Goal: Feedback & Contribution: Leave review/rating

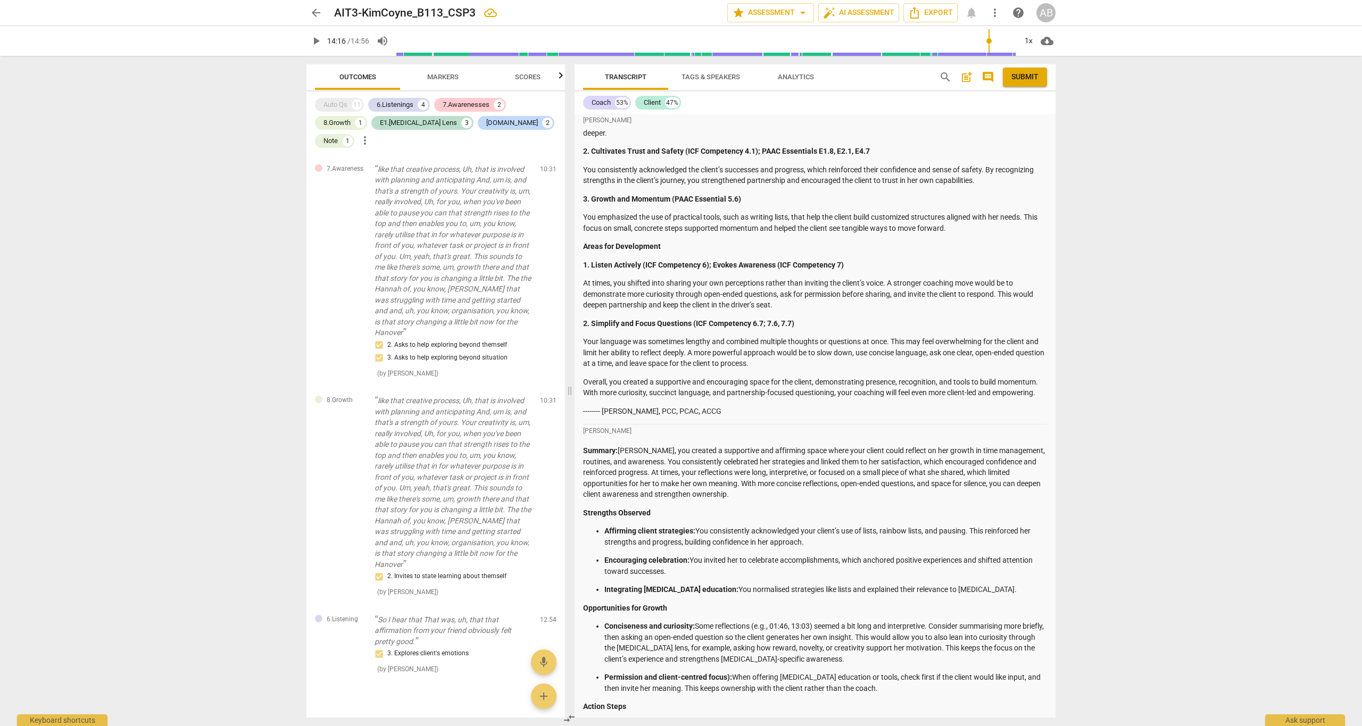
scroll to position [1803, 0]
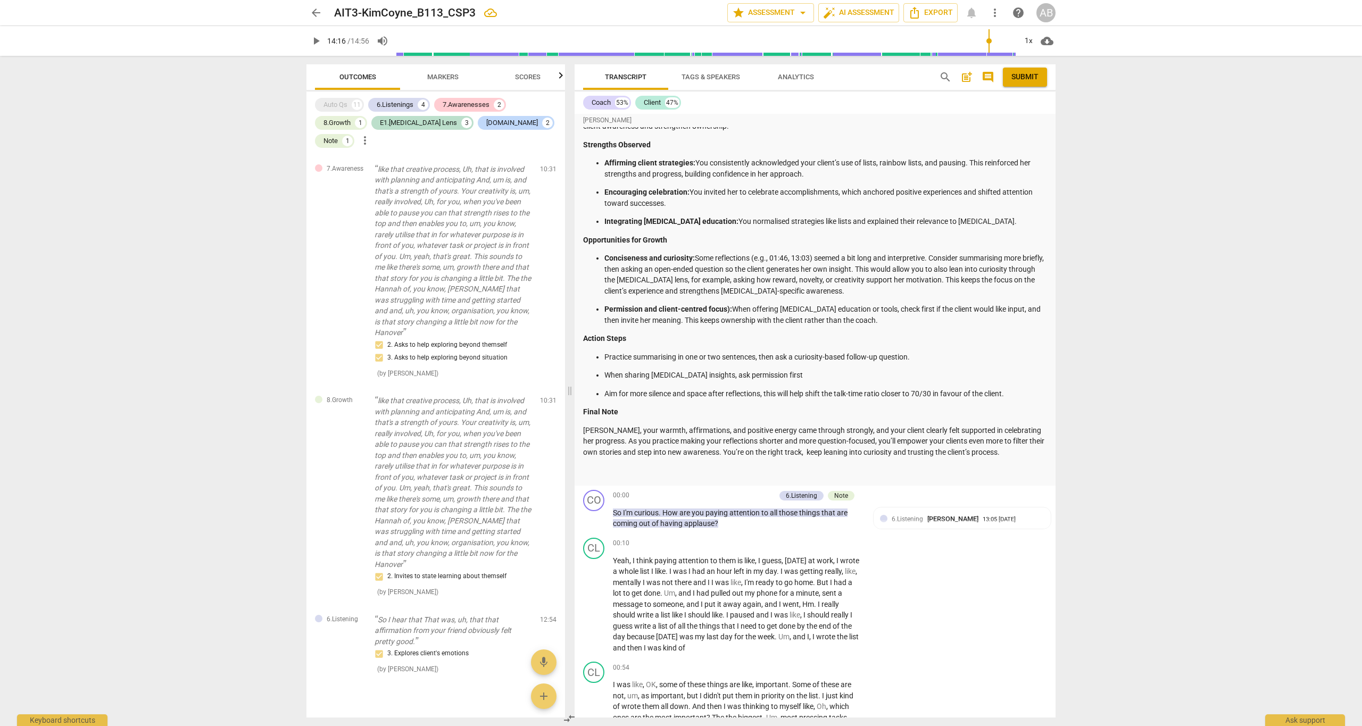
click at [988, 80] on span "comment" at bounding box center [988, 77] width 13 height 13
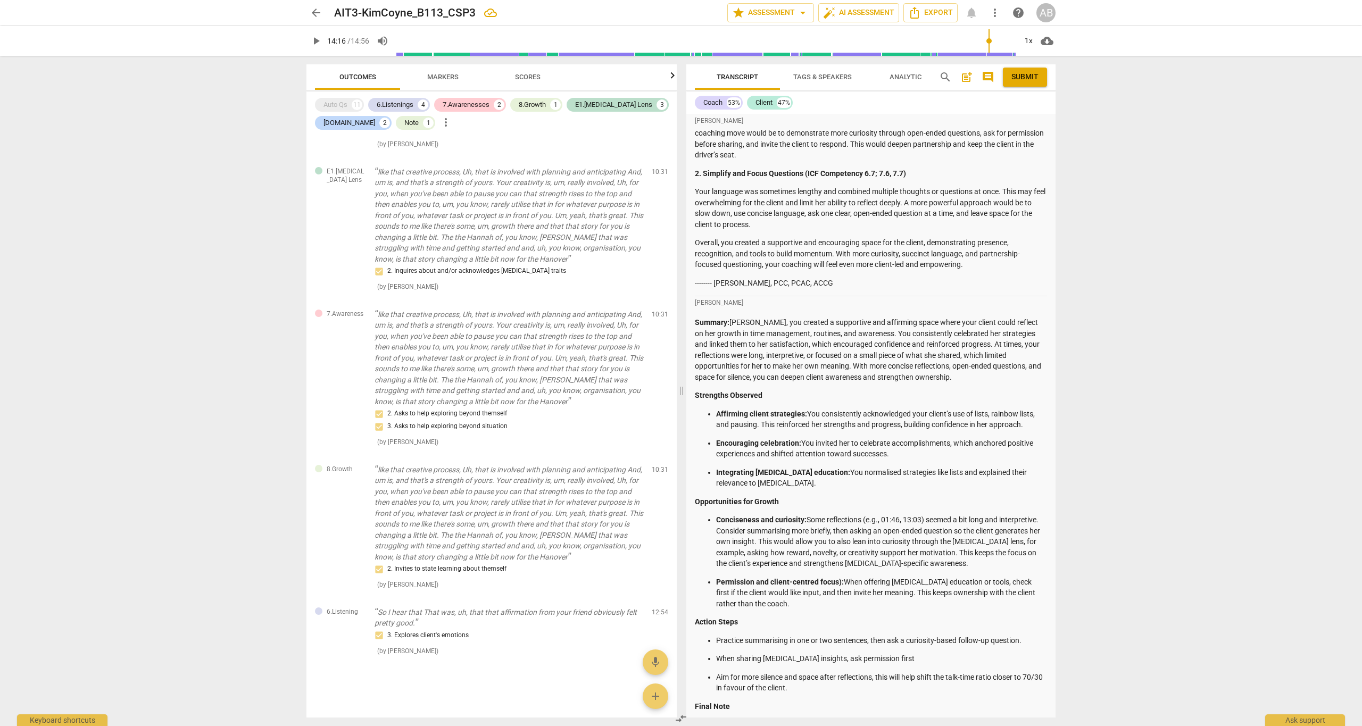
scroll to position [1088, 0]
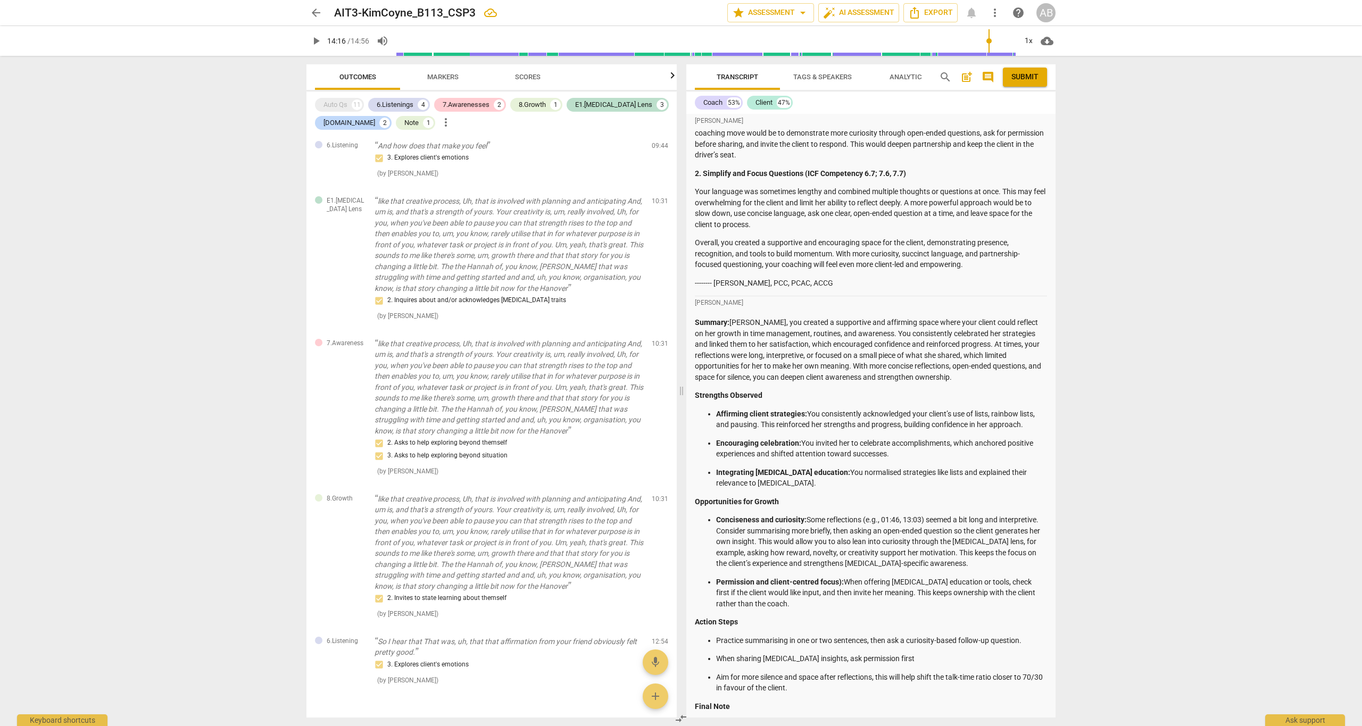
click at [988, 80] on span "comment" at bounding box center [988, 77] width 13 height 13
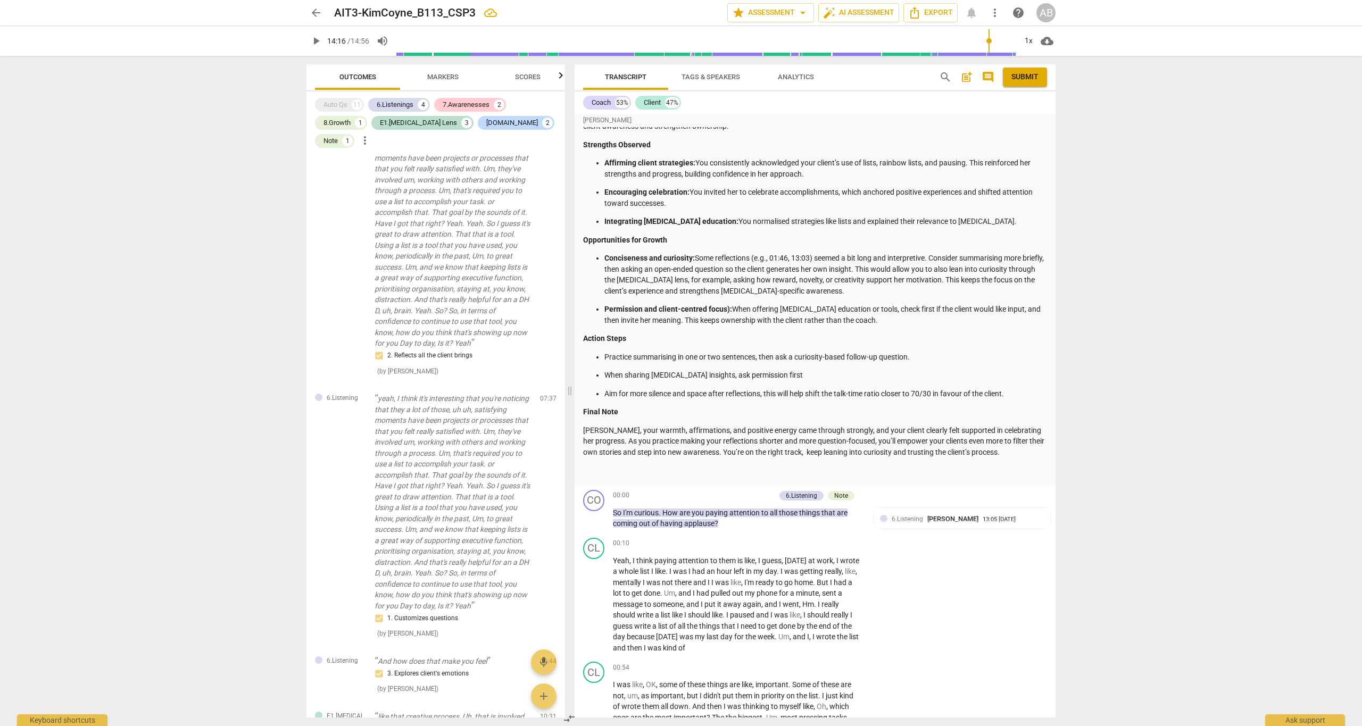
click at [966, 80] on span "post_add" at bounding box center [967, 77] width 13 height 13
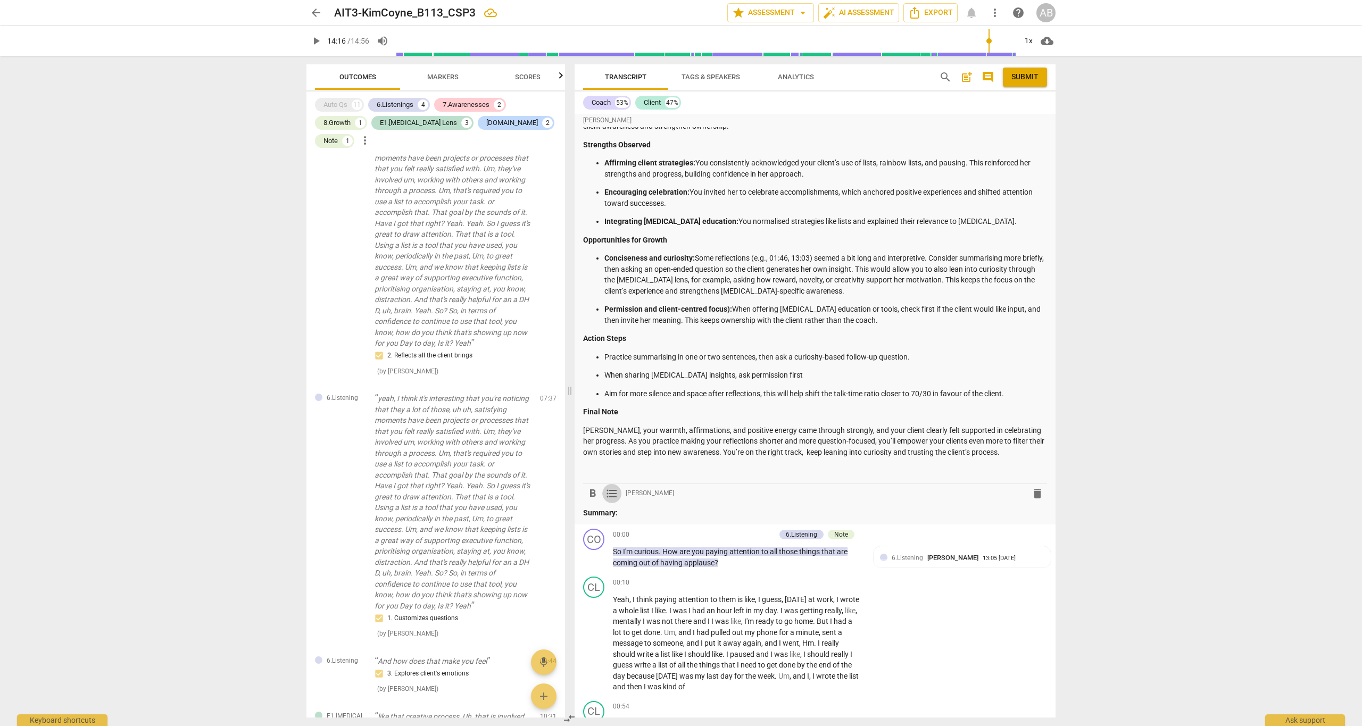
click at [613, 488] on span "format_list_bulleted" at bounding box center [612, 494] width 13 height 13
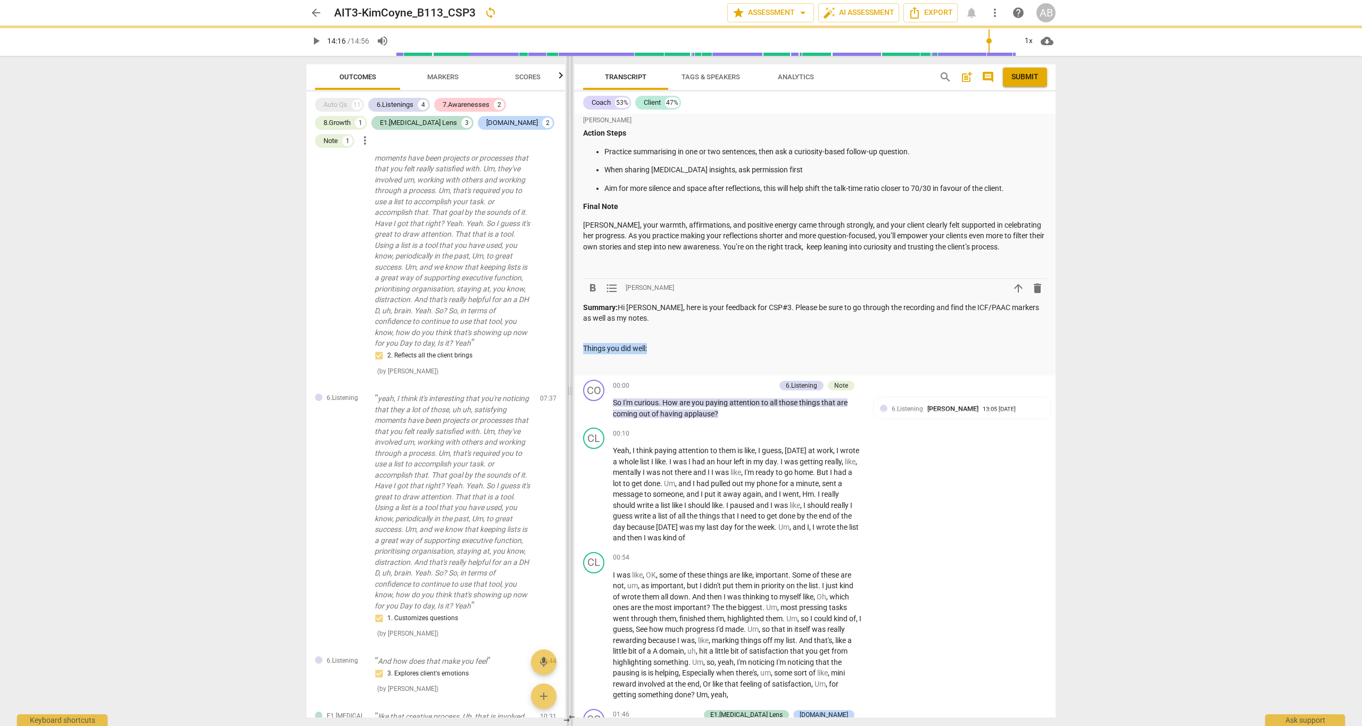
drag, startPoint x: 647, startPoint y: 310, endPoint x: 572, endPoint y: 310, distance: 75.0
click at [572, 310] on div "Outcomes Markers Scores Auto Qs 11 6.Listenings 4 7.Awarenesses 2 8.Growth 1 E1…" at bounding box center [681, 391] width 766 height 671
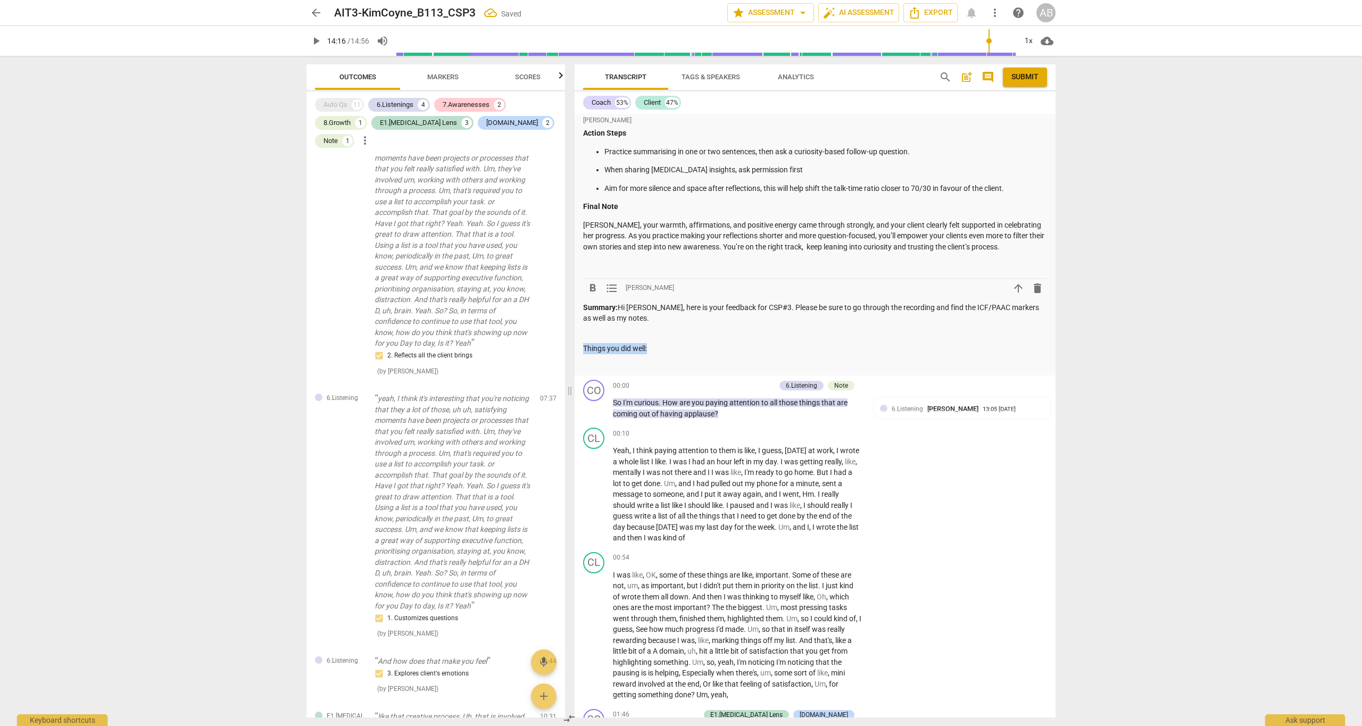
click at [592, 282] on span "format_bold" at bounding box center [592, 288] width 13 height 13
click at [622, 359] on p at bounding box center [815, 364] width 464 height 11
click at [614, 282] on span "format_list_bulleted" at bounding box center [612, 288] width 13 height 13
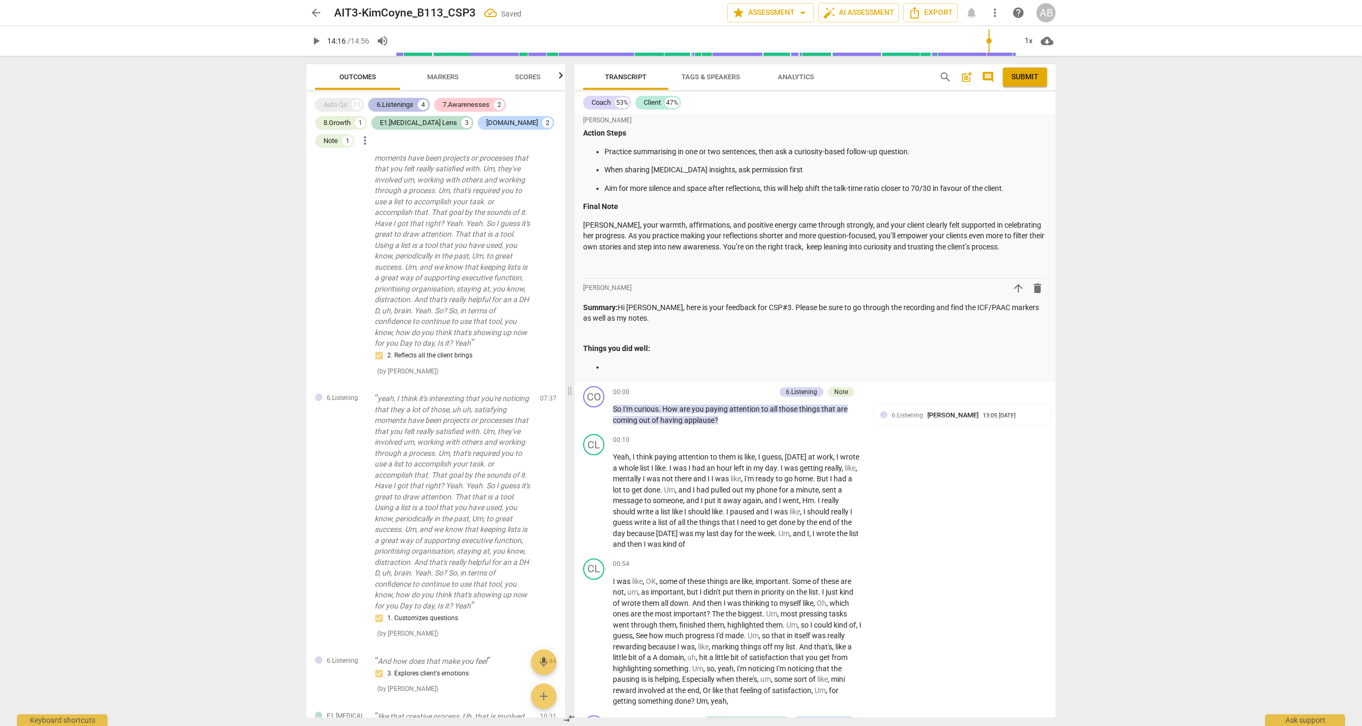
click at [405, 103] on div "6.Listenings" at bounding box center [395, 105] width 37 height 11
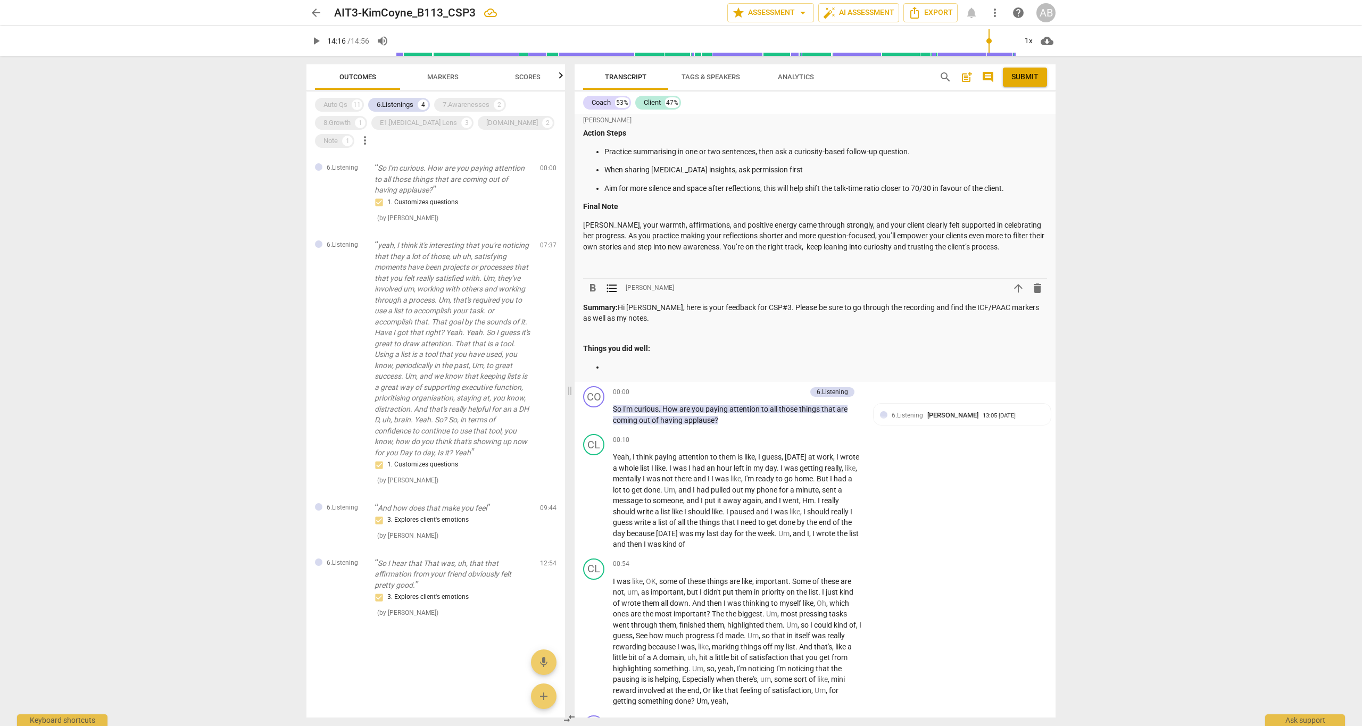
click at [643, 362] on p at bounding box center [826, 367] width 443 height 11
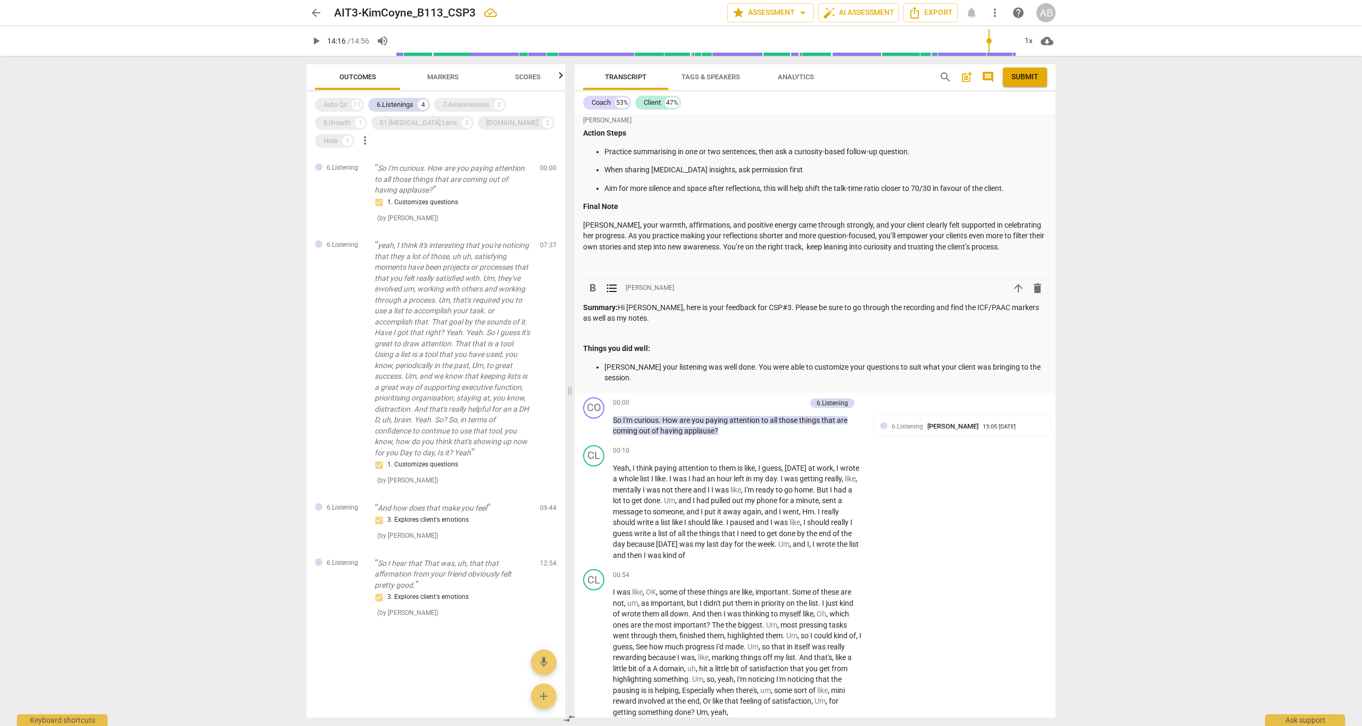
type input "856"
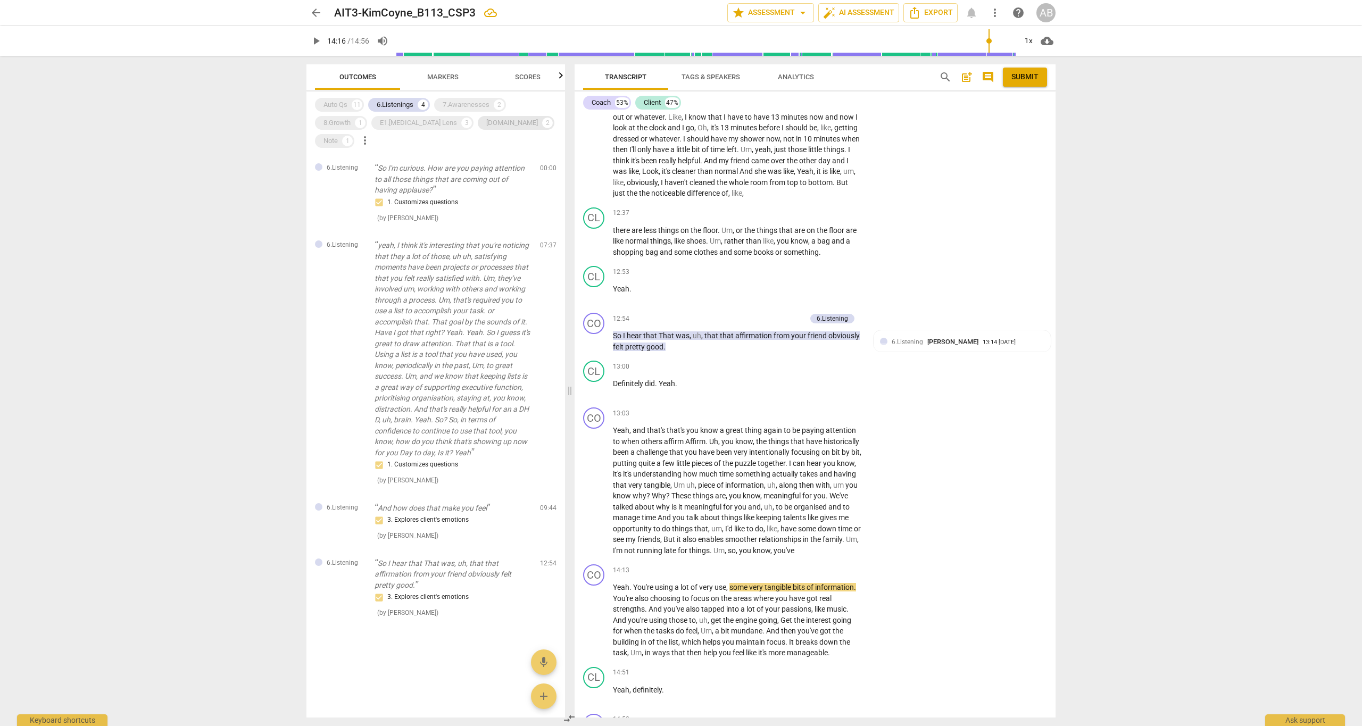
click at [486, 127] on div "E2.Safety" at bounding box center [512, 123] width 52 height 11
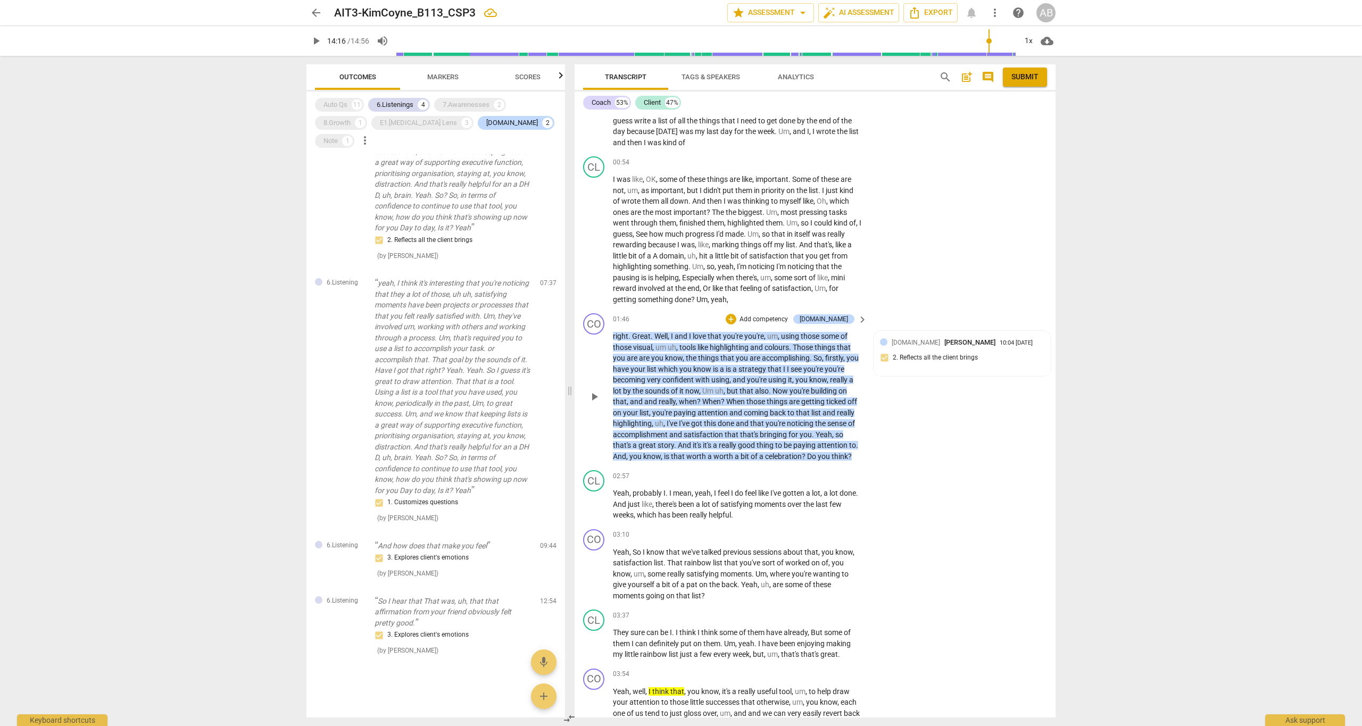
scroll to position [1887, 0]
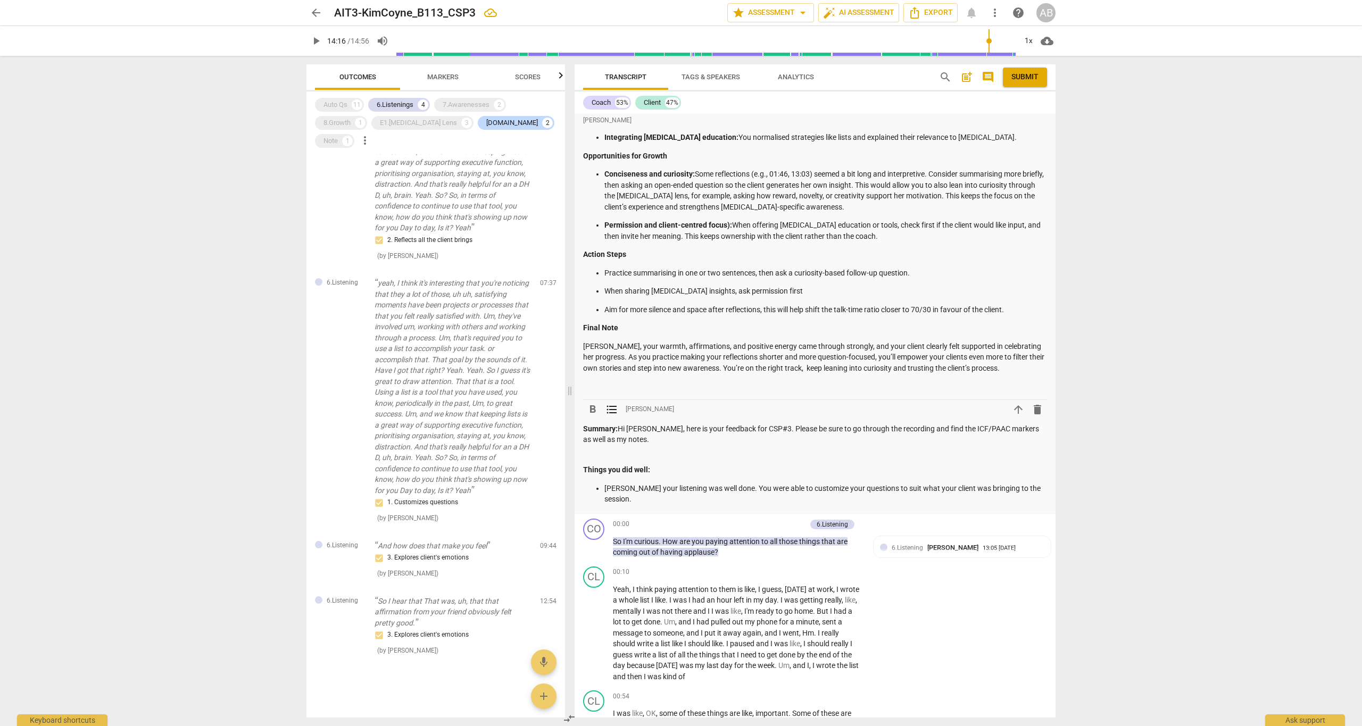
drag, startPoint x: 988, startPoint y: 445, endPoint x: 1020, endPoint y: 448, distance: 32.0
click at [988, 445] on div "Summary: Hi Kim, here is your feedback for CSP#3. Please be sure to go through …" at bounding box center [815, 464] width 464 height 81
click at [1030, 483] on p "Kim your listening was well done. You were able to customize your questions to …" at bounding box center [826, 494] width 443 height 22
click at [1038, 483] on p "Kim your listening was well done. You were able to customize your questions to …" at bounding box center [826, 494] width 443 height 22
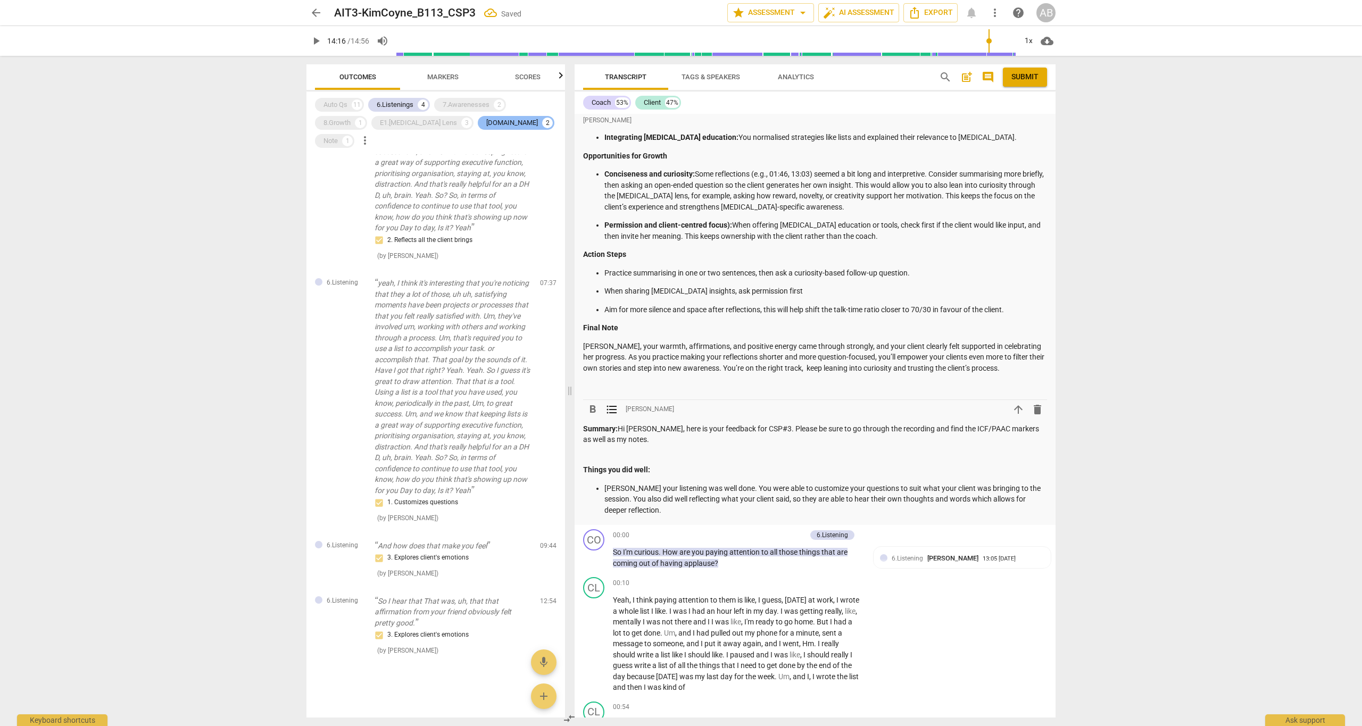
click at [486, 119] on div "E2.Safety" at bounding box center [512, 123] width 52 height 11
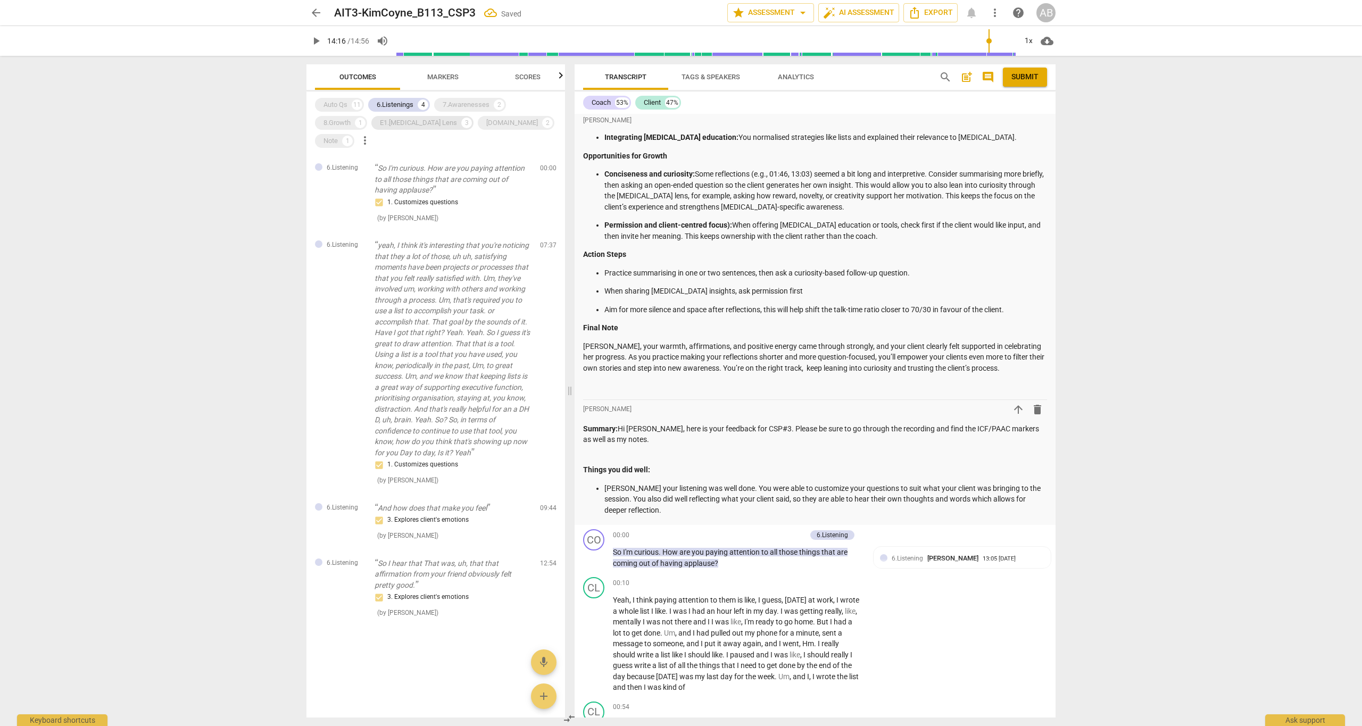
scroll to position [0, 0]
click at [403, 121] on div "E1.ADHD Lens" at bounding box center [418, 123] width 77 height 11
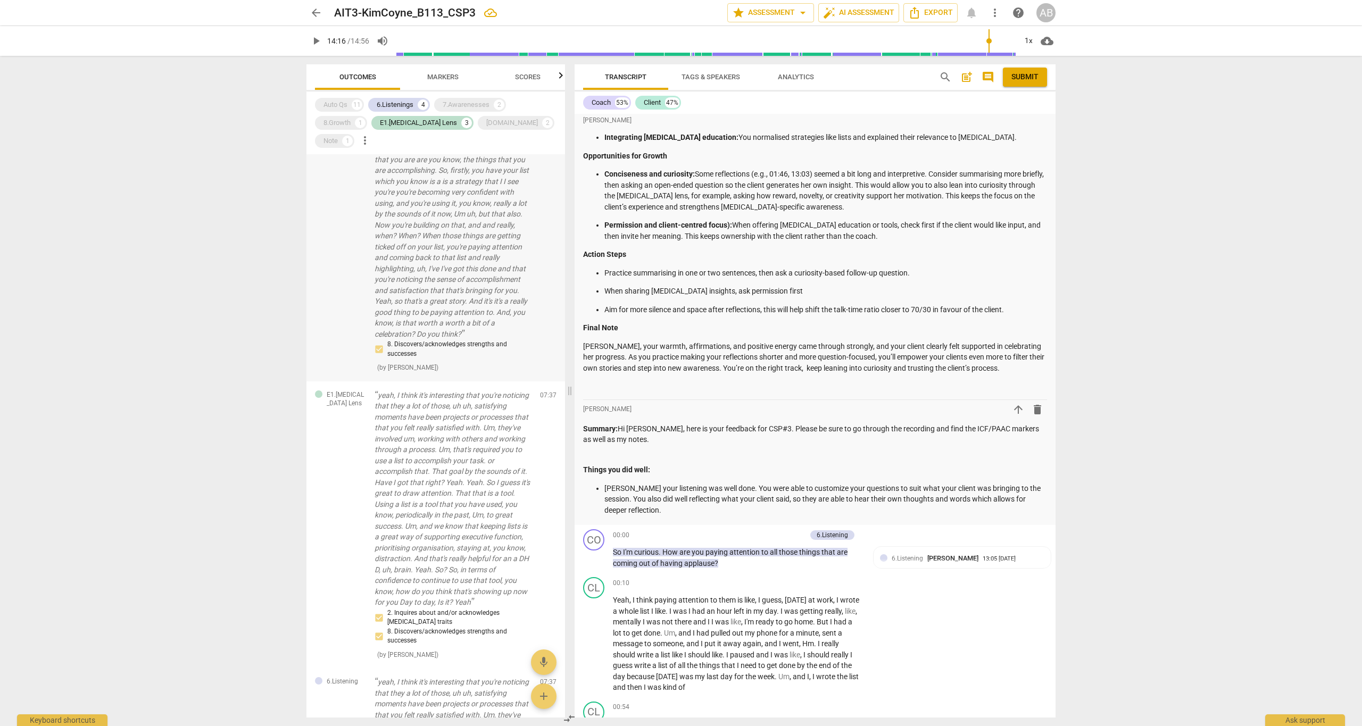
scroll to position [24, 0]
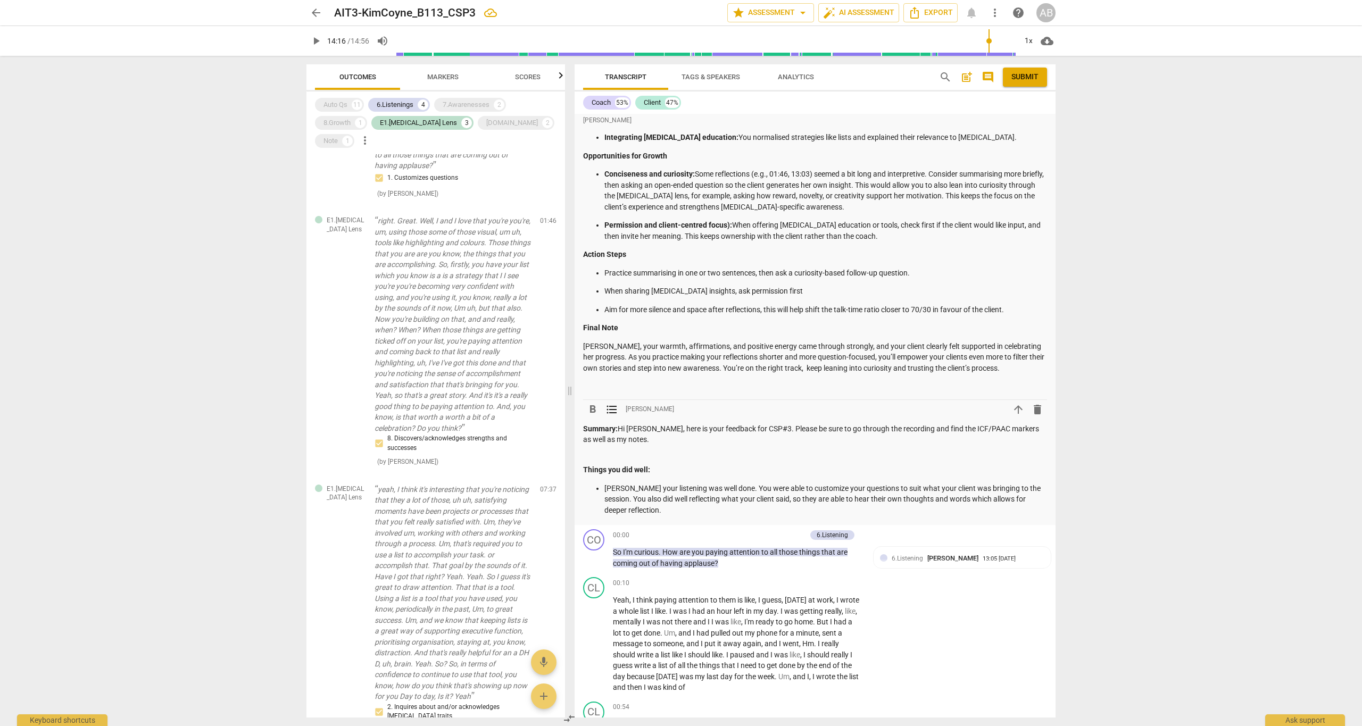
click at [677, 483] on p "Kim your listening was well done. You were able to customize your questions to …" at bounding box center [826, 499] width 443 height 33
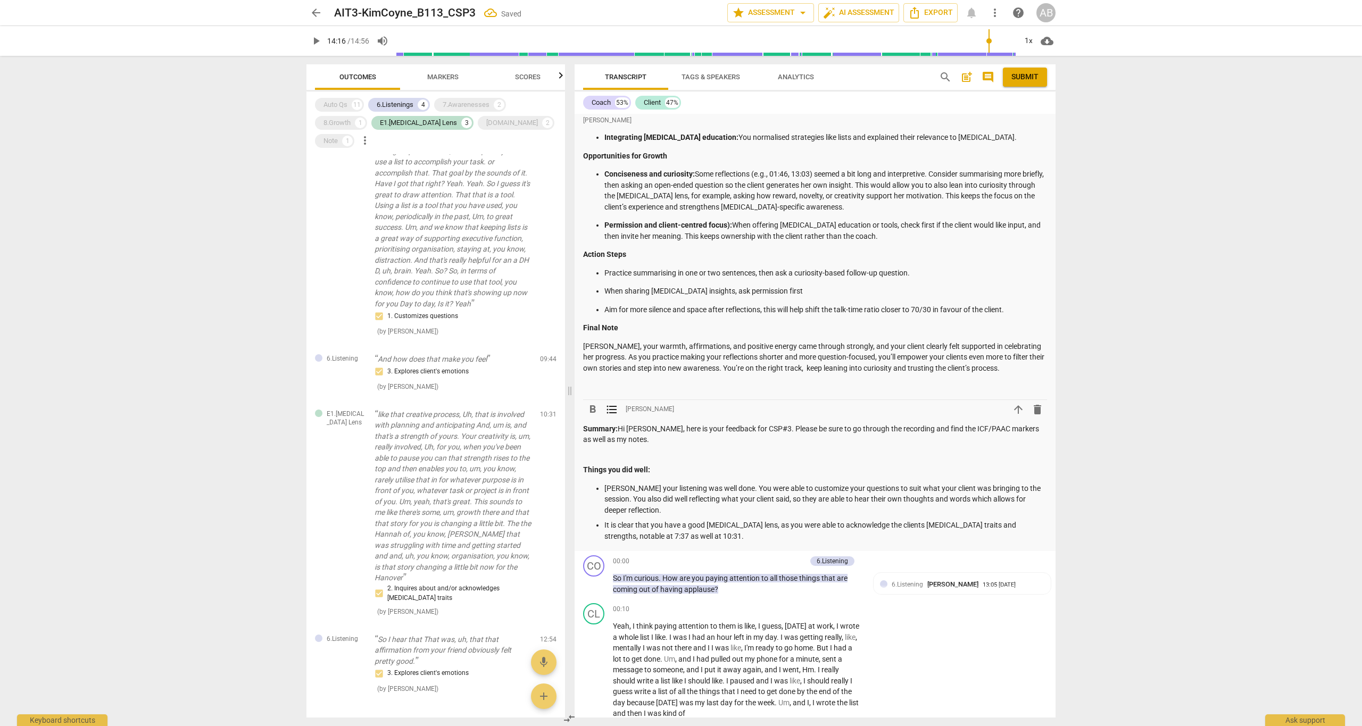
scroll to position [1908, 0]
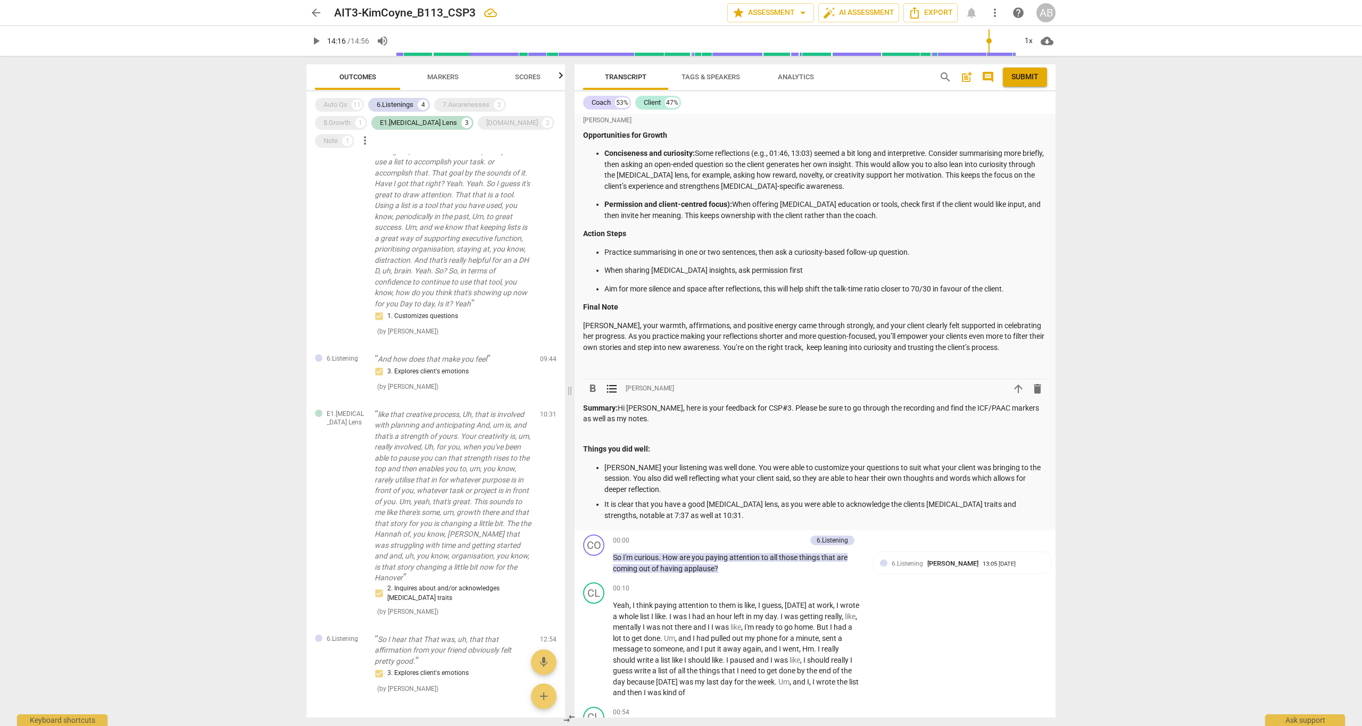
click at [670, 462] on p "Kim your listening was well done. You were able to customize your questions to …" at bounding box center [826, 478] width 443 height 33
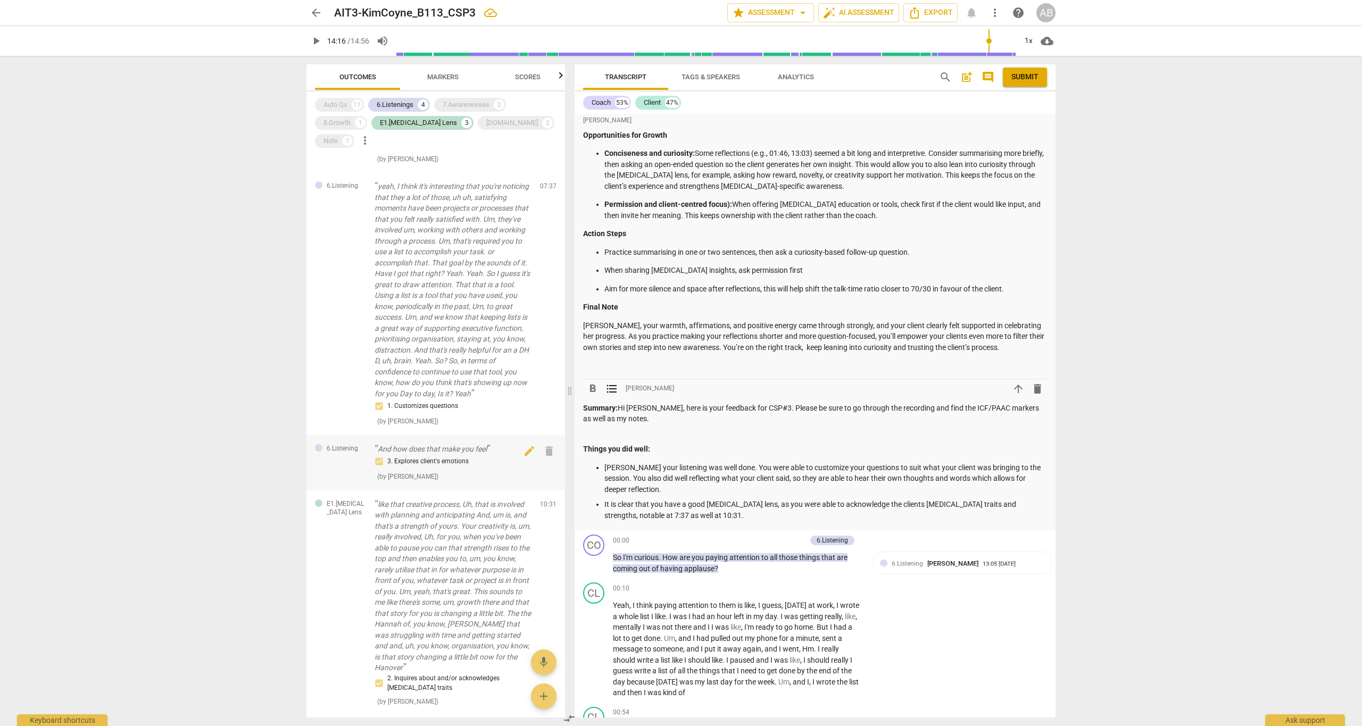
scroll to position [529, 0]
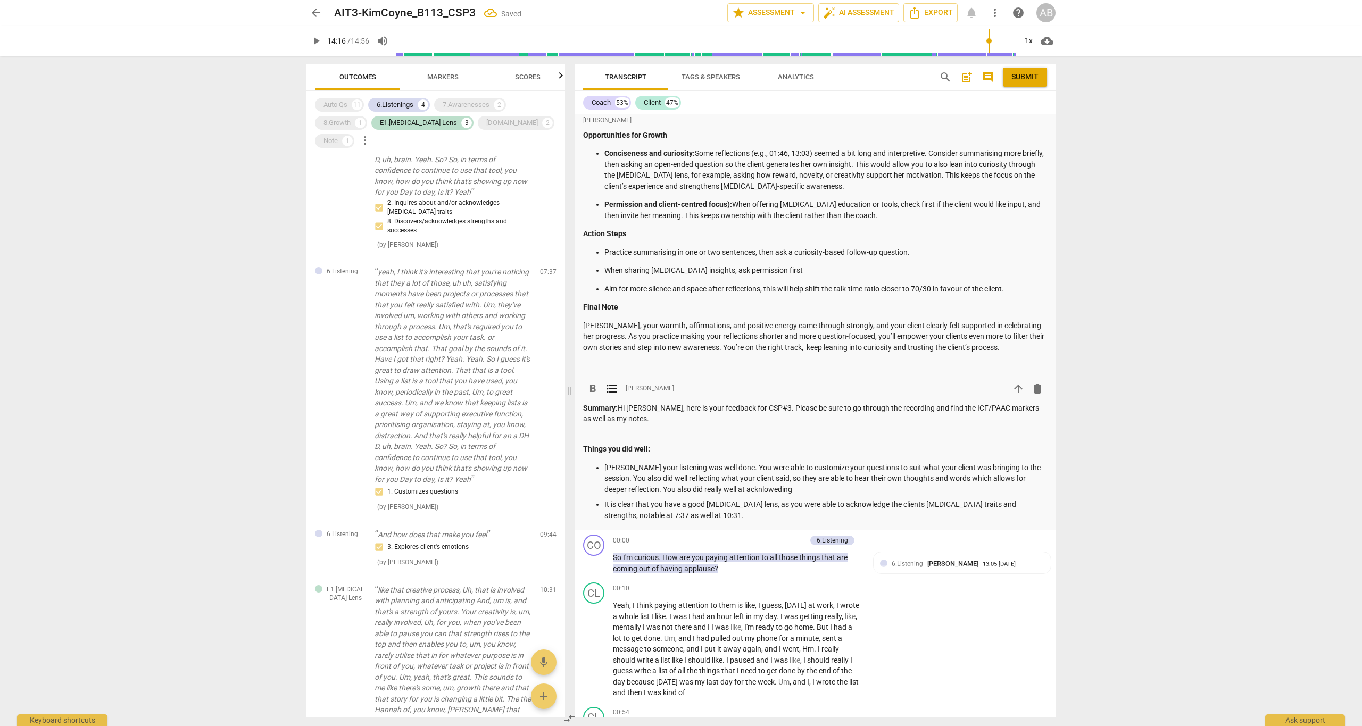
click at [737, 499] on p "It is clear that you have a good ADHD lens, as you were able to acknowledge the…" at bounding box center [826, 510] width 443 height 22
click at [782, 462] on p "Kim your listening was well done. You were able to customize your questions to …" at bounding box center [826, 478] width 443 height 33
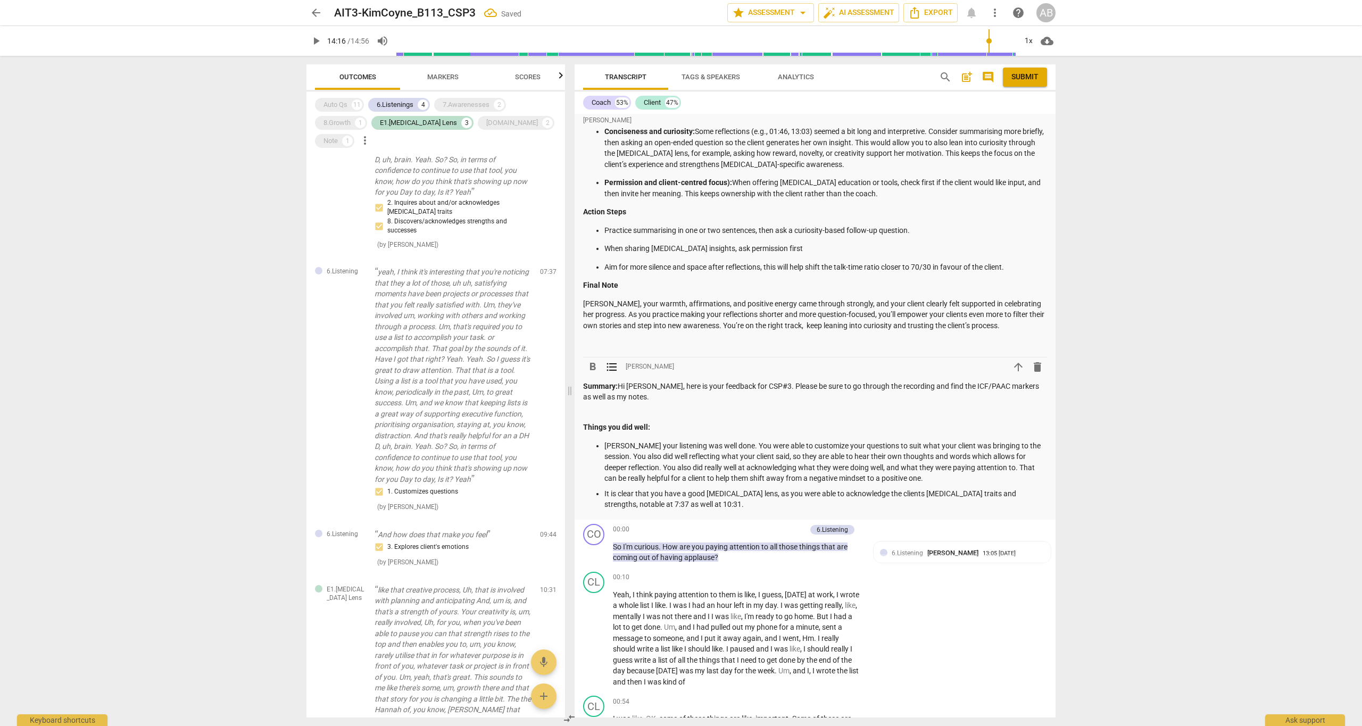
scroll to position [1952, 0]
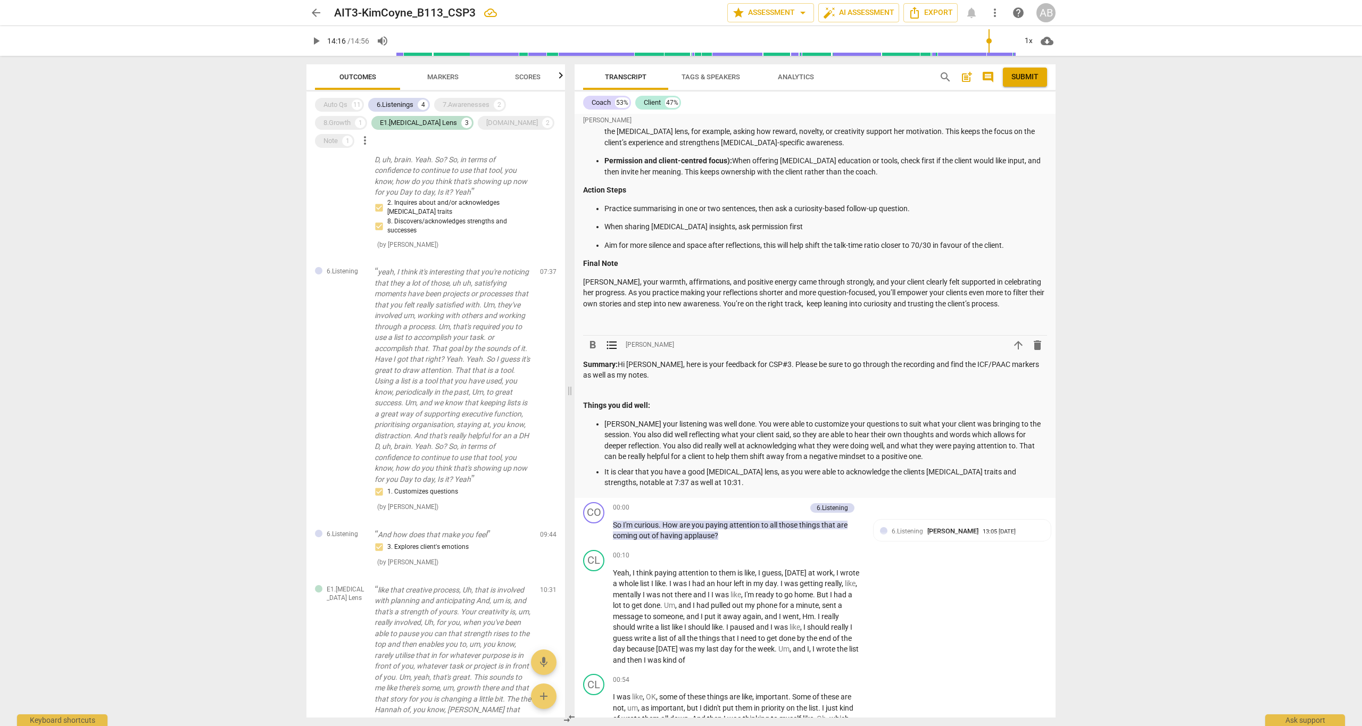
click at [678, 467] on p "It is clear that you have a good ADHD lens, as you were able to acknowledge the…" at bounding box center [826, 478] width 443 height 22
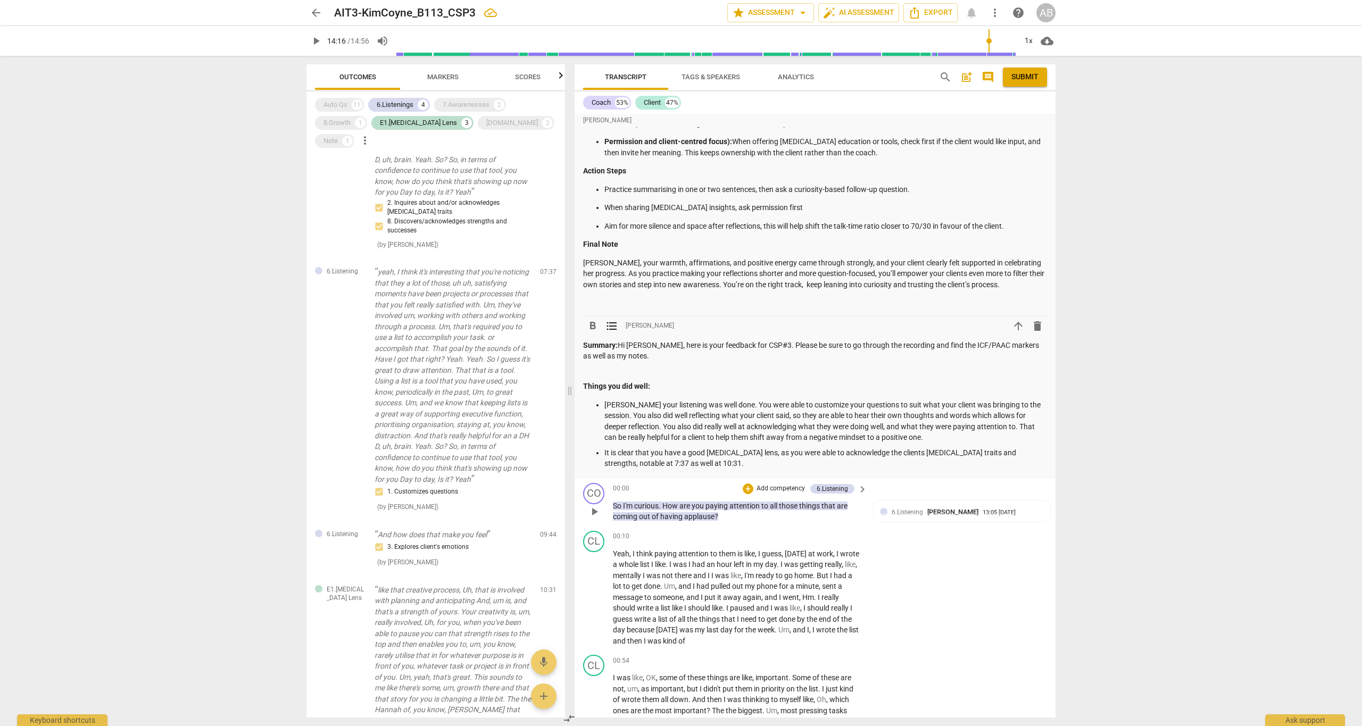
scroll to position [2026, 0]
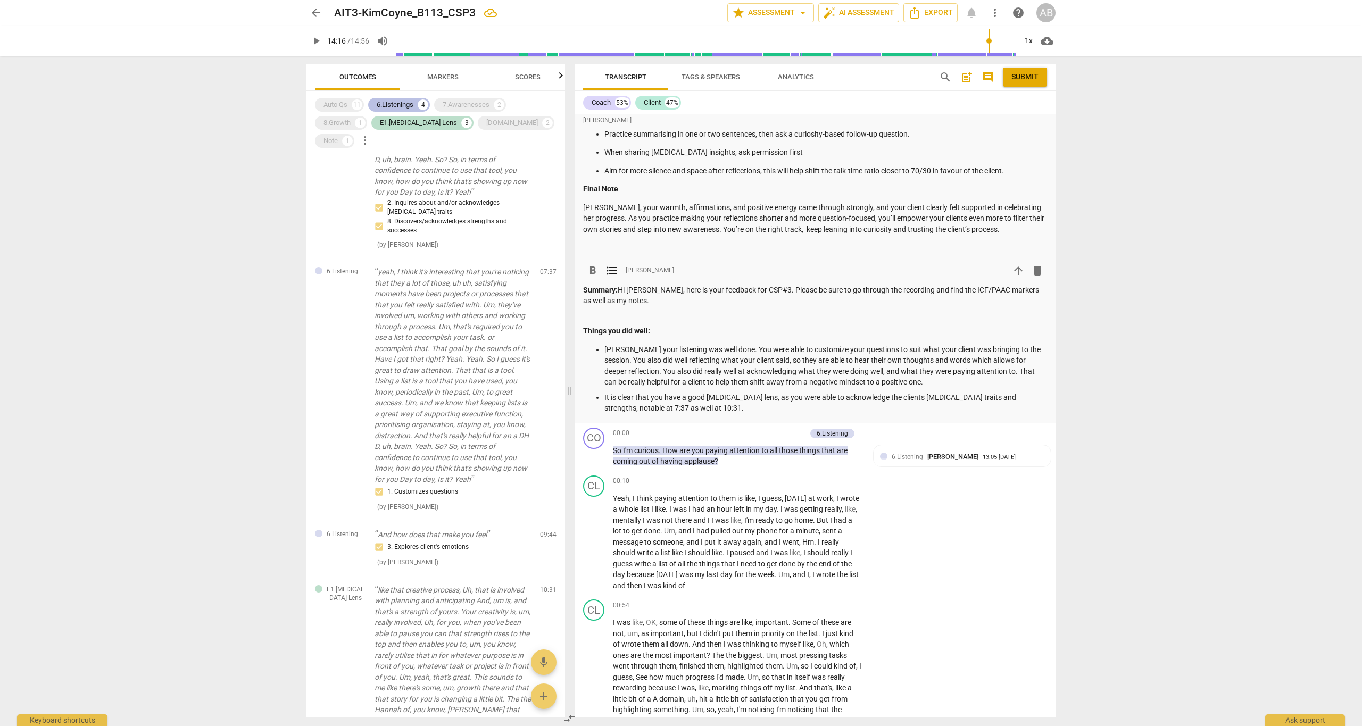
click at [392, 102] on div "6.Listenings" at bounding box center [395, 105] width 37 height 11
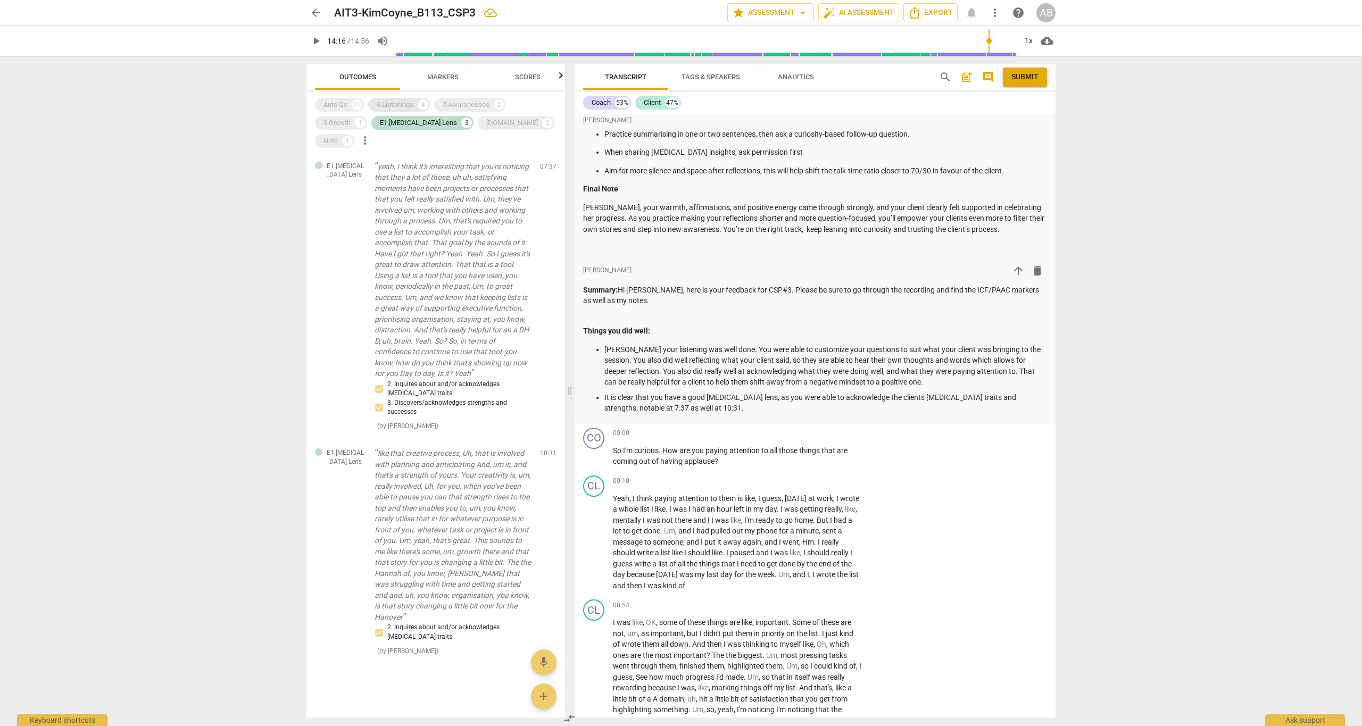
scroll to position [262, 0]
click at [464, 102] on div "7.Awarenesses" at bounding box center [466, 105] width 47 height 11
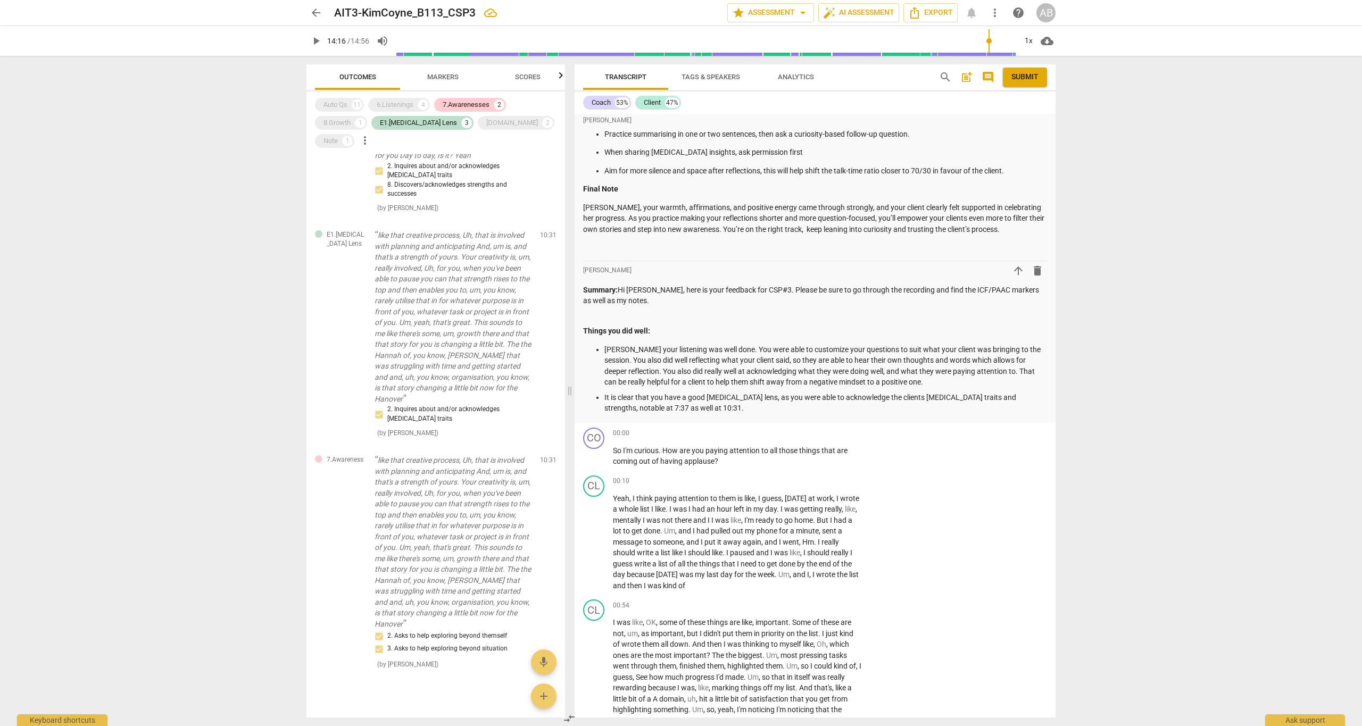
scroll to position [0, 0]
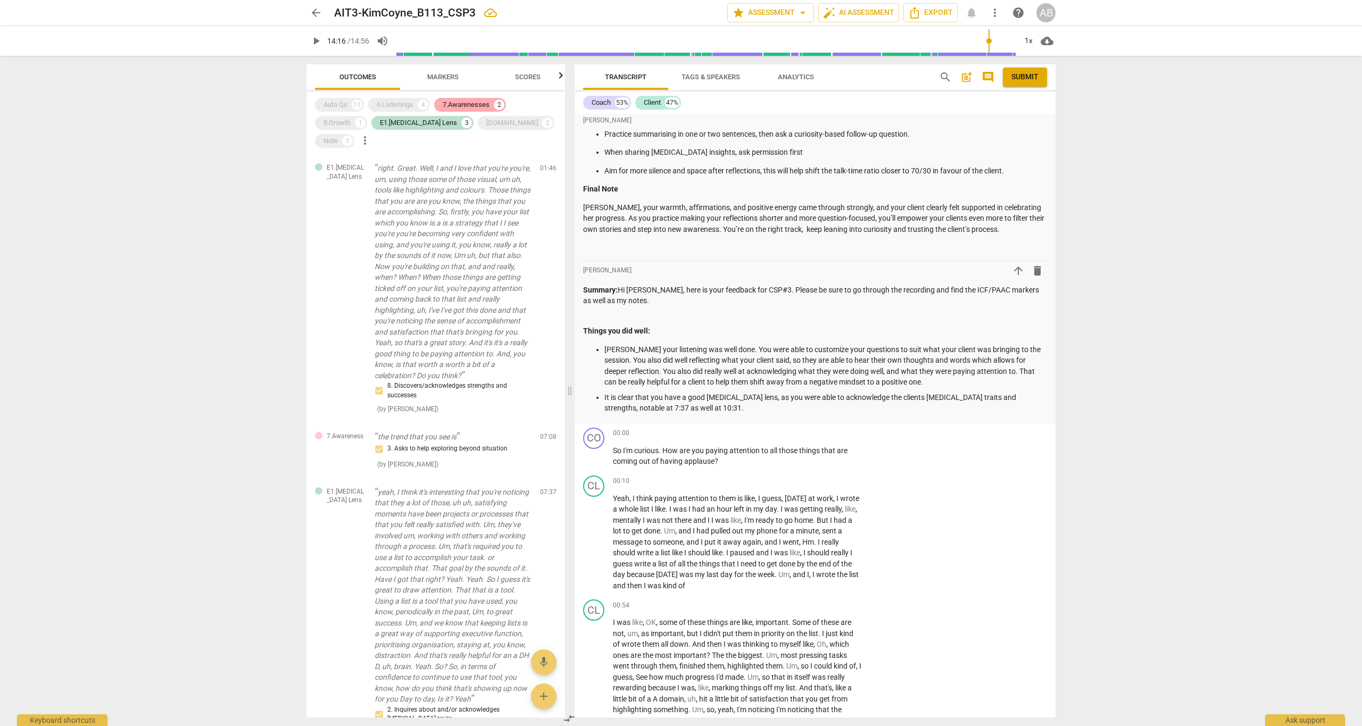
click at [471, 102] on div "7.Awarenesses" at bounding box center [466, 105] width 47 height 11
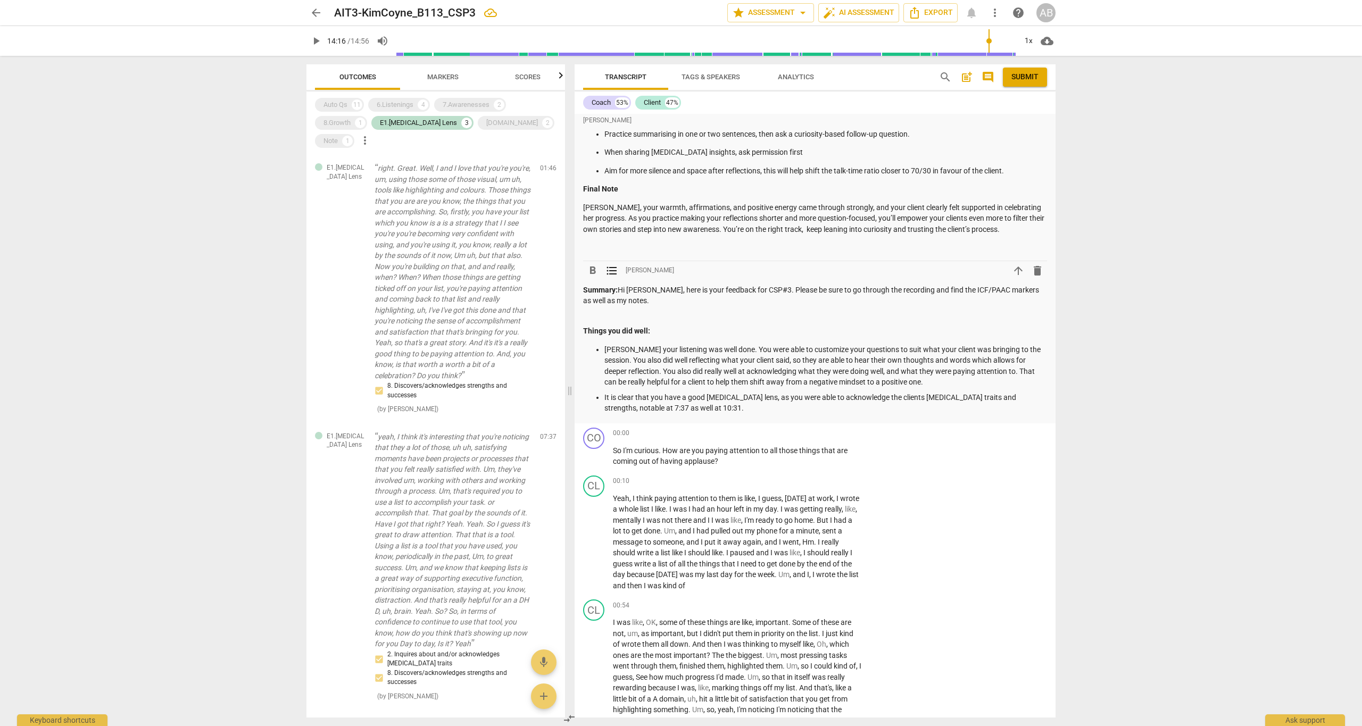
click at [675, 392] on p "It is clear that you have a good ADHD lens, as you were able to acknowledge the…" at bounding box center [826, 403] width 443 height 22
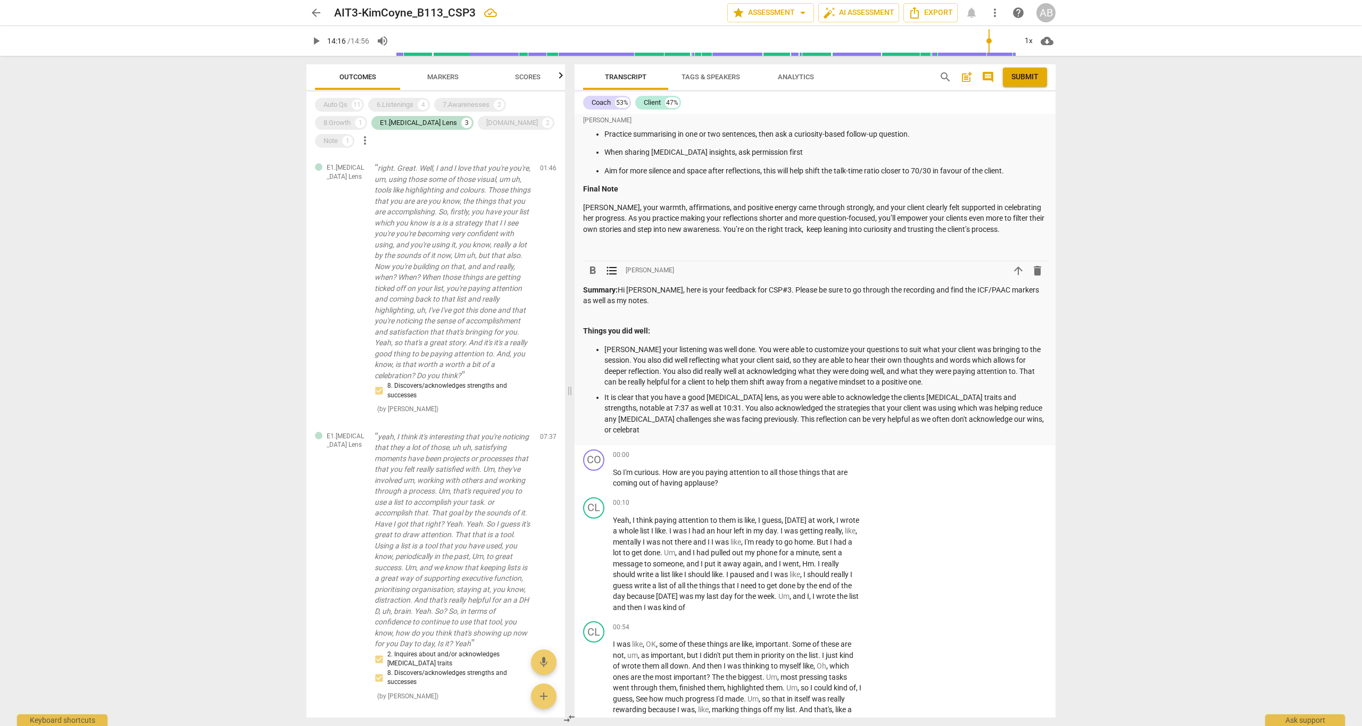
click at [982, 392] on p "It is clear that you have a good ADHD lens, as you were able to acknowledge the…" at bounding box center [826, 414] width 443 height 44
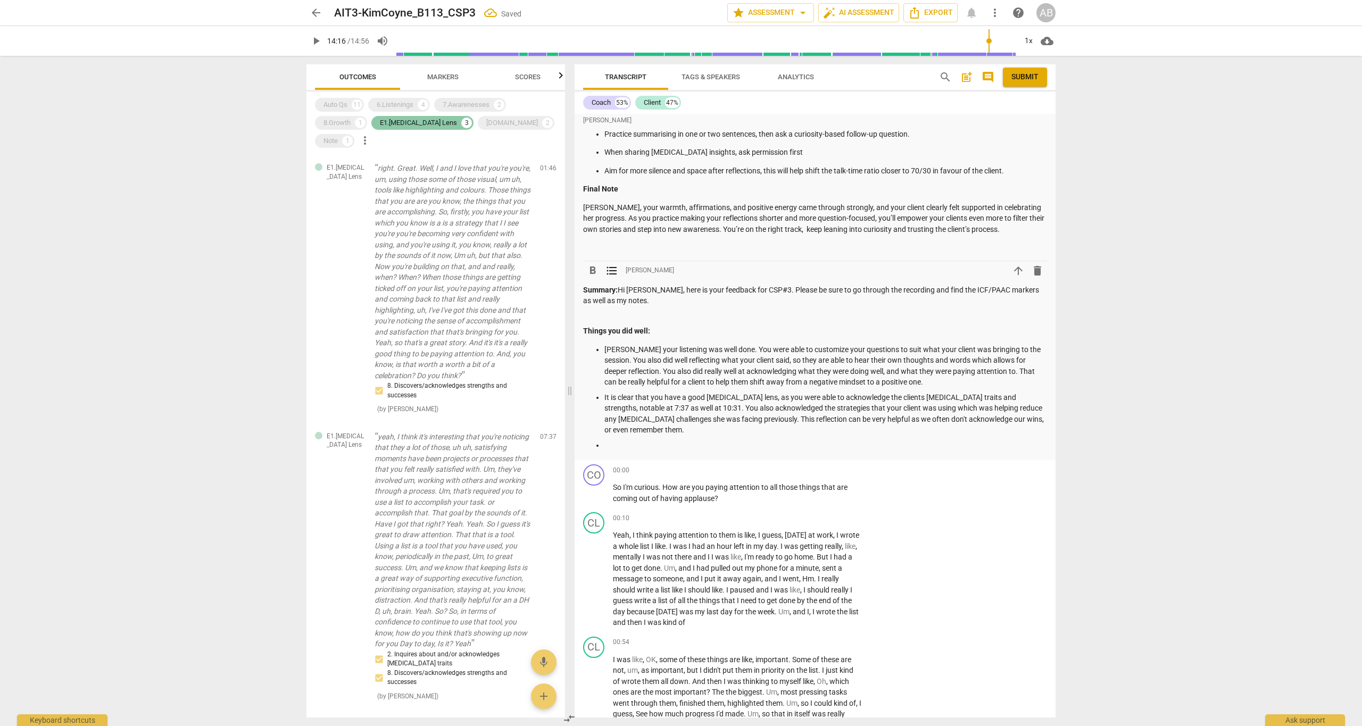
click at [409, 127] on div "E1.ADHD Lens" at bounding box center [418, 123] width 77 height 11
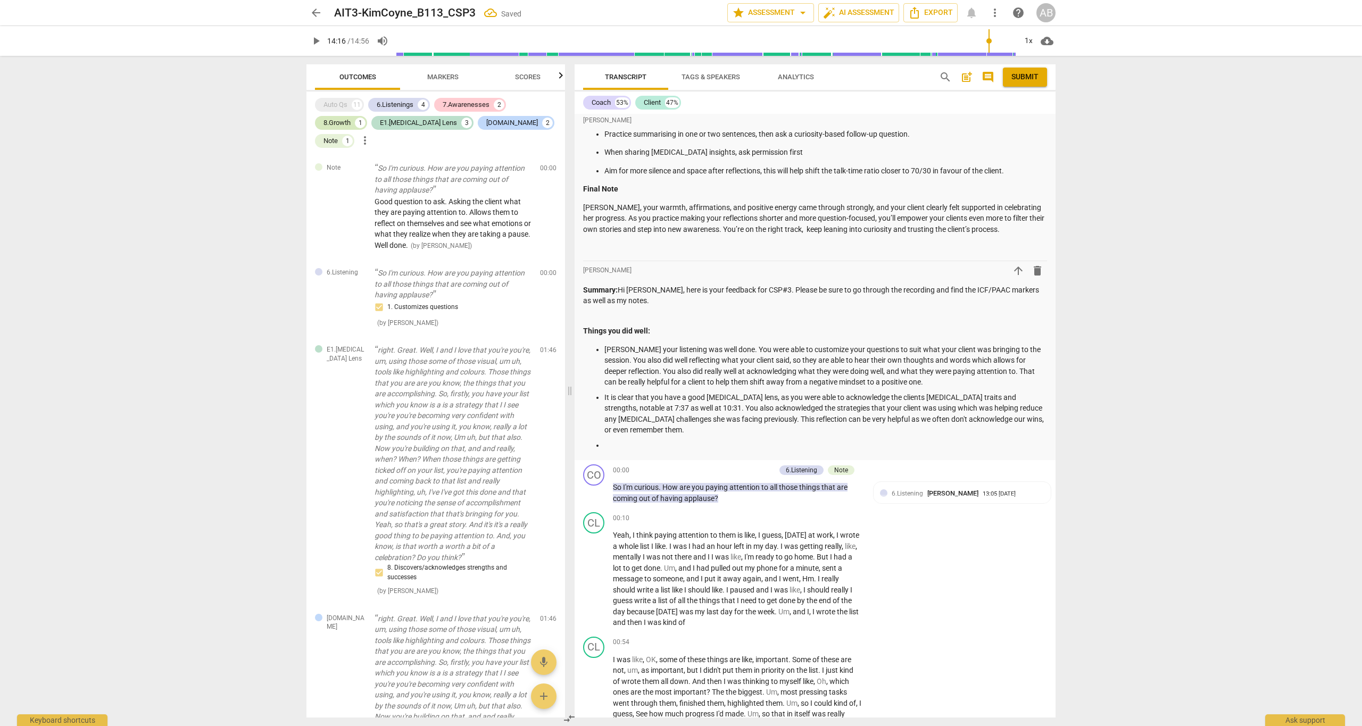
click at [335, 126] on div "8.Growth" at bounding box center [337, 123] width 27 height 11
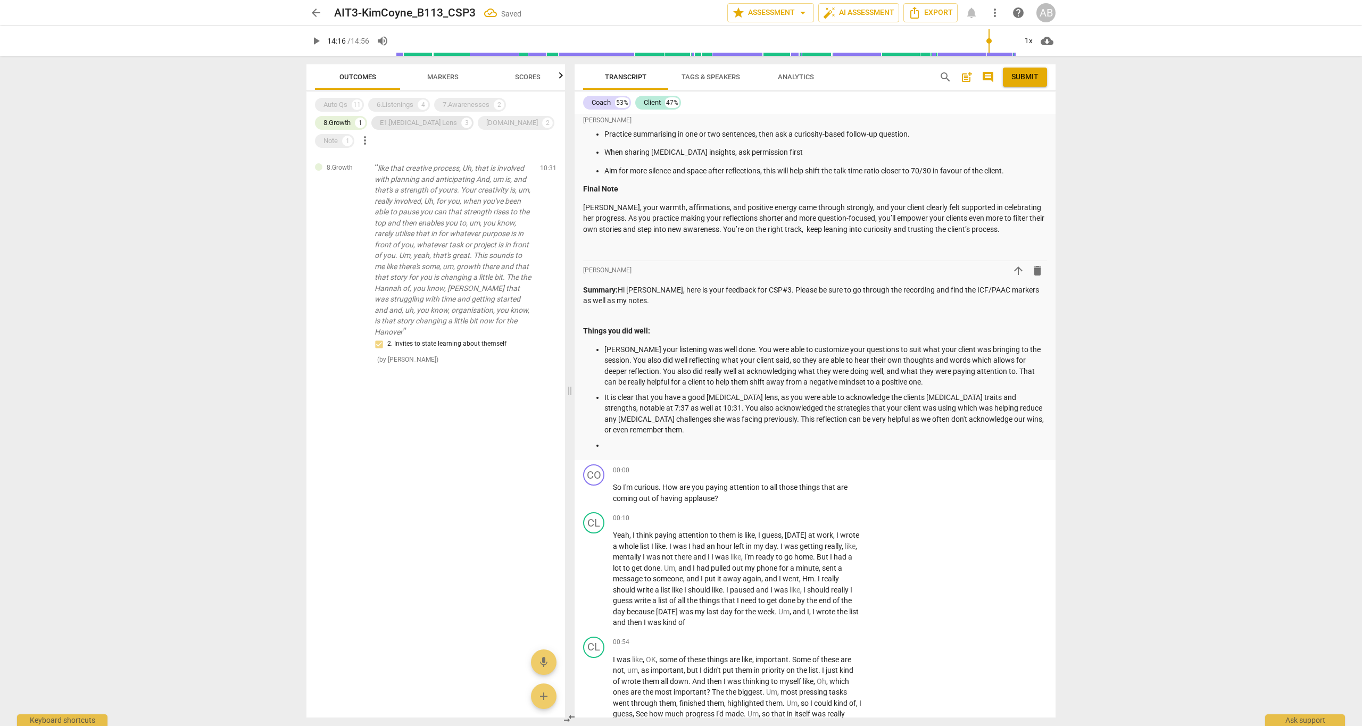
click at [407, 126] on div "E1.ADHD Lens" at bounding box center [418, 123] width 77 height 11
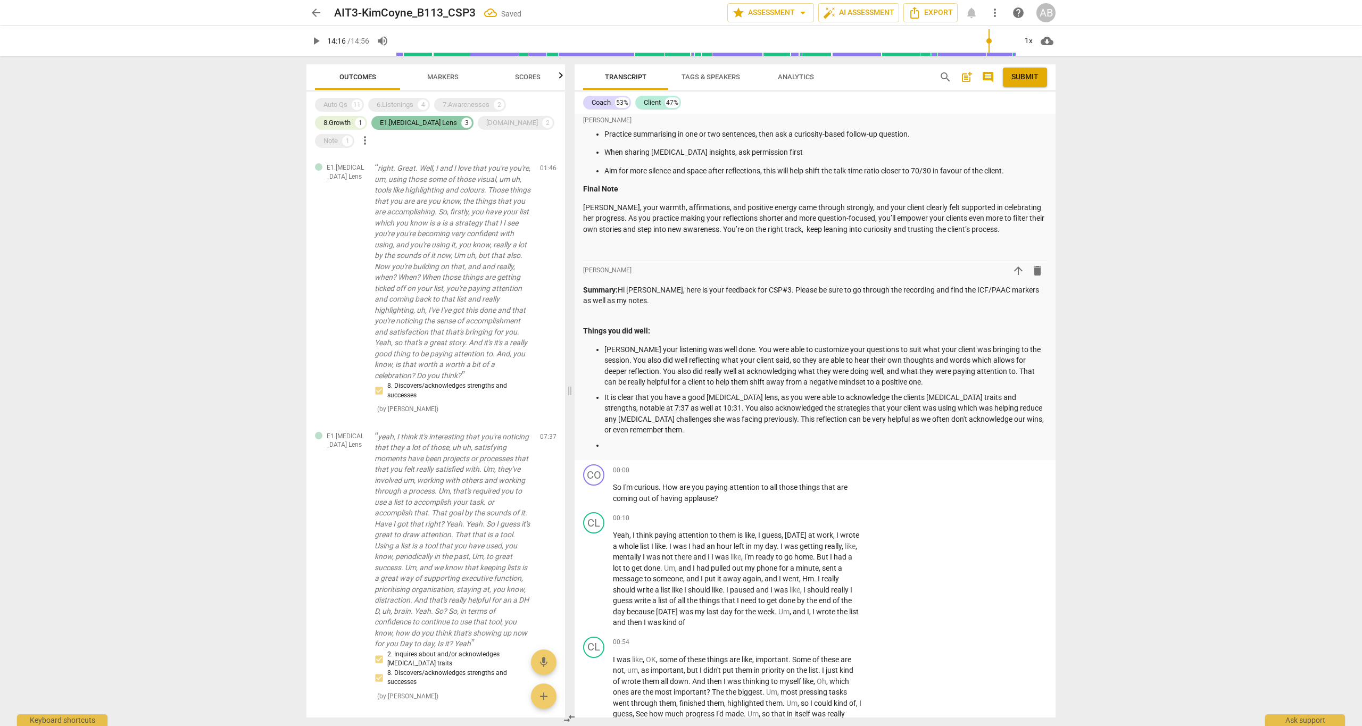
click at [407, 126] on div "E1.ADHD Lens" at bounding box center [418, 123] width 77 height 11
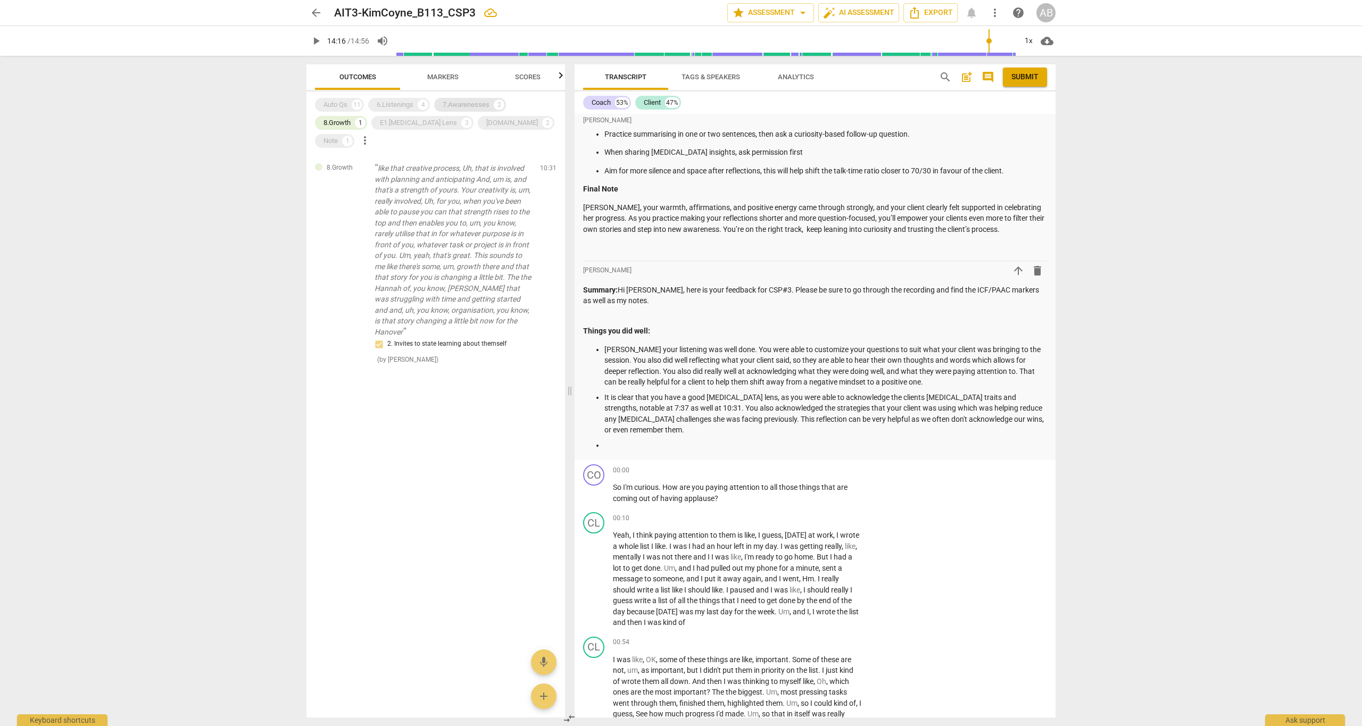
click at [473, 101] on div "7.Awarenesses" at bounding box center [466, 105] width 47 height 11
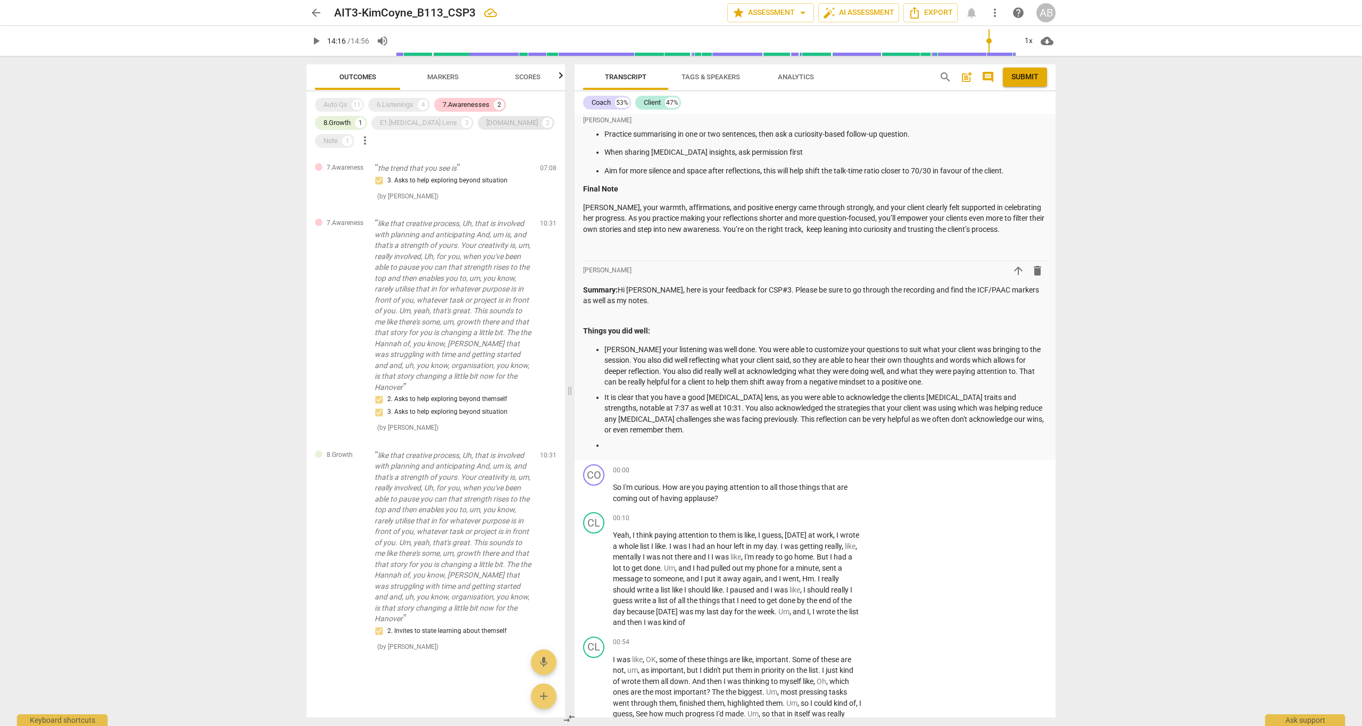
click at [486, 121] on div "E2.Safety" at bounding box center [512, 123] width 52 height 11
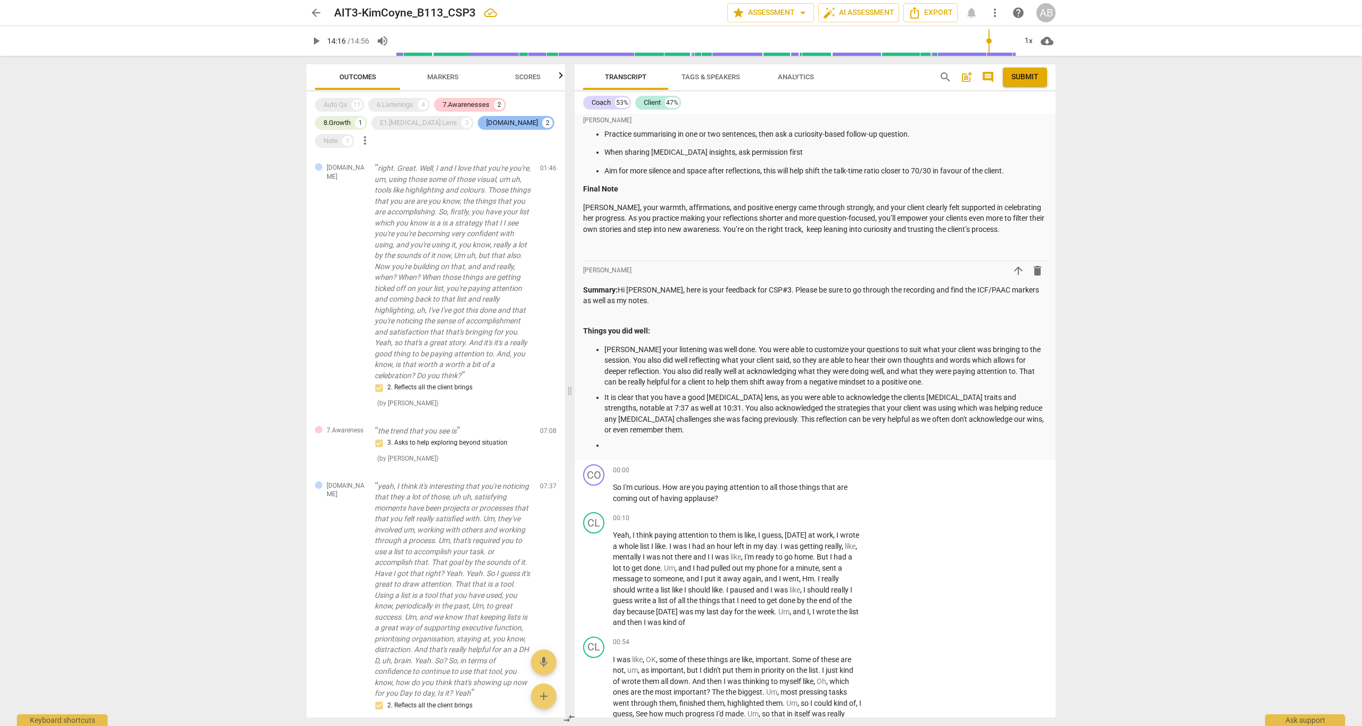
click at [486, 122] on div "E2.Safety" at bounding box center [512, 123] width 52 height 11
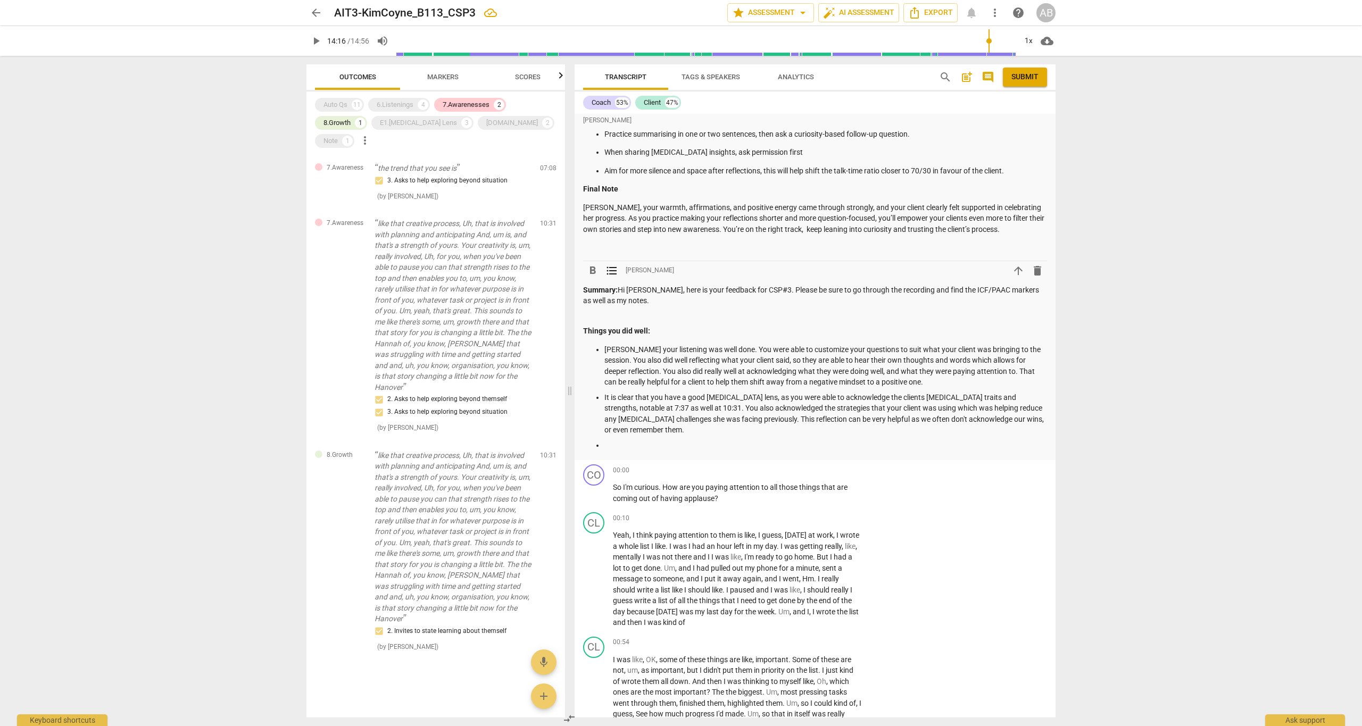
click at [655, 440] on p at bounding box center [826, 445] width 443 height 11
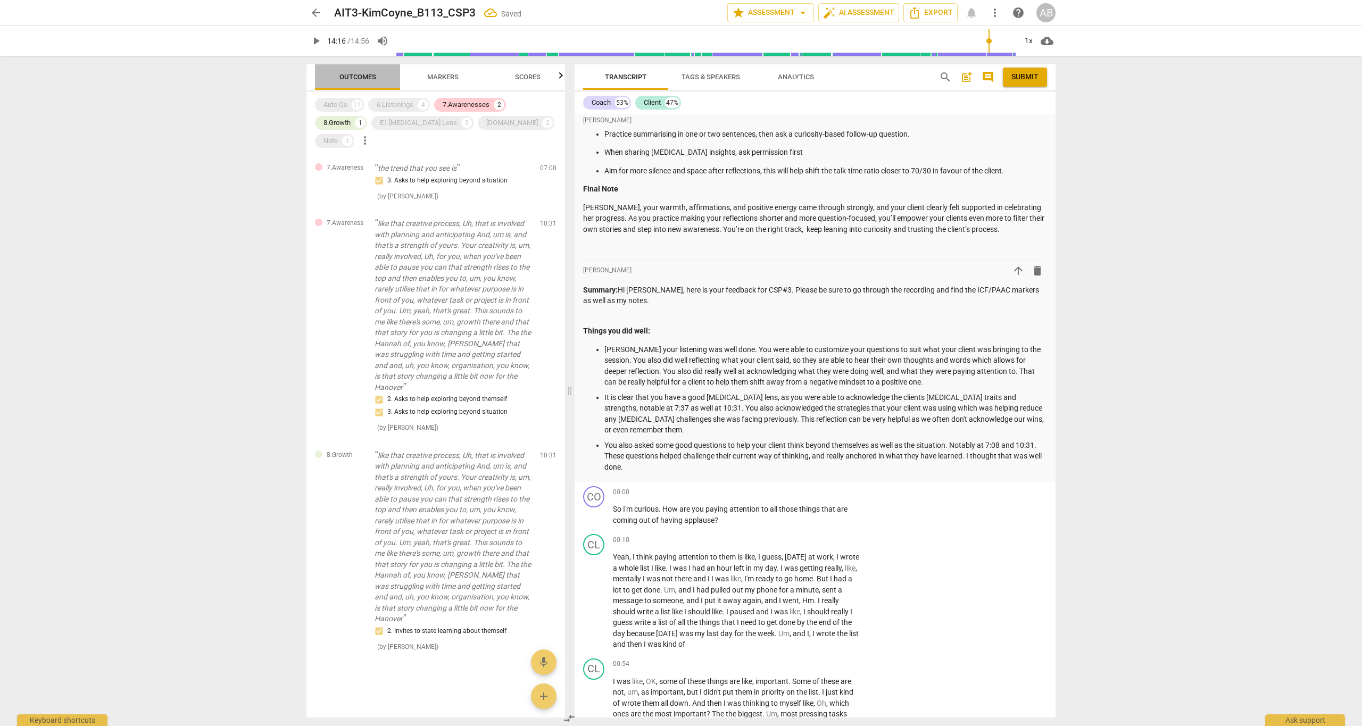
click at [362, 79] on span "Outcomes" at bounding box center [358, 77] width 37 height 8
click at [511, 81] on span "Scores" at bounding box center [527, 77] width 51 height 14
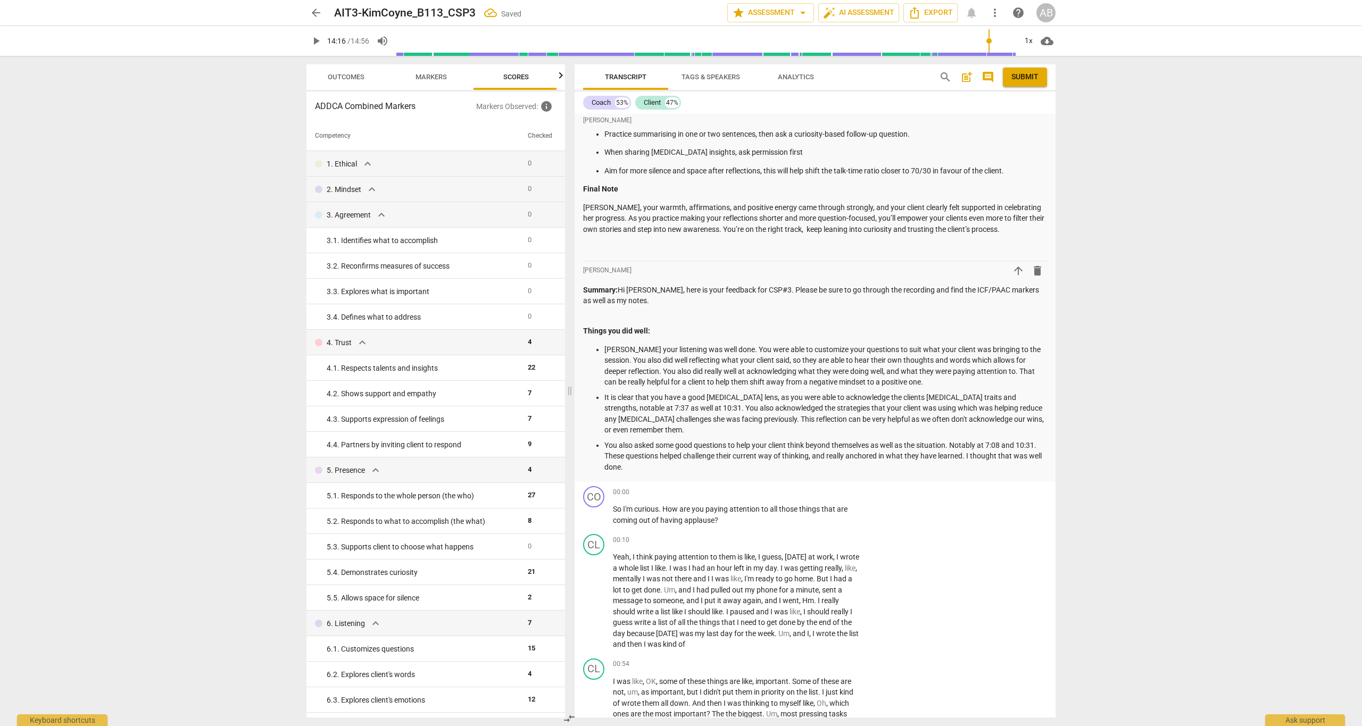
scroll to position [0, 14]
click at [458, 76] on span "Markers" at bounding box center [428, 77] width 85 height 14
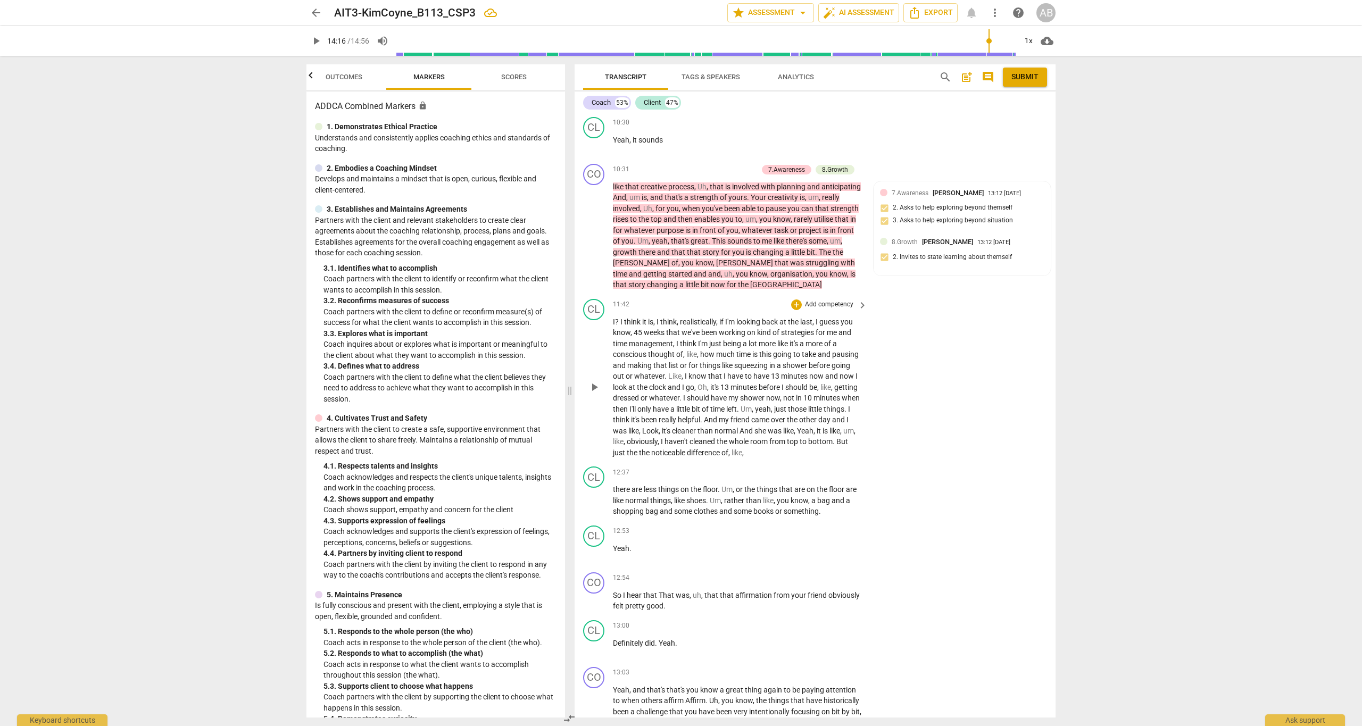
scroll to position [3965, 0]
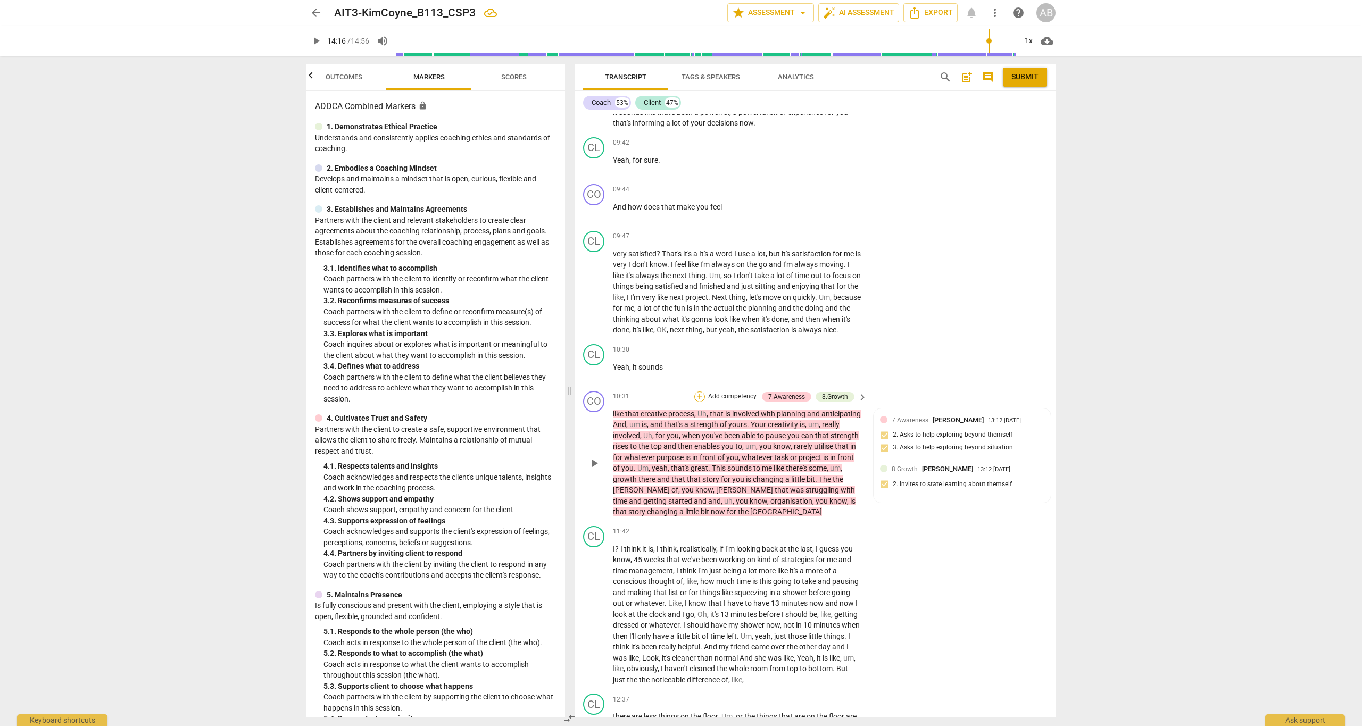
click at [704, 392] on div "+" at bounding box center [700, 397] width 11 height 11
click at [775, 338] on b "8.Growth" at bounding box center [771, 340] width 26 height 13
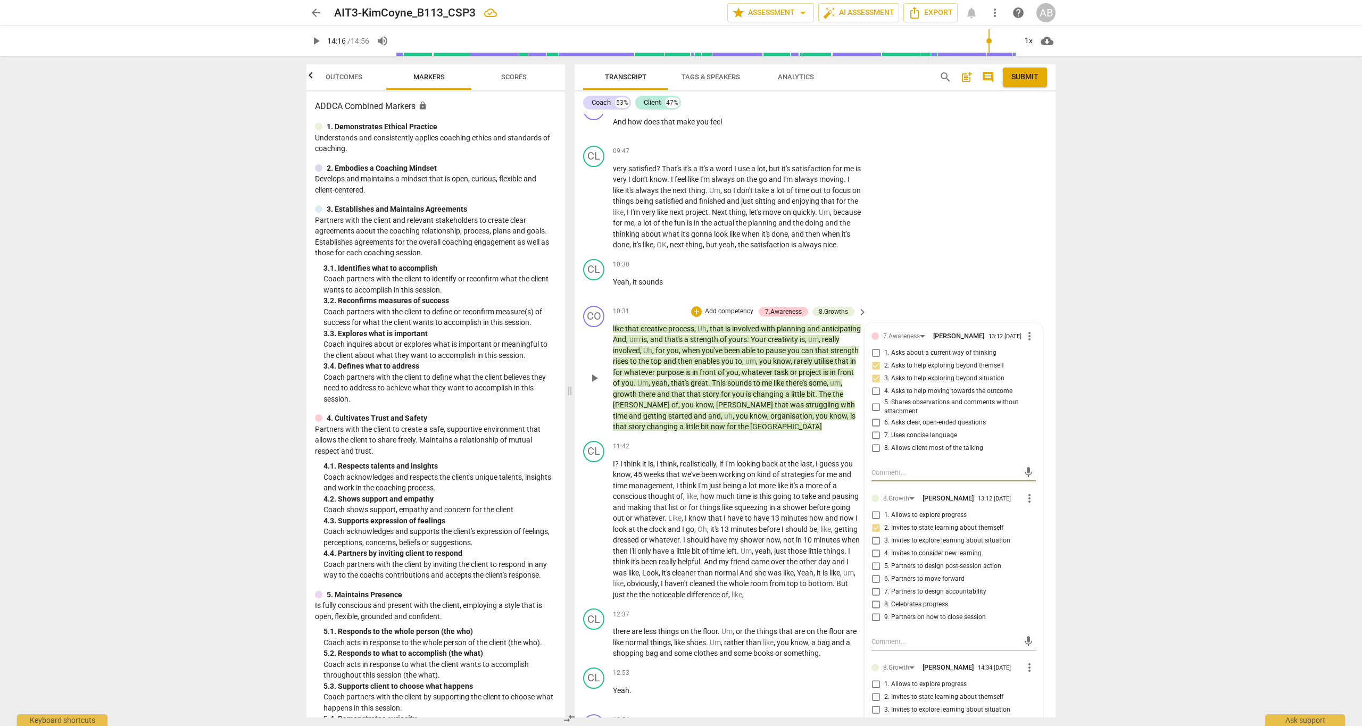
scroll to position [4150, 0]
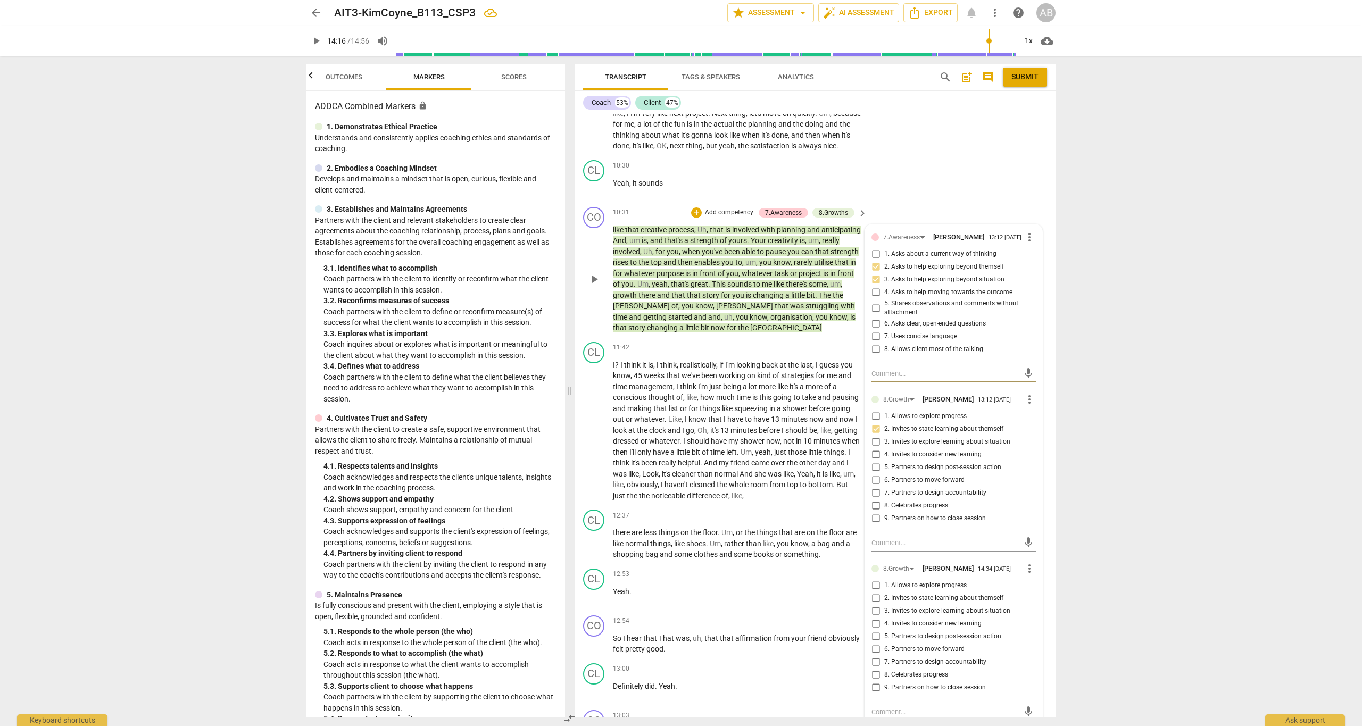
click at [1023, 563] on span "more_vert" at bounding box center [1029, 569] width 13 height 13
click at [1040, 527] on li "Delete" at bounding box center [1038, 524] width 37 height 20
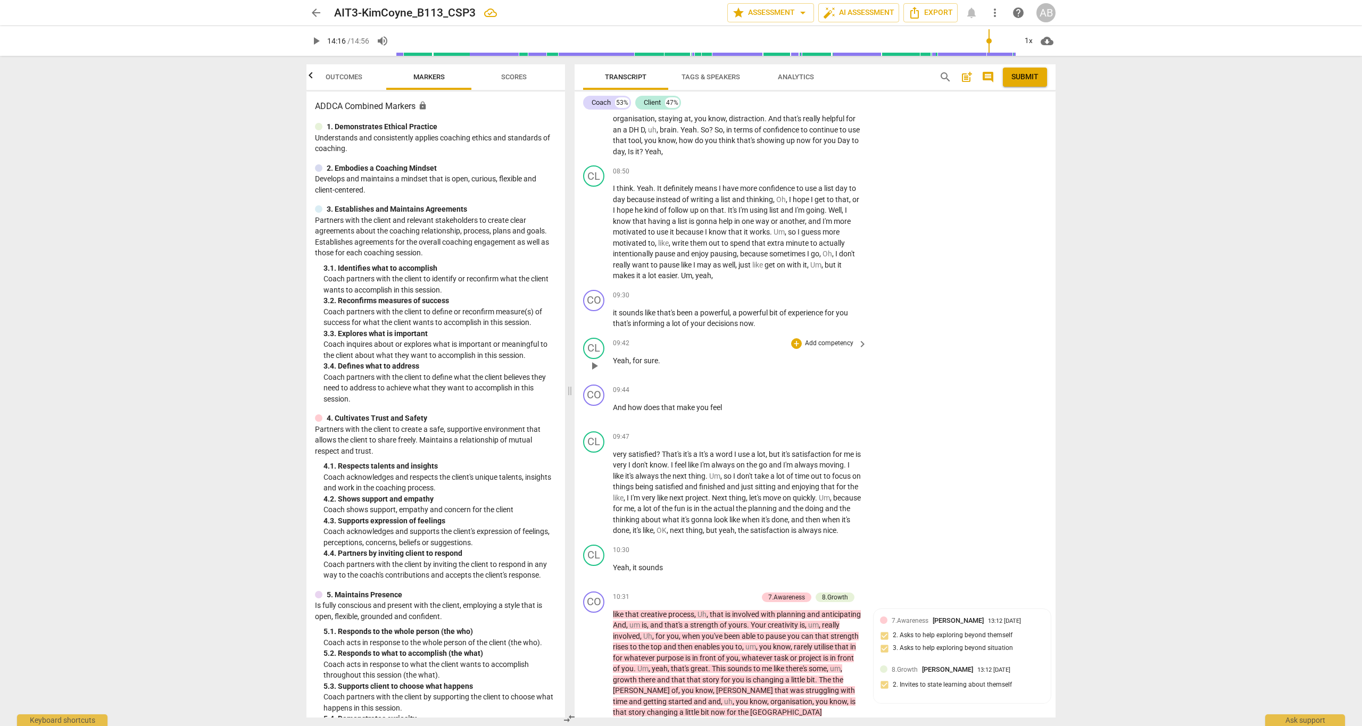
scroll to position [3672, 0]
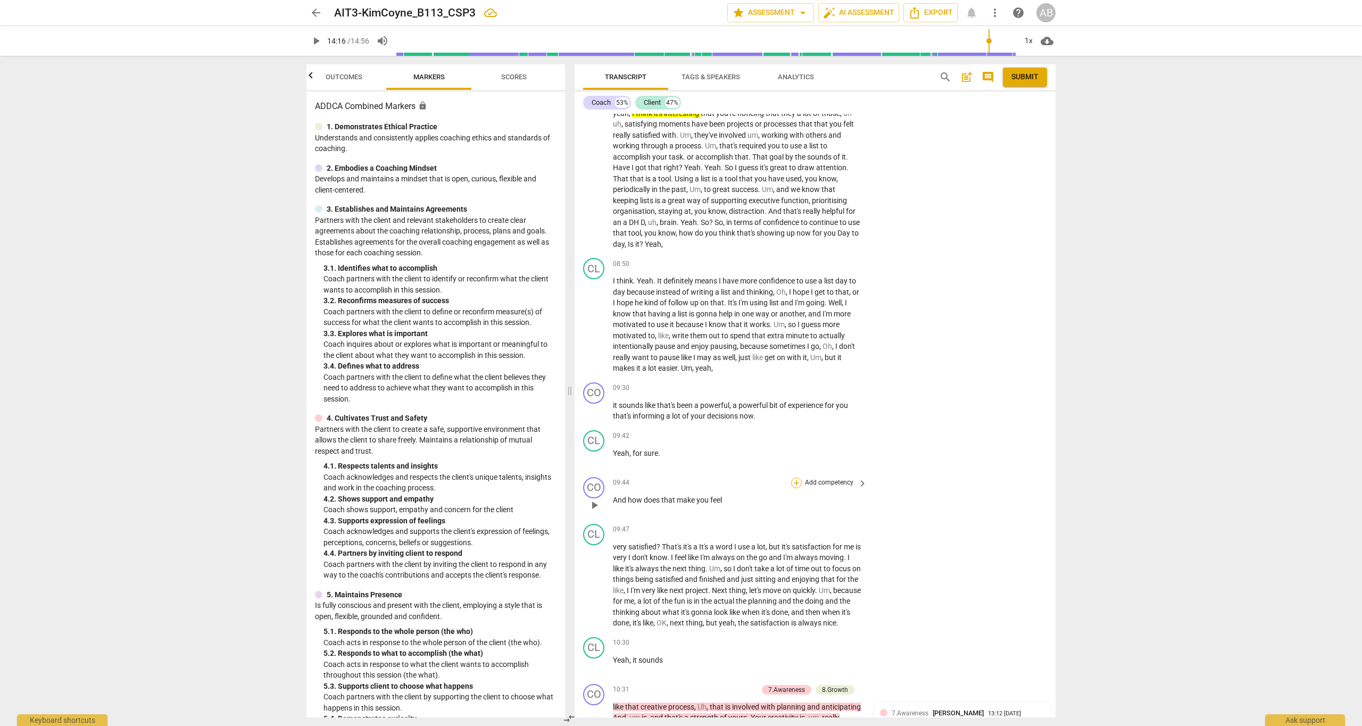
click at [795, 478] on div "+" at bounding box center [796, 483] width 11 height 11
click at [882, 364] on div "5.Presence" at bounding box center [864, 363] width 44 height 13
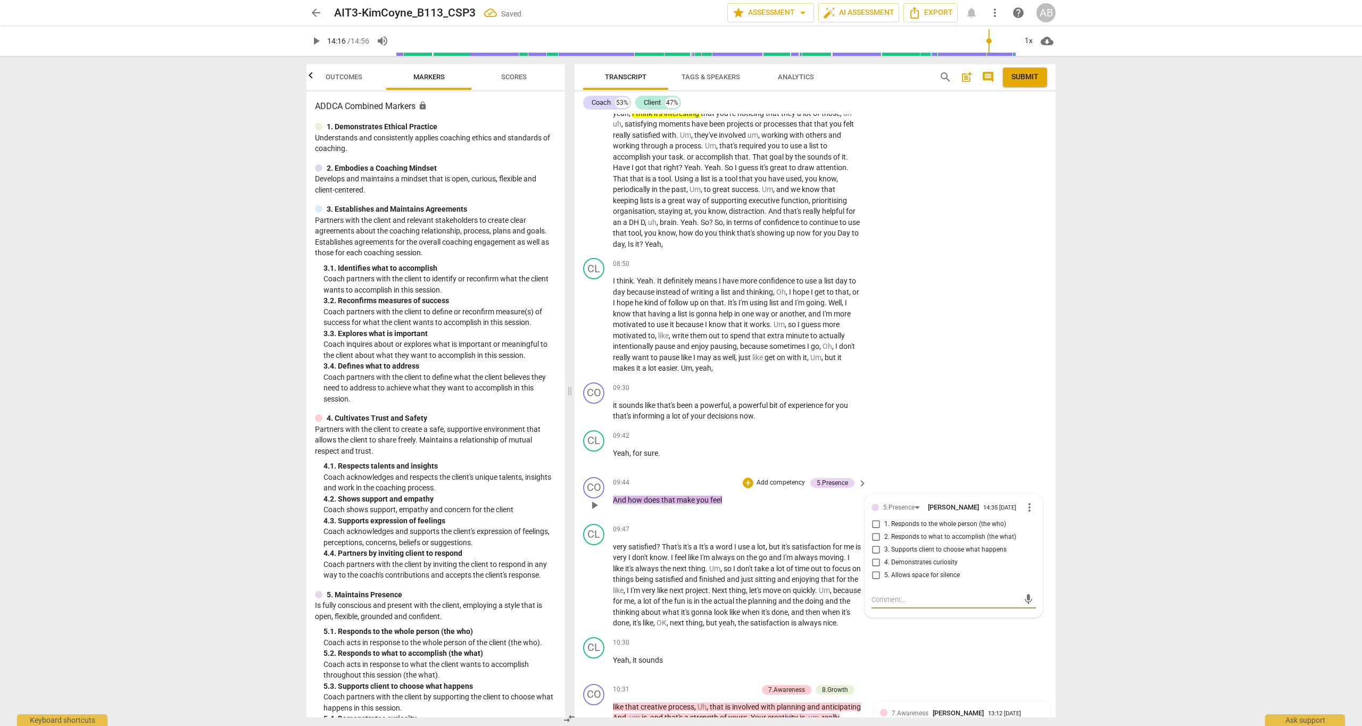
click at [1025, 501] on span "more_vert" at bounding box center [1029, 507] width 13 height 13
click at [1040, 454] on li "Delete" at bounding box center [1038, 451] width 37 height 20
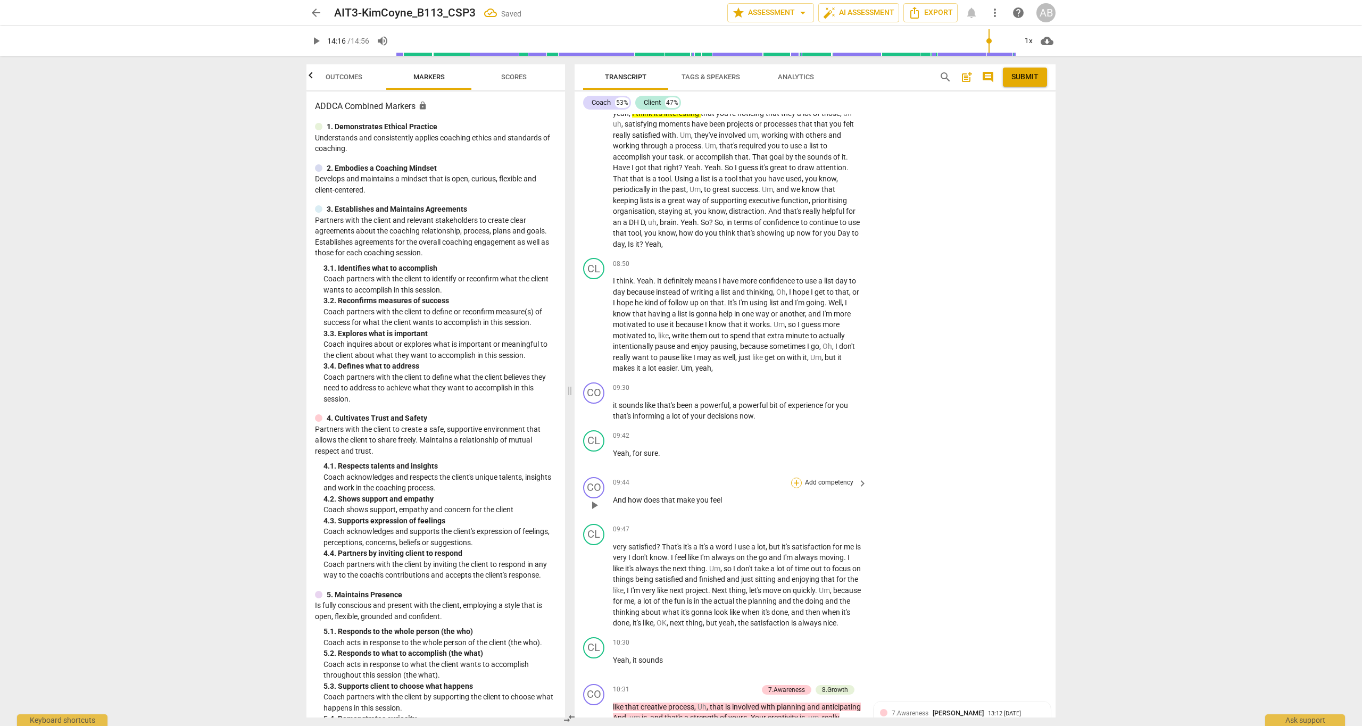
click at [797, 478] on div "+" at bounding box center [796, 483] width 11 height 11
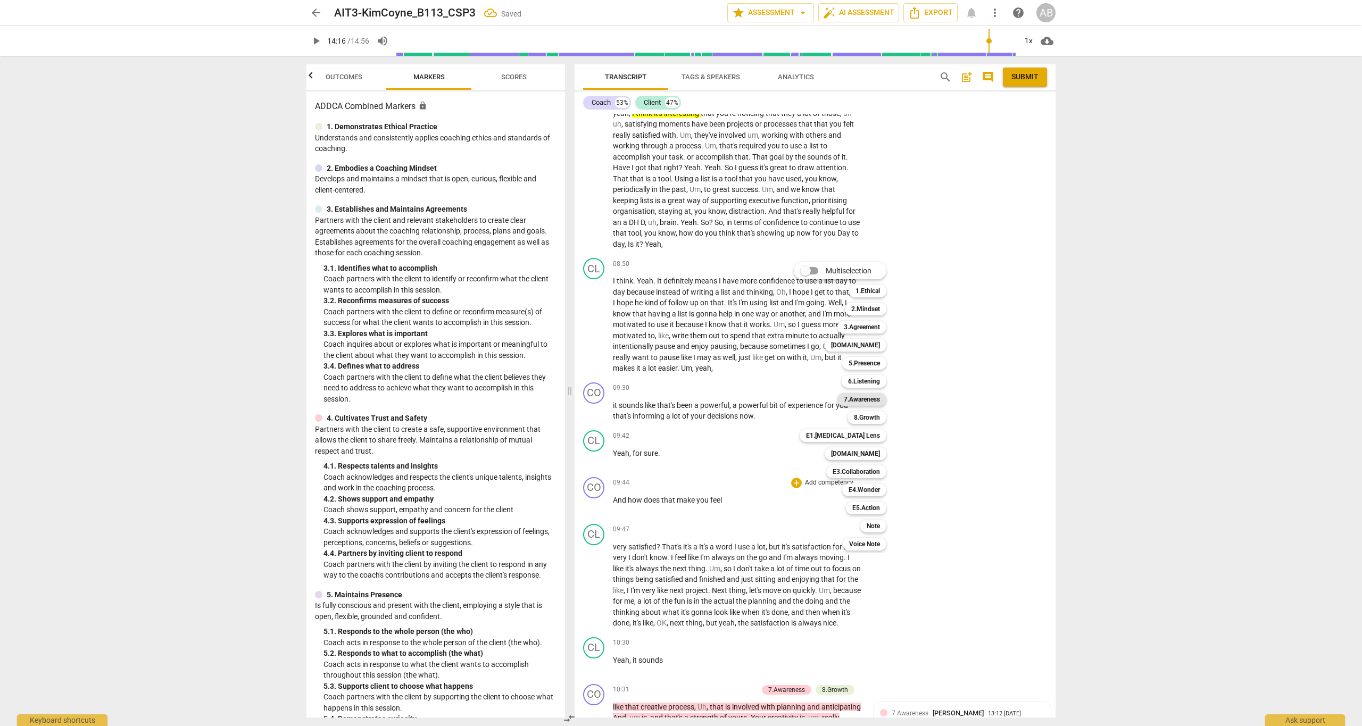
click at [875, 403] on b "7.Awareness" at bounding box center [862, 399] width 36 height 13
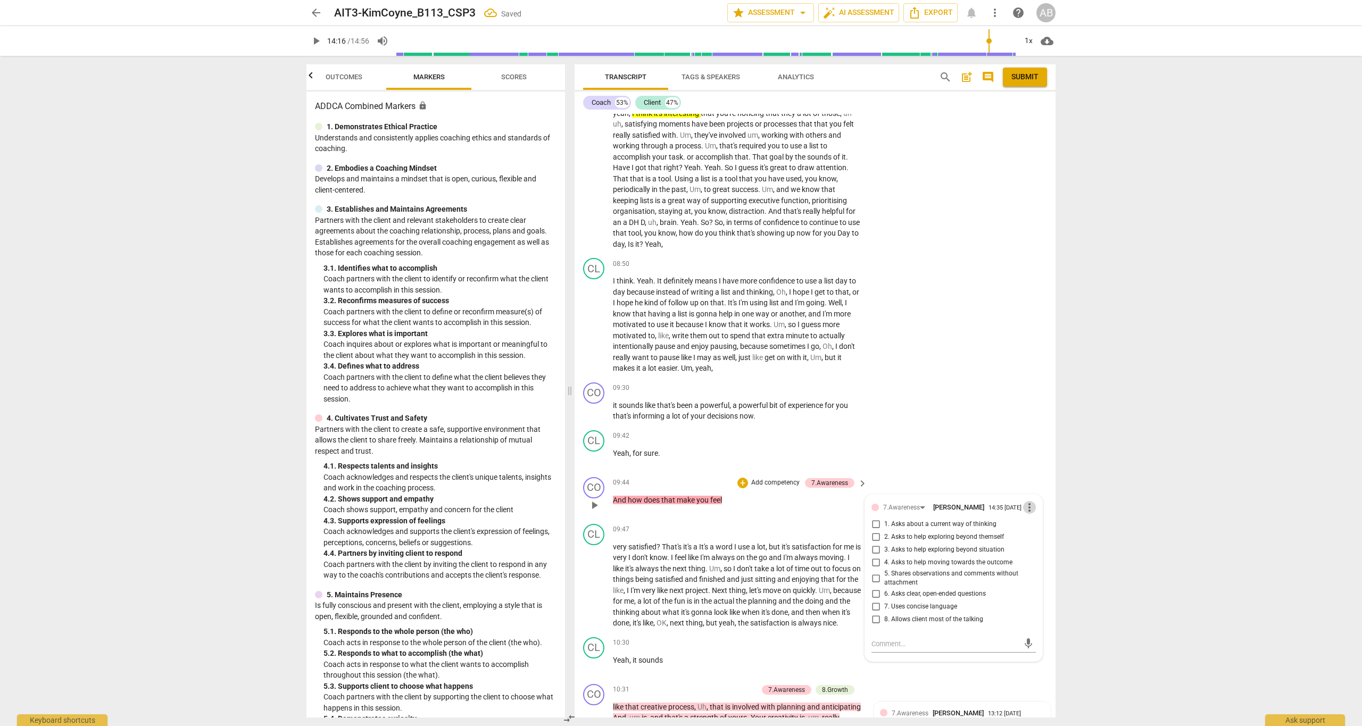
click at [1025, 501] on span "more_vert" at bounding box center [1029, 507] width 13 height 13
click at [1037, 450] on li "Delete" at bounding box center [1038, 453] width 37 height 20
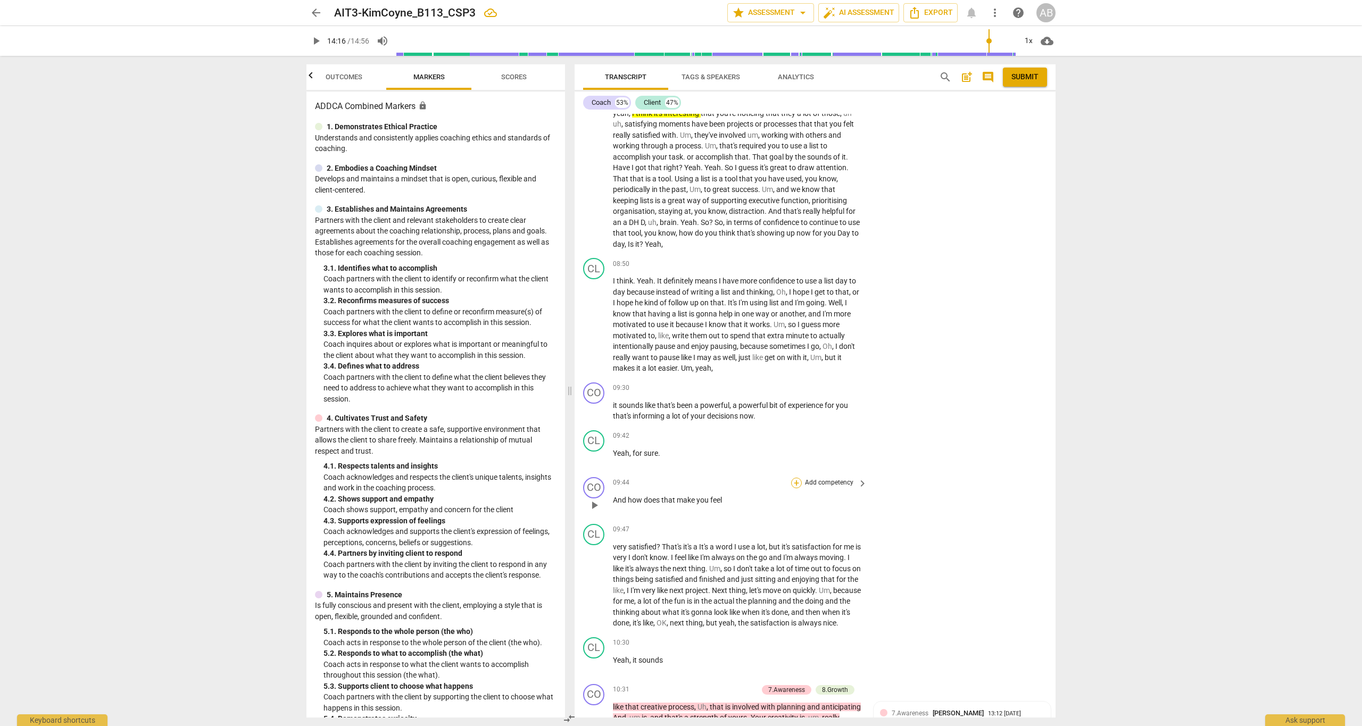
click at [795, 478] on div "+" at bounding box center [796, 483] width 11 height 11
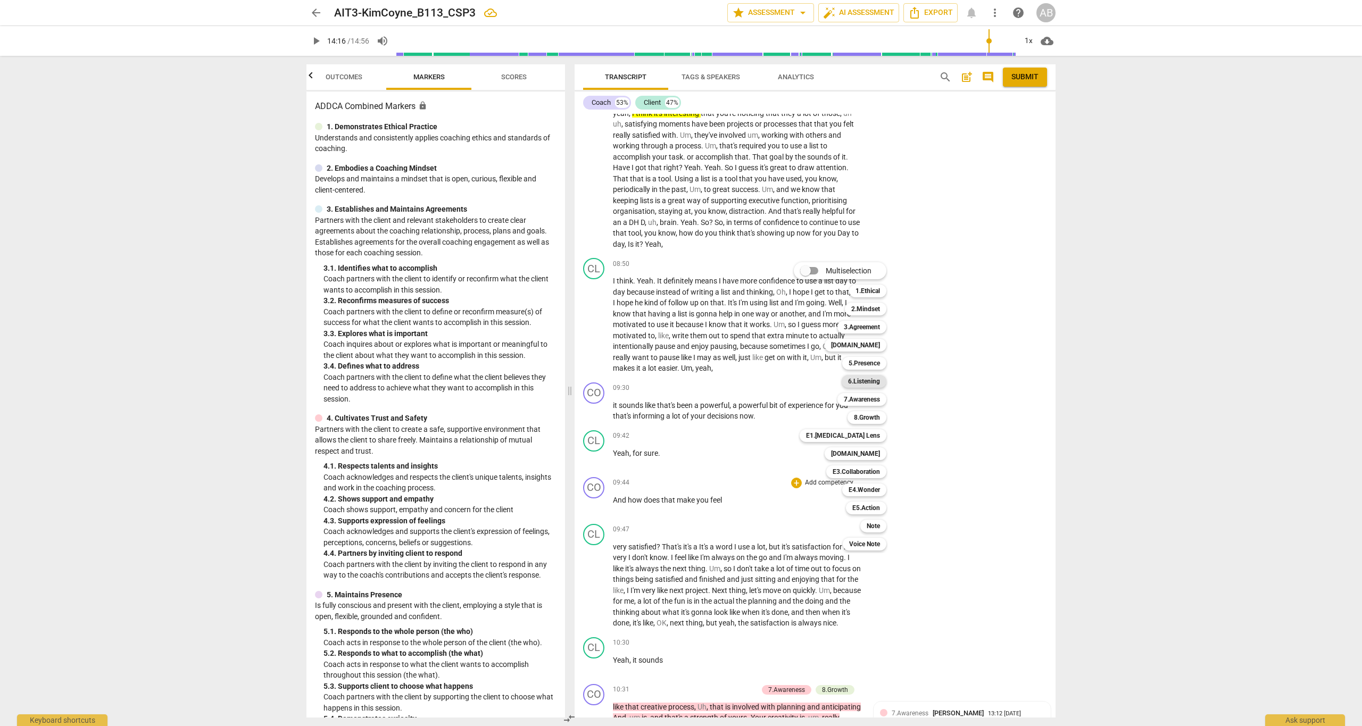
click at [877, 383] on b "6.Listening" at bounding box center [864, 381] width 32 height 13
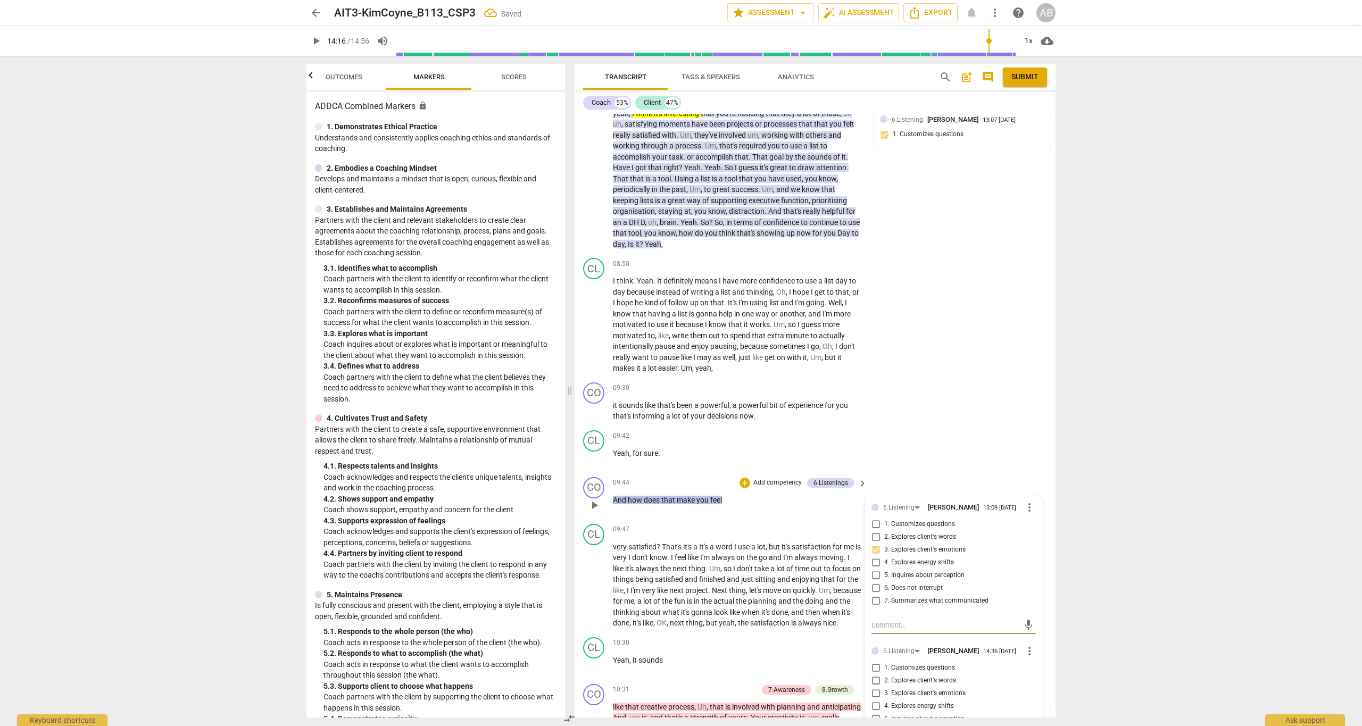
click at [1028, 645] on span "more_vert" at bounding box center [1029, 651] width 13 height 13
click at [1034, 594] on li "Delete" at bounding box center [1038, 595] width 37 height 20
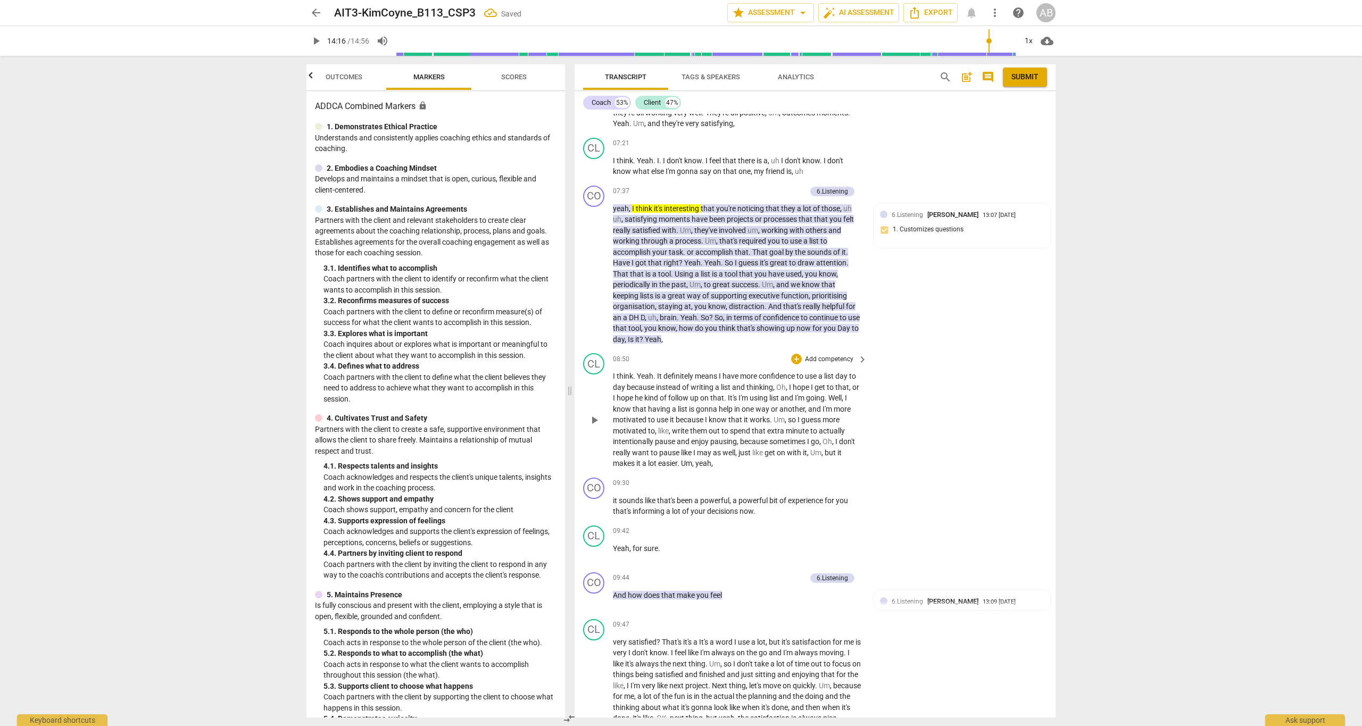
scroll to position [3483, 0]
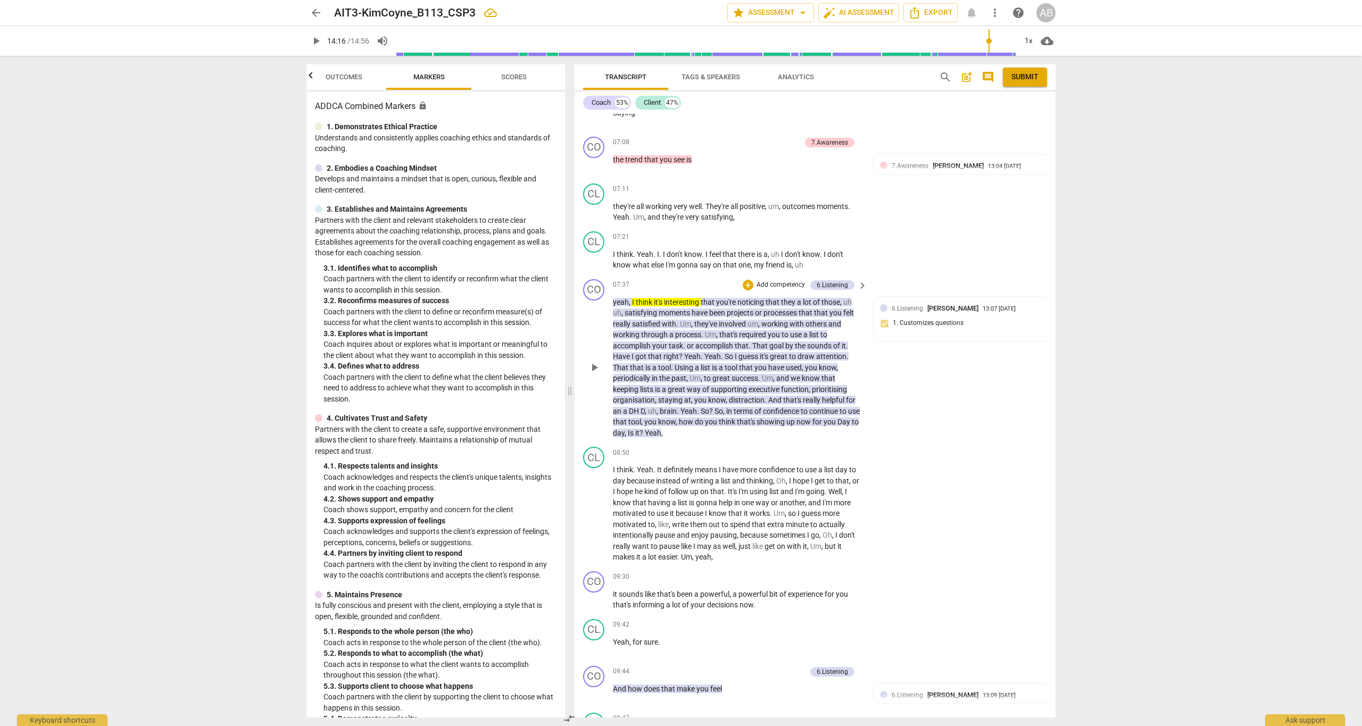
click at [756, 280] on p "Add competency" at bounding box center [781, 285] width 51 height 10
click at [755, 214] on div "Multiselection m 1.Ethical 1 2.Mindset 2 3.Agreement 3 4.Trust 4 5.Presence 5 6…" at bounding box center [799, 215] width 117 height 294
click at [351, 78] on div at bounding box center [681, 363] width 1362 height 726
click at [348, 76] on span "Outcomes" at bounding box center [344, 77] width 37 height 8
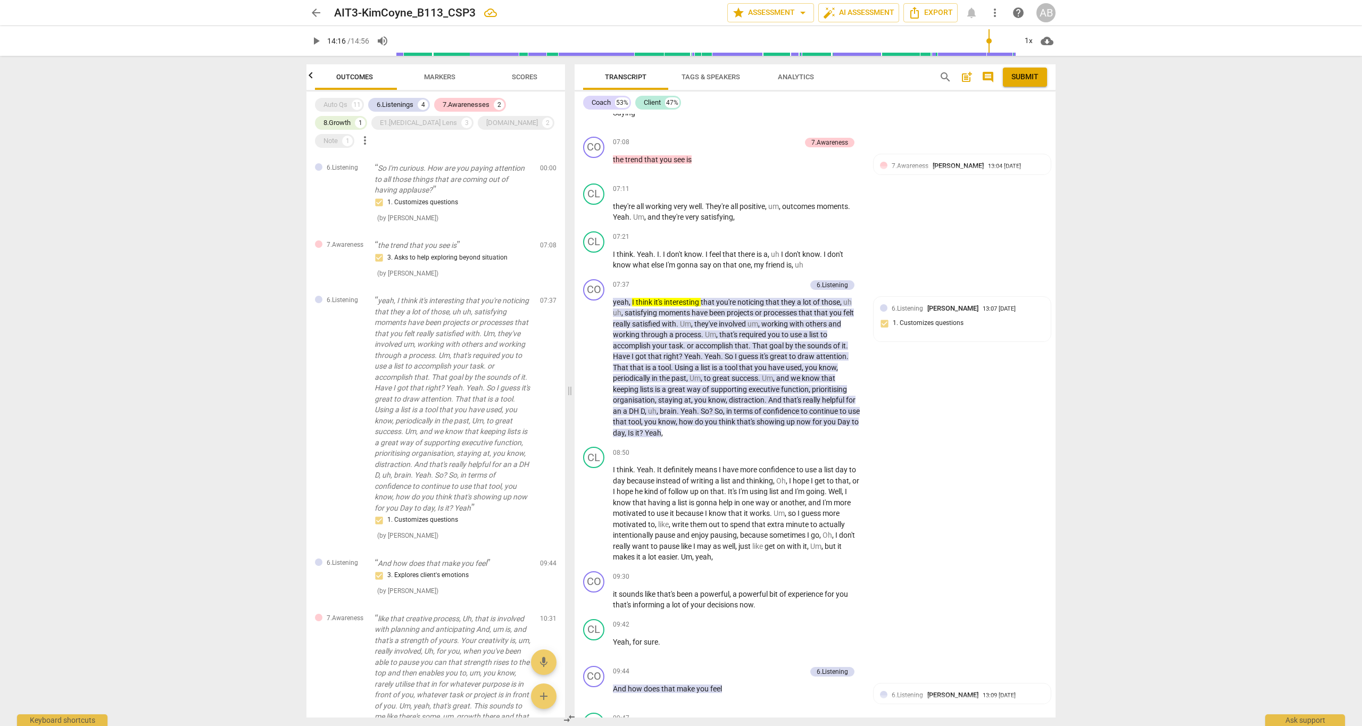
scroll to position [0, 0]
click at [414, 103] on div "6.Listenings" at bounding box center [395, 105] width 37 height 11
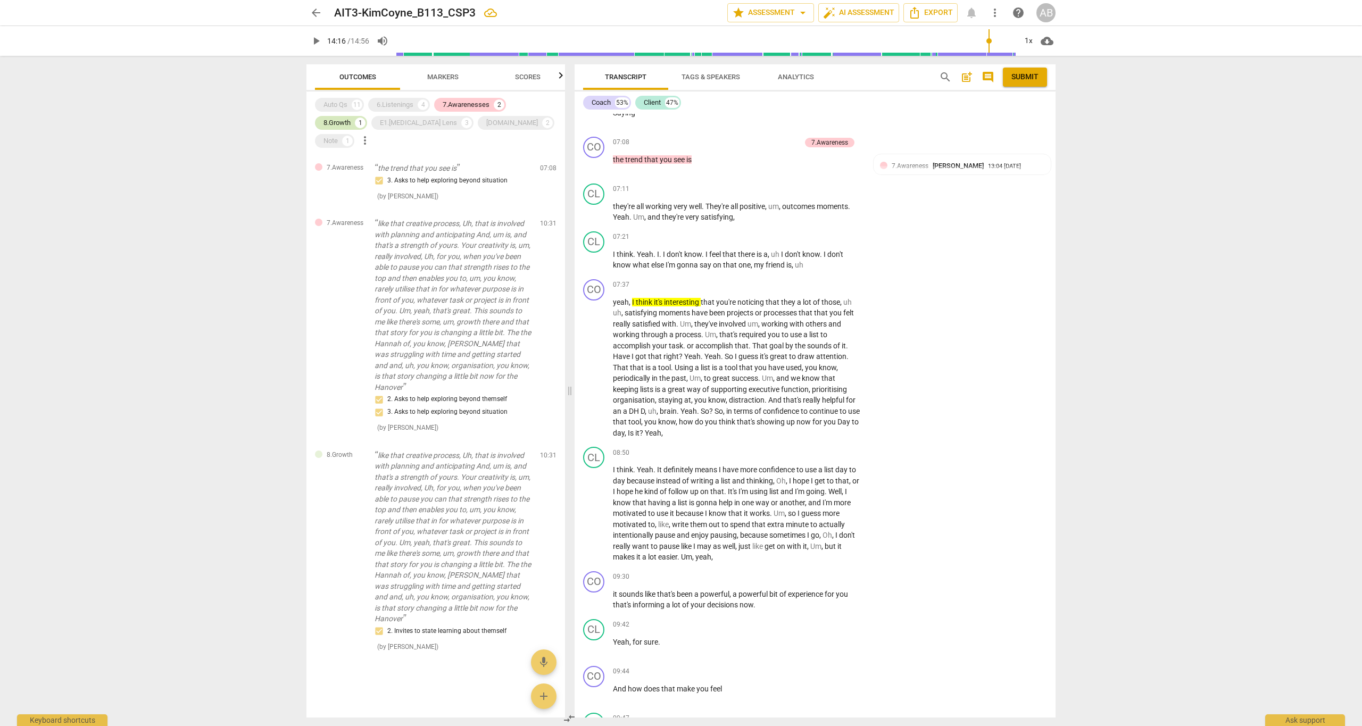
click at [344, 125] on div "8.Growth" at bounding box center [337, 123] width 27 height 11
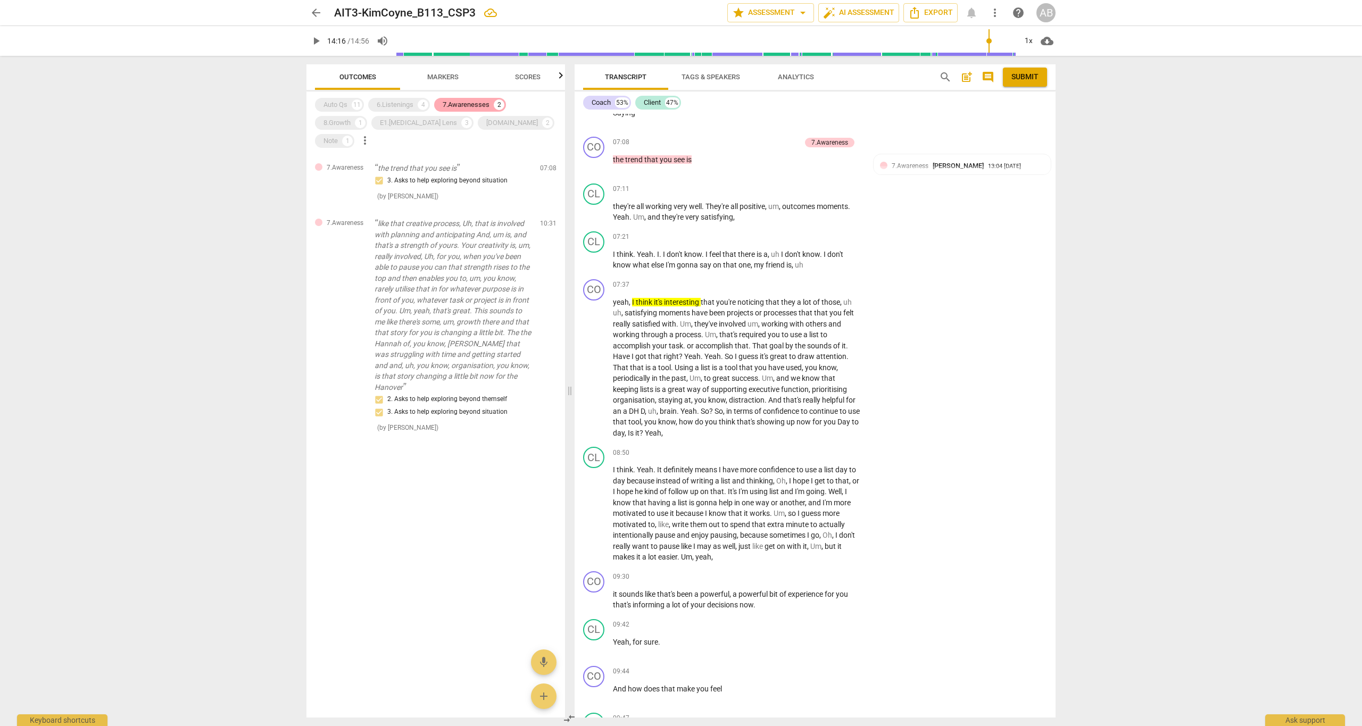
click at [450, 106] on div "7.Awarenesses" at bounding box center [466, 105] width 47 height 11
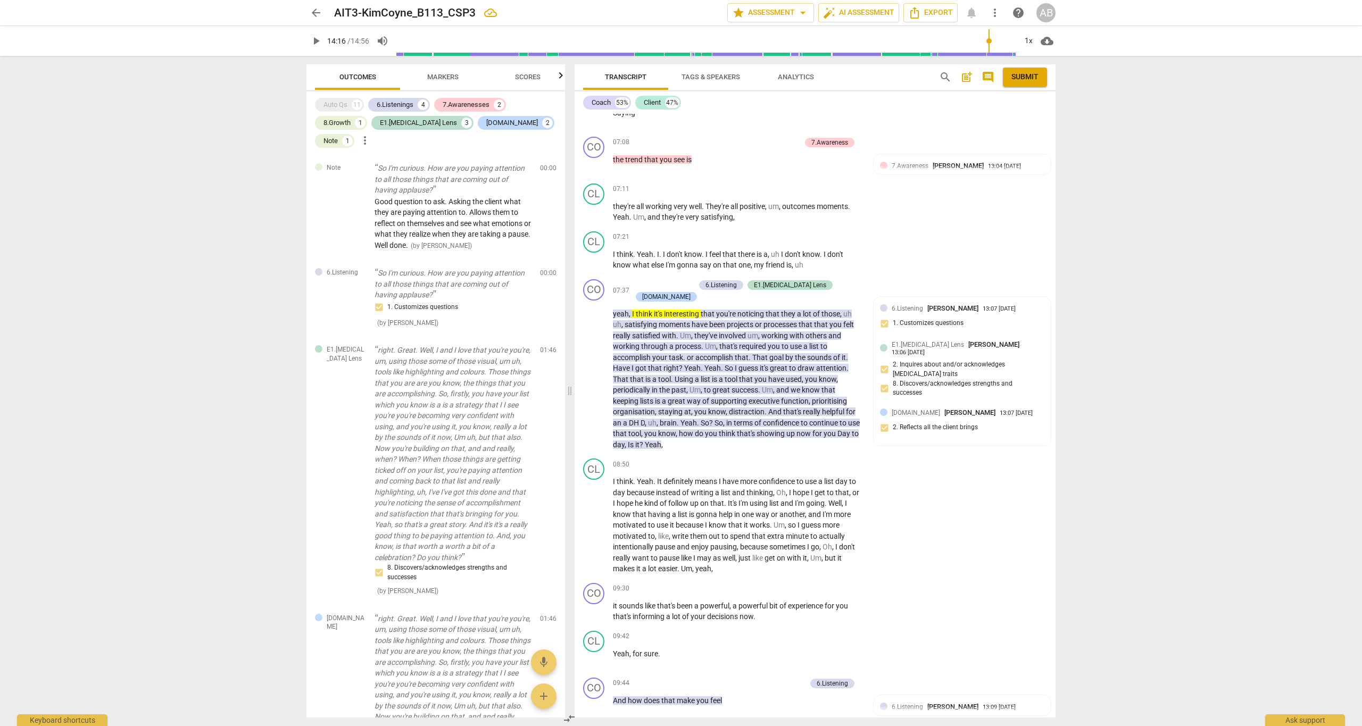
click at [1193, 230] on div "arrow_back AIT3-KimCoyne_B113_CSP3 edit star Assessment arrow_drop_down auto_fi…" at bounding box center [681, 363] width 1362 height 726
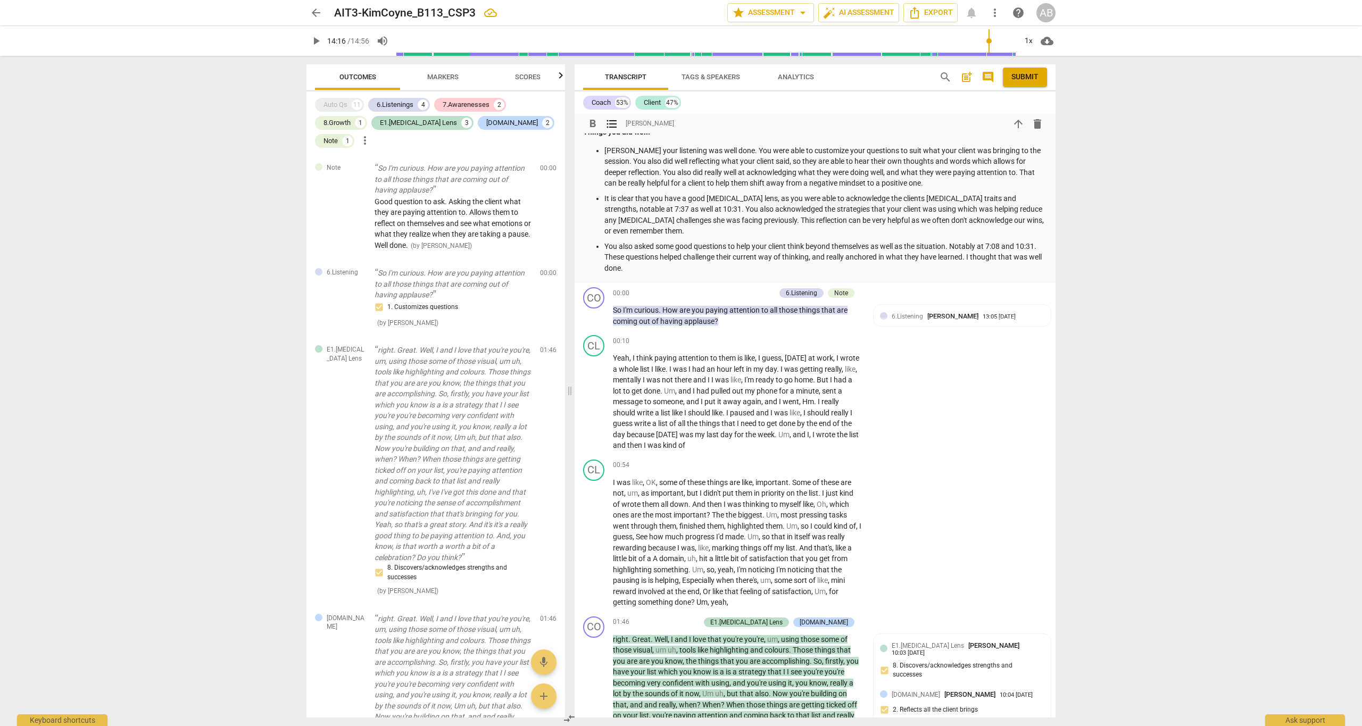
scroll to position [2017, 0]
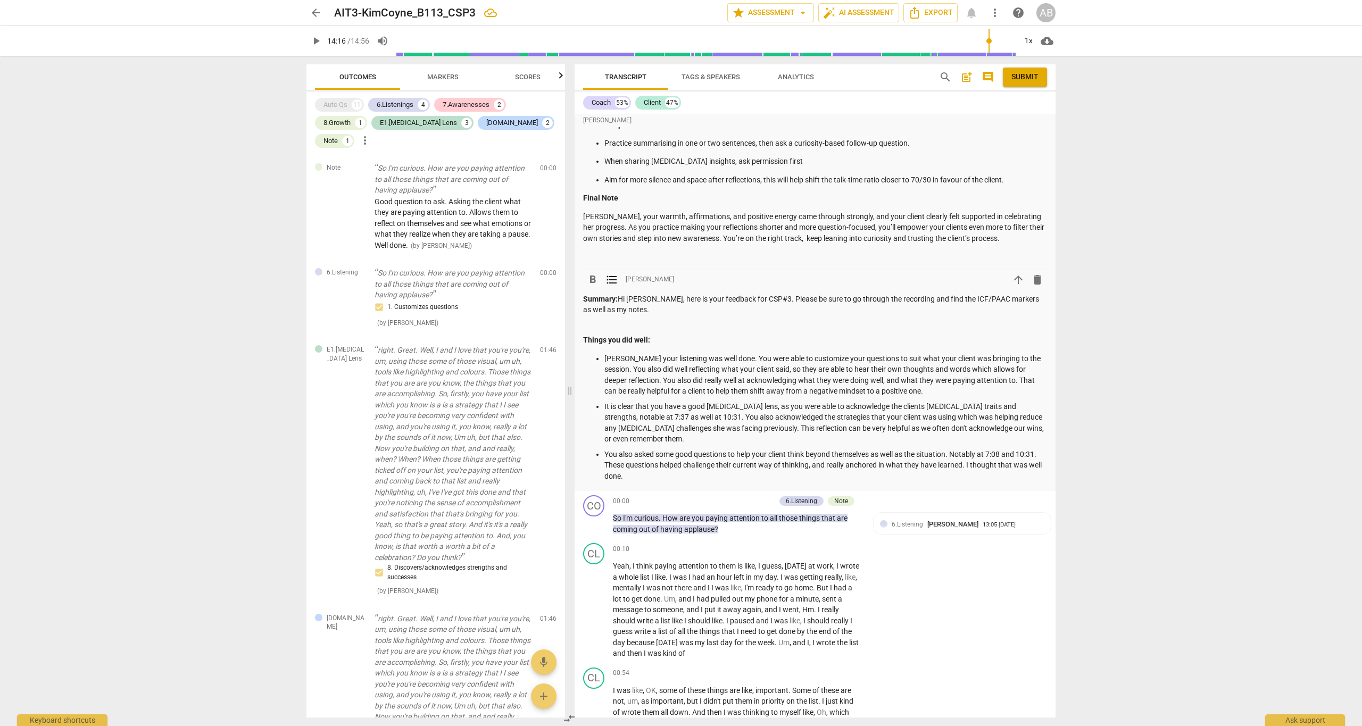
click at [675, 449] on p "You also asked some good questions to help your client think beyond themselves …" at bounding box center [826, 465] width 443 height 33
click at [673, 449] on p "You also asked some good questions to help your client think beyond themselves …" at bounding box center [826, 465] width 443 height 33
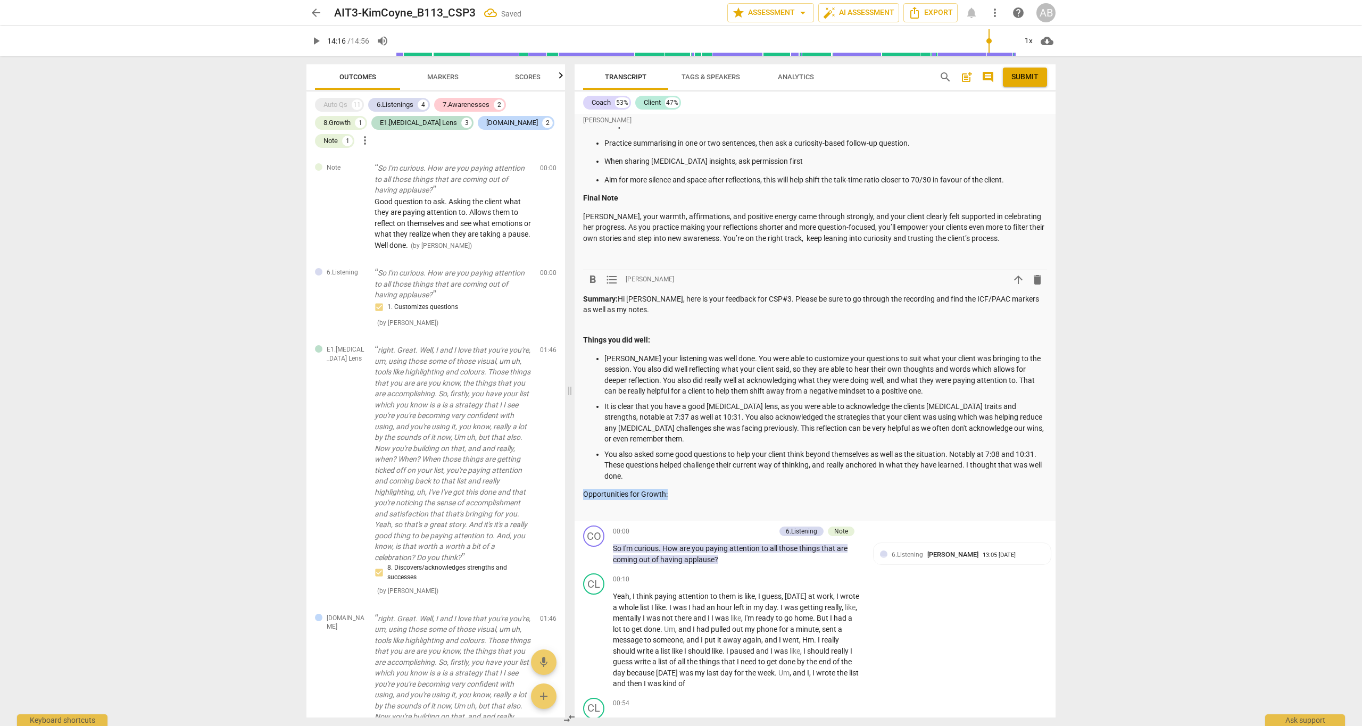
drag, startPoint x: 671, startPoint y: 443, endPoint x: 581, endPoint y: 445, distance: 90.5
click at [590, 274] on span "format_bold" at bounding box center [592, 280] width 13 height 13
click at [663, 452] on div "Summary: Hi Kim, here is your feedback for CSP#3. Please be sure to go through …" at bounding box center [815, 405] width 464 height 222
click at [616, 274] on span "format_list_bulleted" at bounding box center [612, 280] width 13 height 13
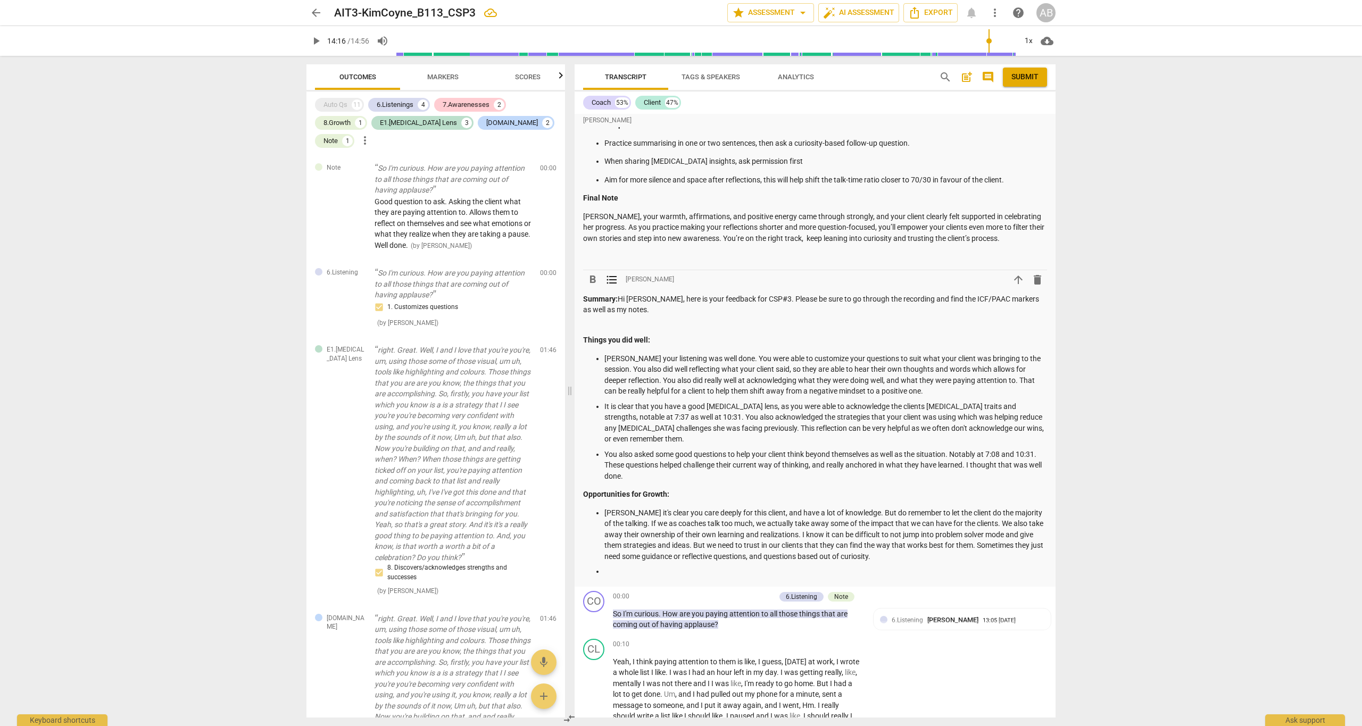
click at [691, 508] on p "Kim it's clear you care deeply for this client, and have a lot of knowledge. Bu…" at bounding box center [826, 535] width 443 height 55
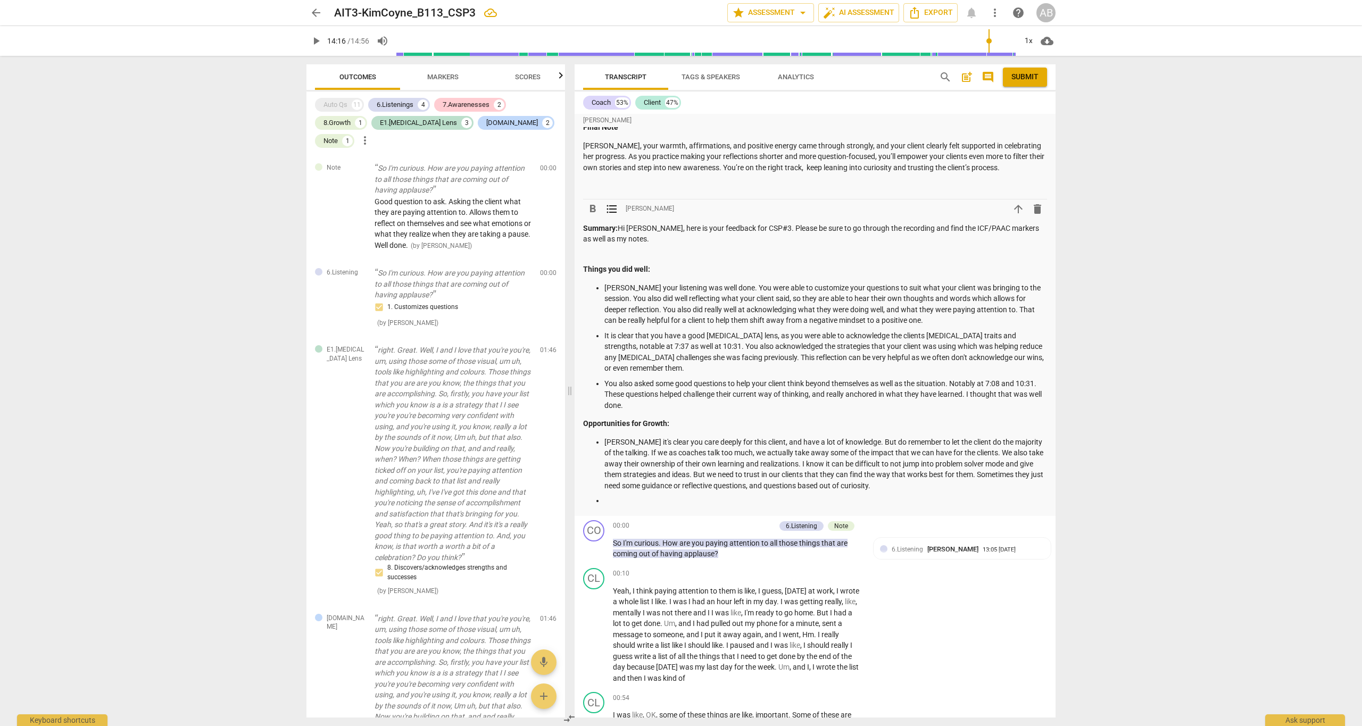
click at [645, 441] on ul "Kim it's clear you care deeply for this client, and have a lot of knowledge. Bu…" at bounding box center [815, 472] width 464 height 70
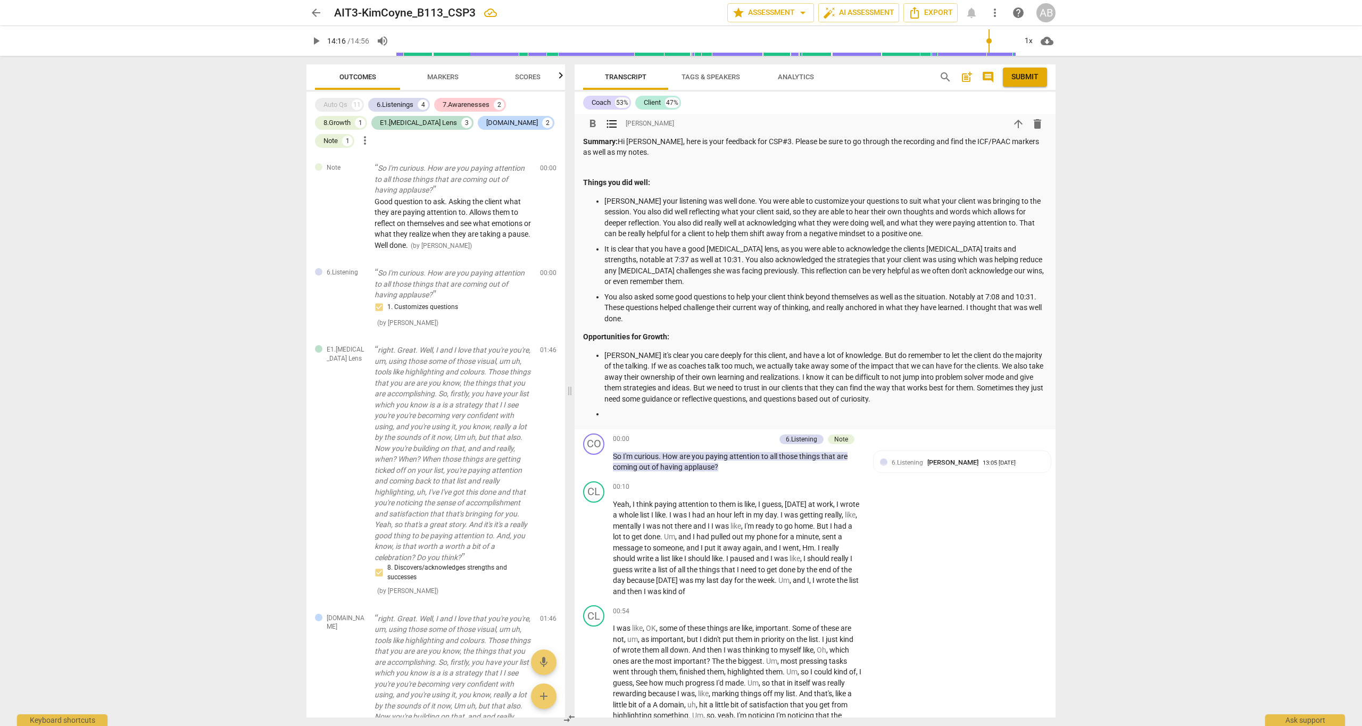
click at [637, 409] on p at bounding box center [826, 414] width 443 height 11
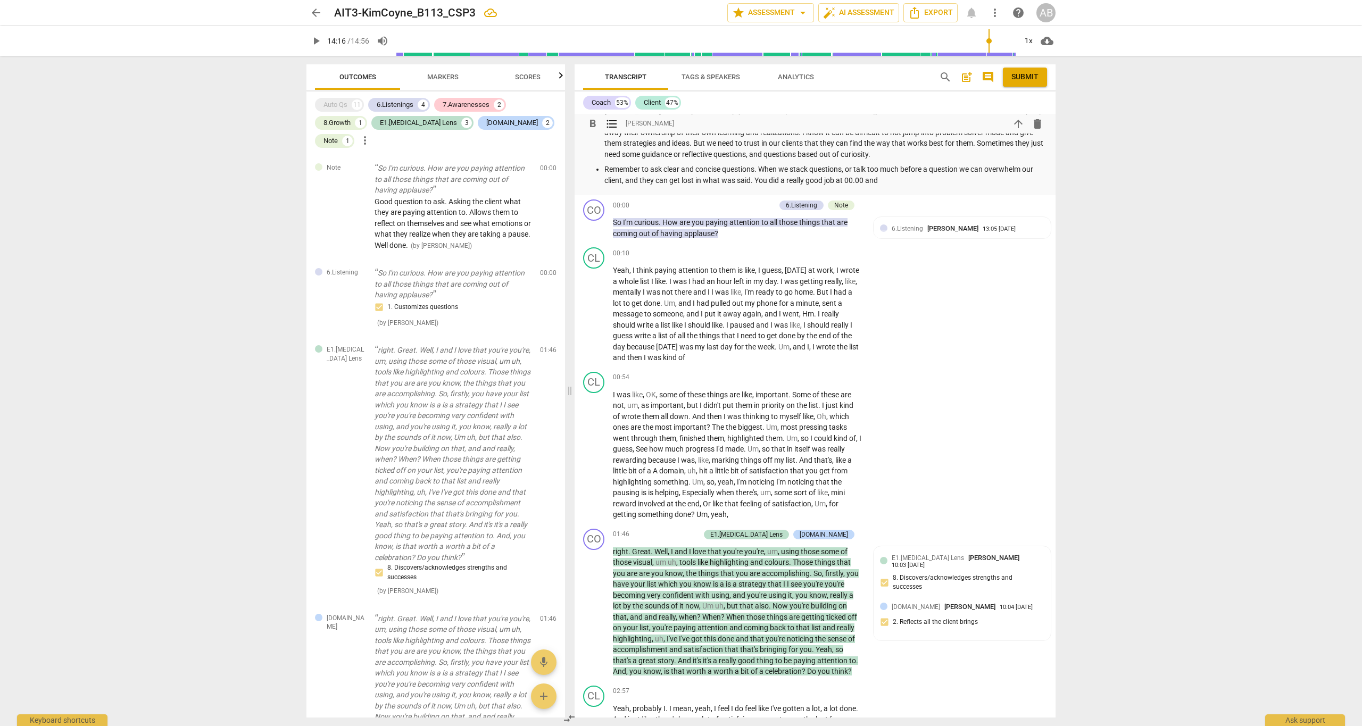
scroll to position [2195, 0]
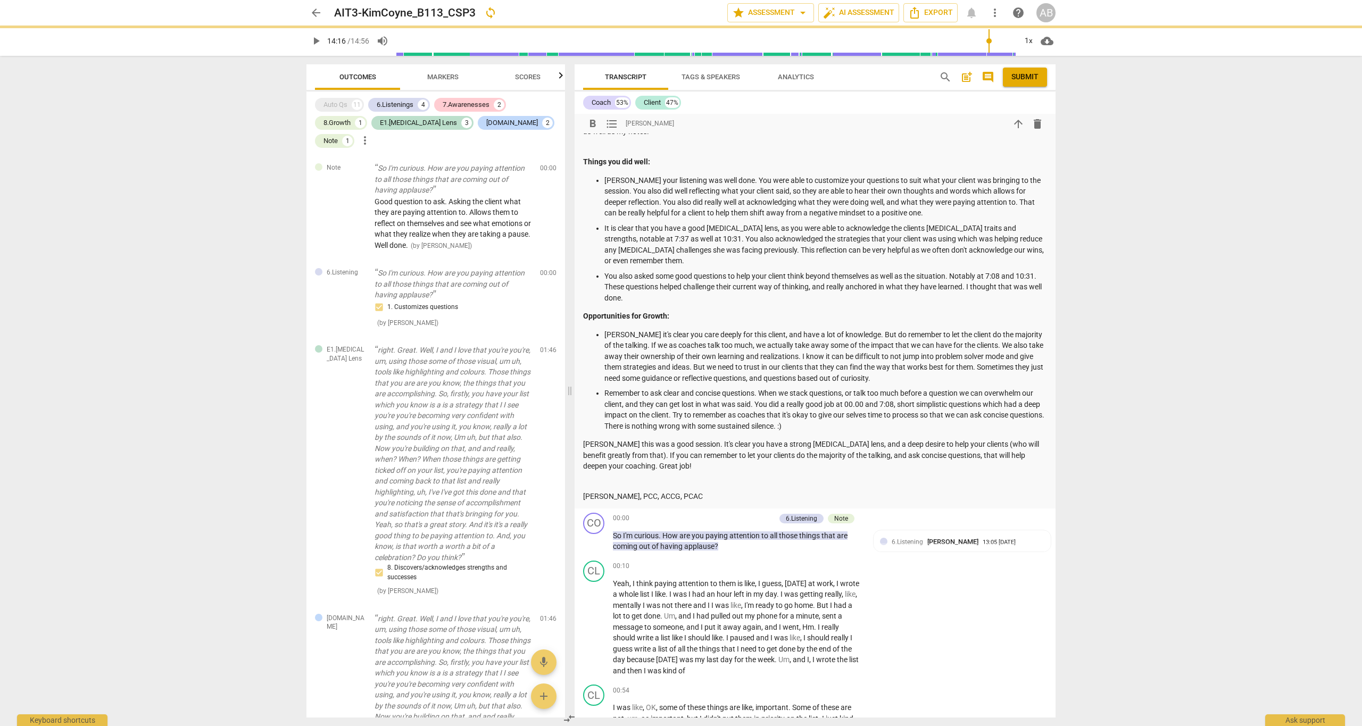
click at [1028, 76] on span "Submit" at bounding box center [1025, 77] width 27 height 11
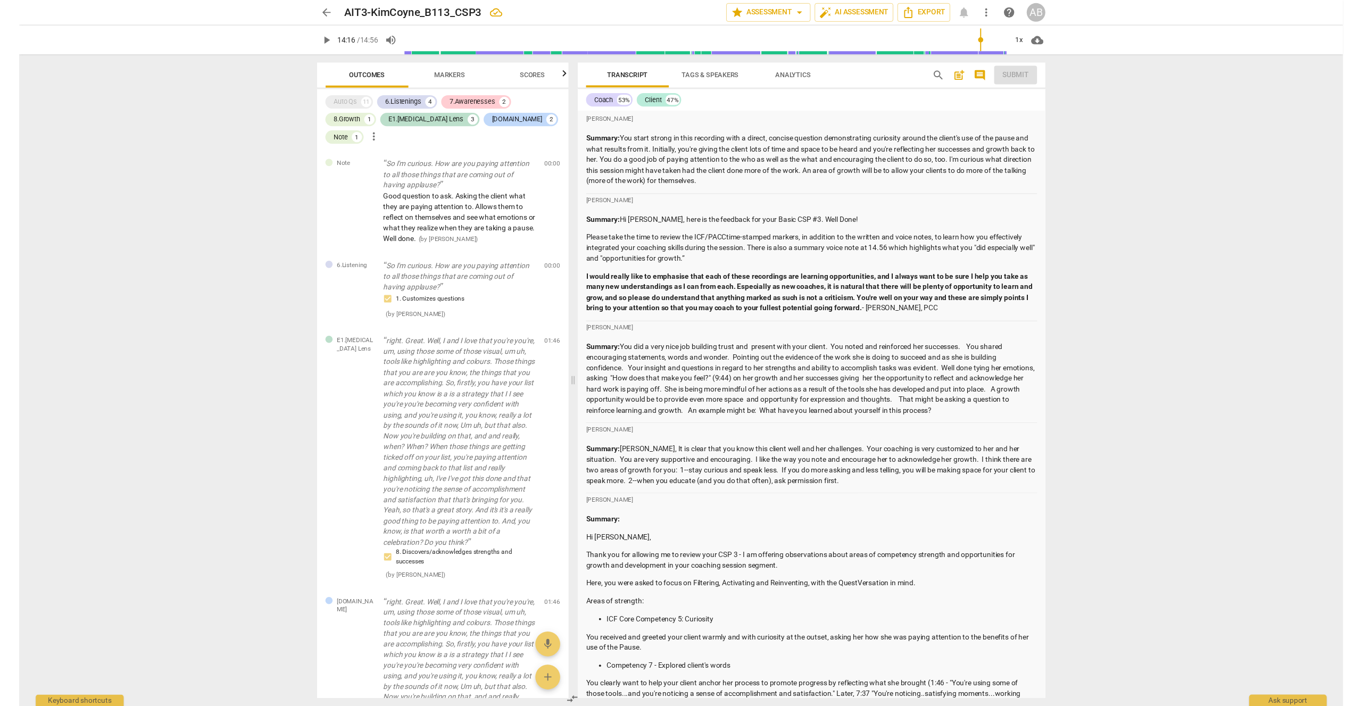
scroll to position [34, 0]
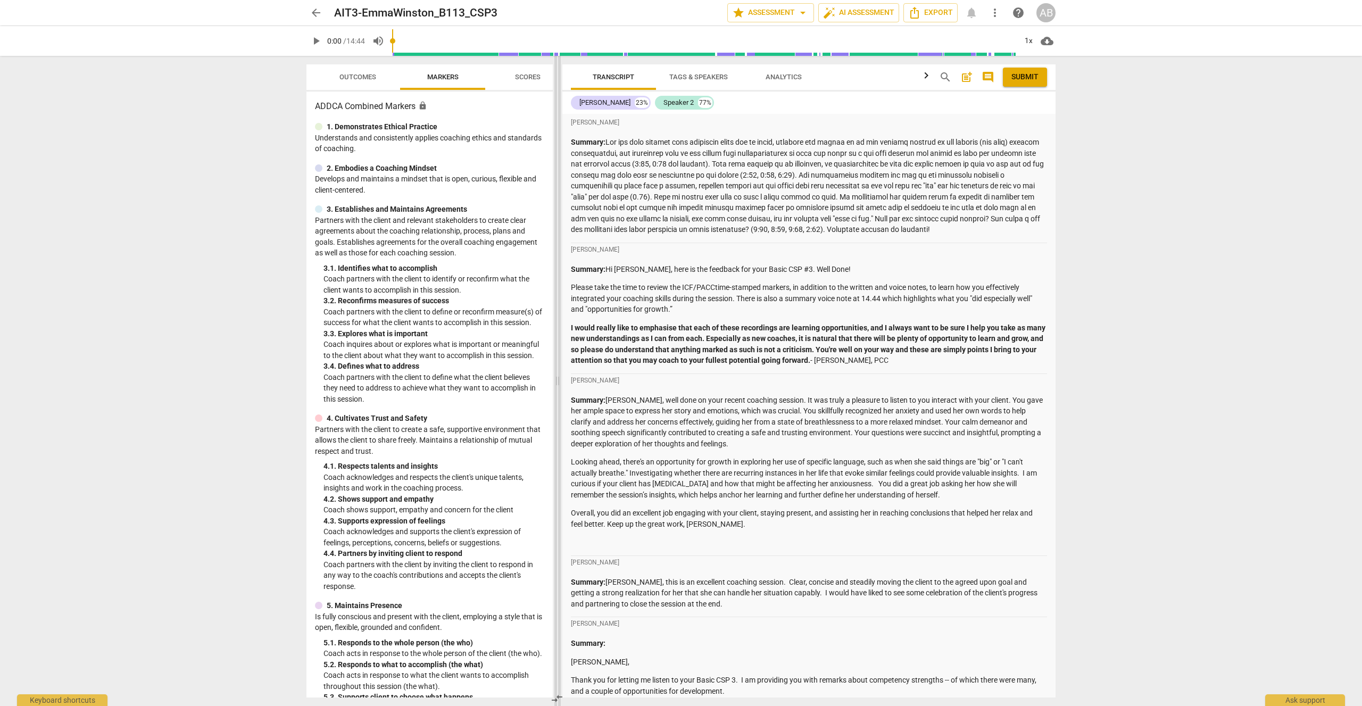
drag, startPoint x: 681, startPoint y: 381, endPoint x: 557, endPoint y: 380, distance: 124.0
click at [557, 380] on span at bounding box center [558, 381] width 6 height 650
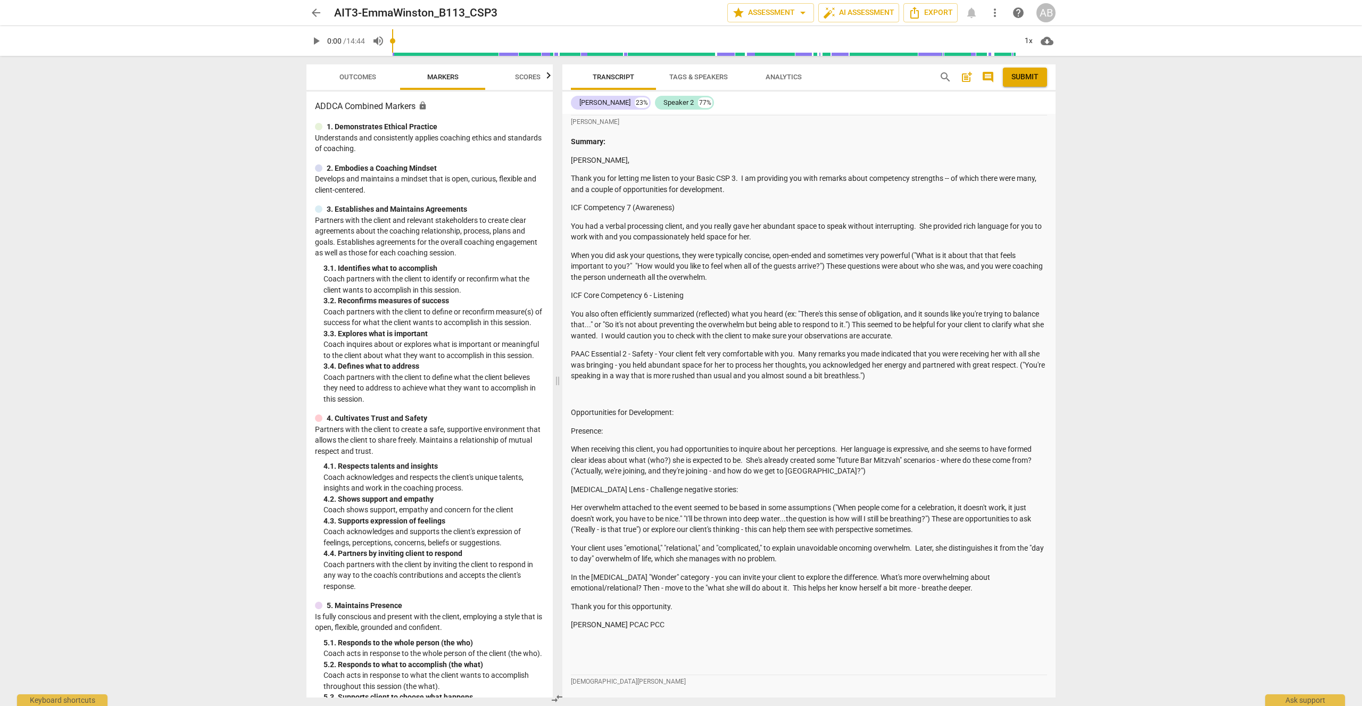
scroll to position [1040, 0]
